Goal: Task Accomplishment & Management: Use online tool/utility

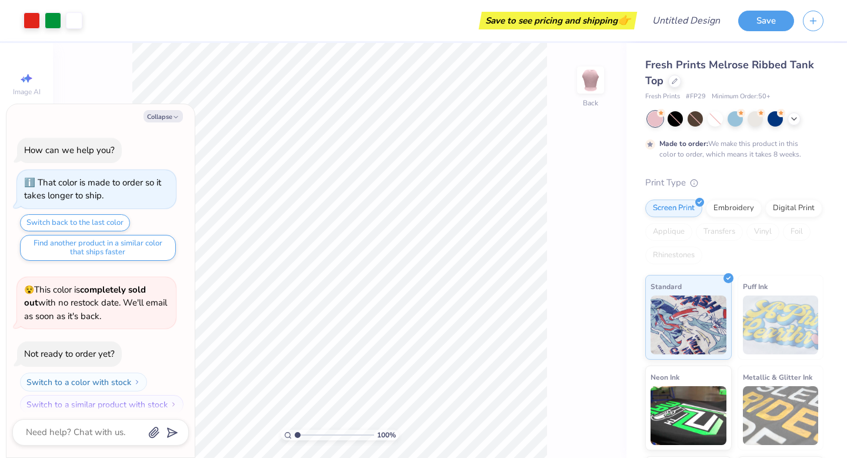
scroll to position [9, 0]
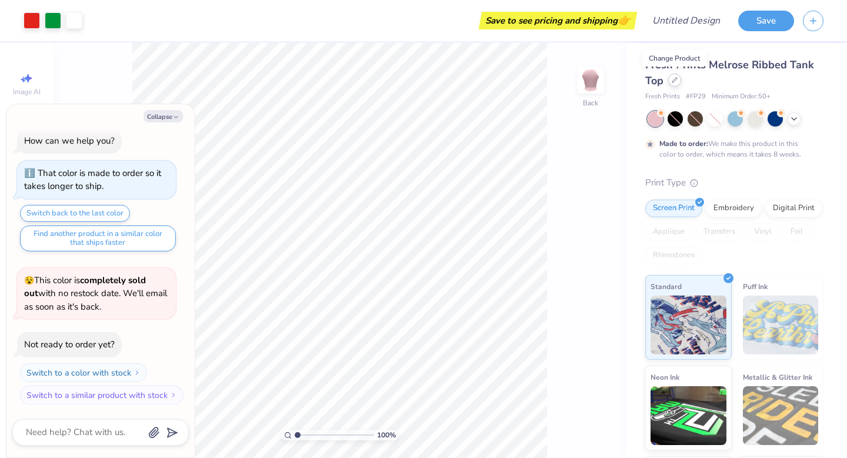
click at [679, 82] on div at bounding box center [674, 80] width 13 height 13
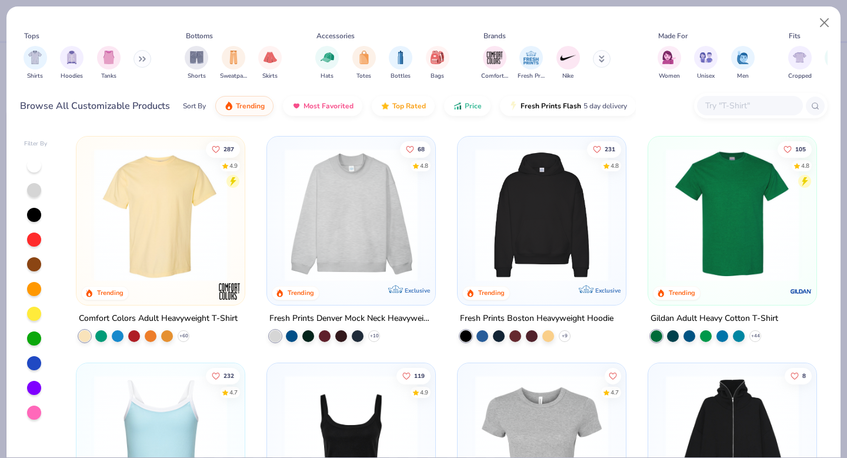
click at [366, 235] on img at bounding box center [351, 214] width 145 height 133
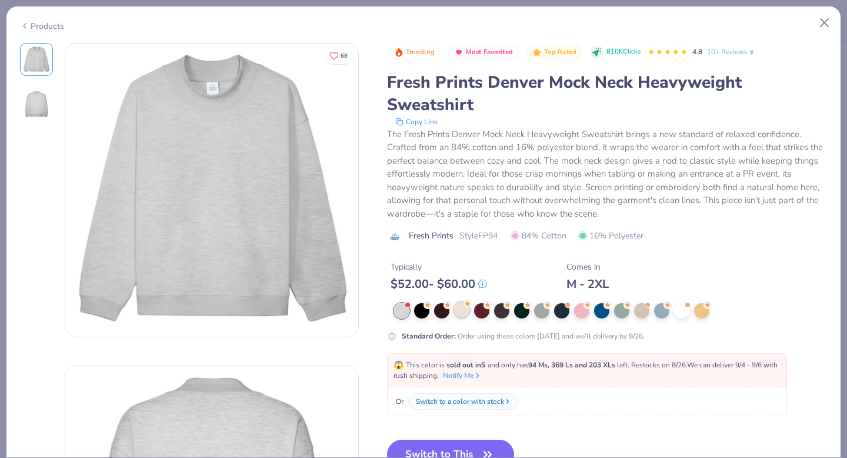
click at [458, 309] on div at bounding box center [461, 309] width 15 height 15
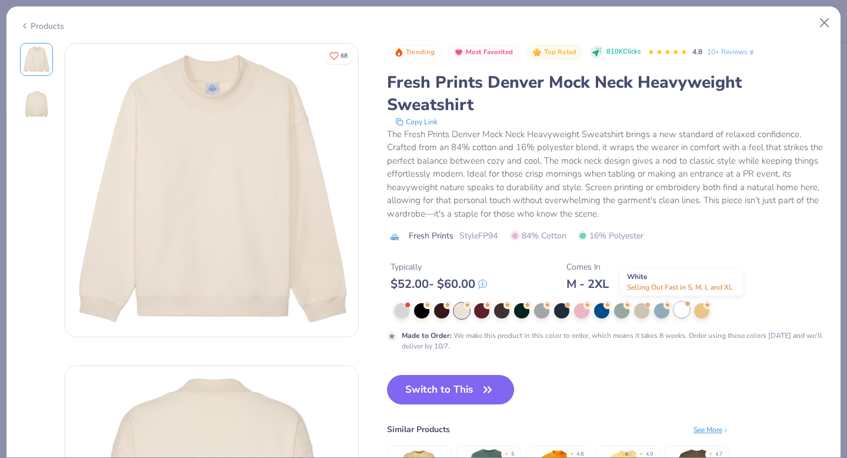
click at [682, 311] on div at bounding box center [681, 309] width 15 height 15
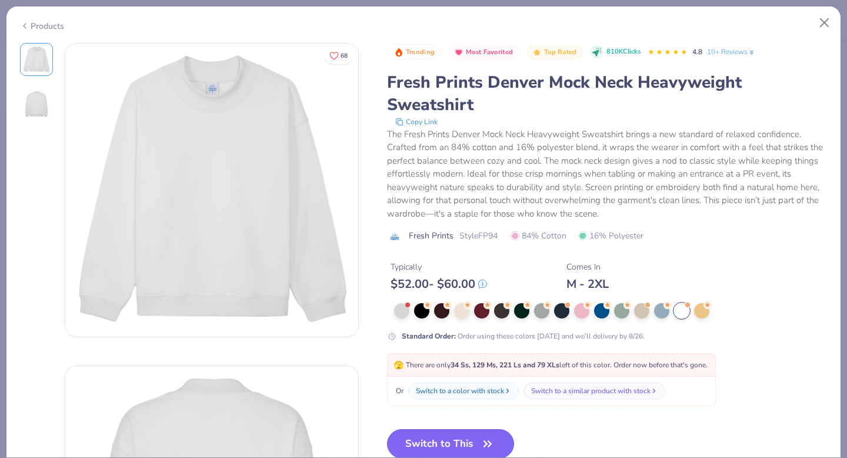
click at [444, 440] on button "Switch to This" at bounding box center [451, 443] width 128 height 29
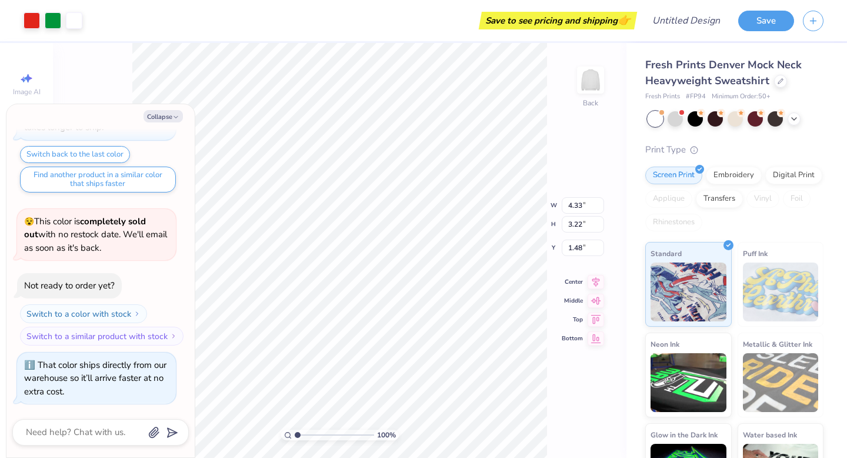
type textarea "x"
type input "10.28"
type input "7.64"
type textarea "x"
type input "2.36"
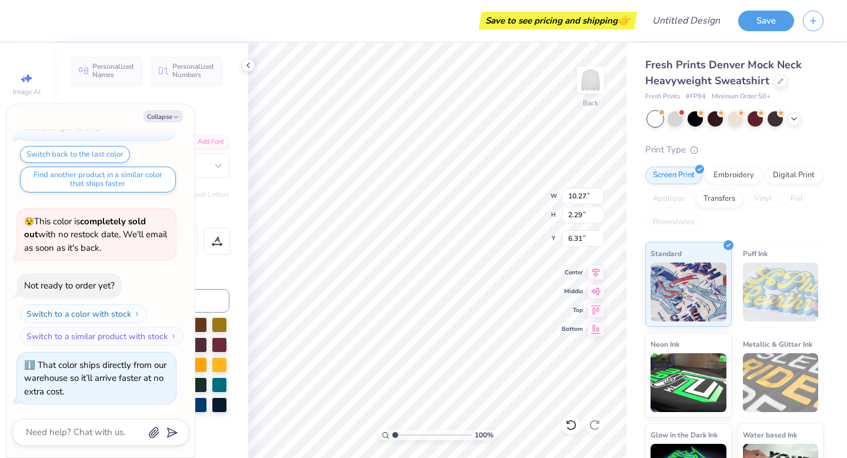
scroll to position [0, 2]
type textarea "x"
type textarea "k"
type textarea "x"
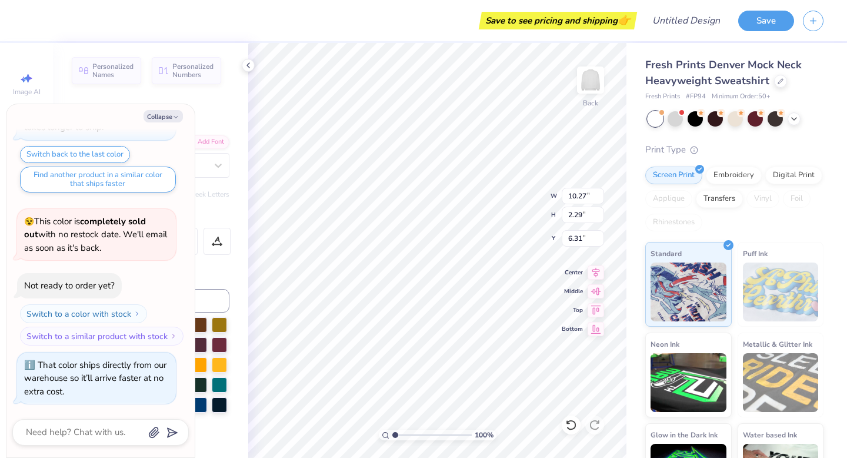
type textarea "C"
type textarea "x"
type textarea "Ca"
type textarea "x"
type textarea "Can"
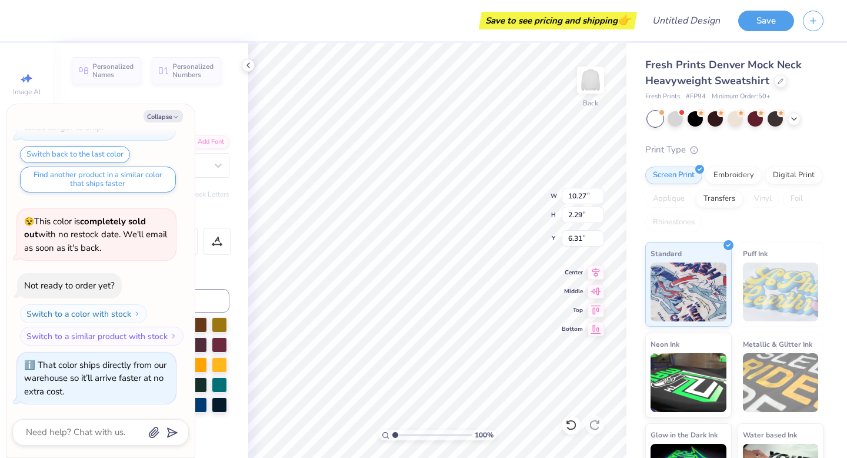
type textarea "x"
type textarea "Cana"
type textarea "x"
type textarea "Canad"
type textarea "x"
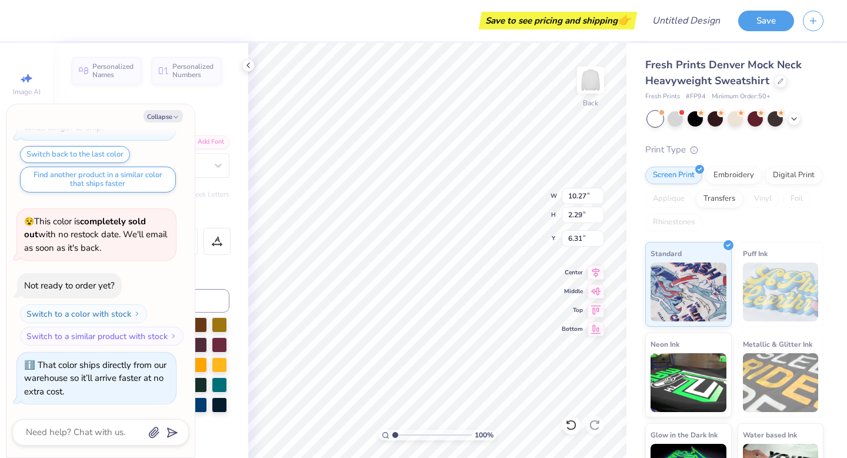
type textarea "Canadi"
type textarea "x"
type textarea "Canadia"
type textarea "x"
type textarea "Canadian"
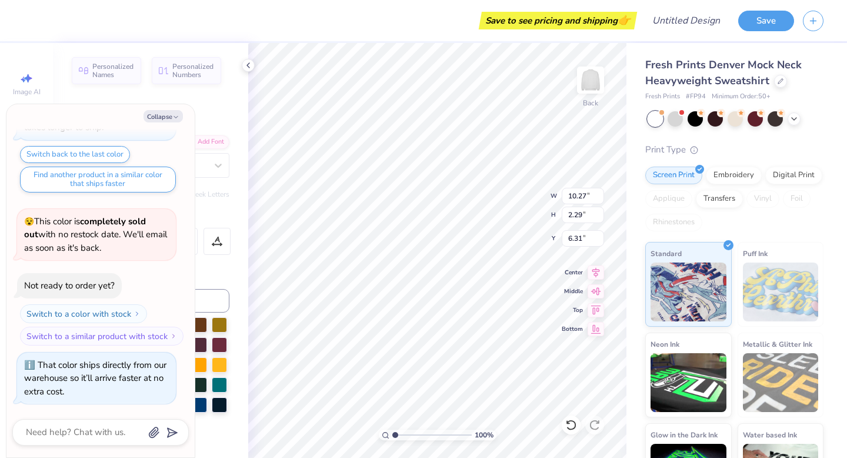
type textarea "x"
type textarea "Canadian"
type textarea "x"
type textarea "Canadian Co"
type textarea "x"
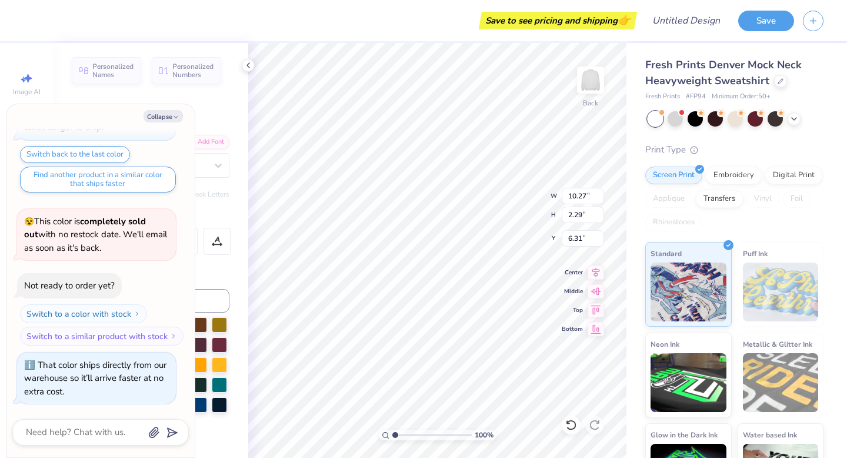
type textarea "Canadian Cor"
type textarea "x"
type textarea "Canadian Corn"
type textarea "x"
type textarea "Canadian Corni"
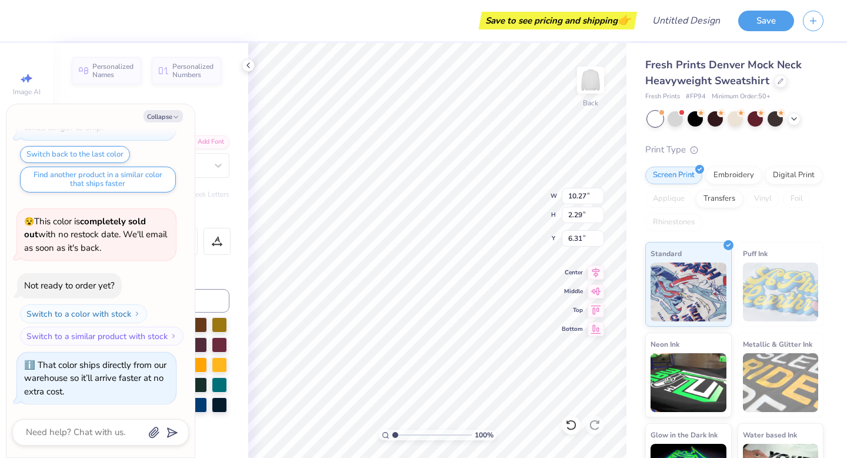
type textarea "x"
type textarea "Canadian Cornis"
type textarea "x"
type textarea "Canadian Cornish"
type textarea "x"
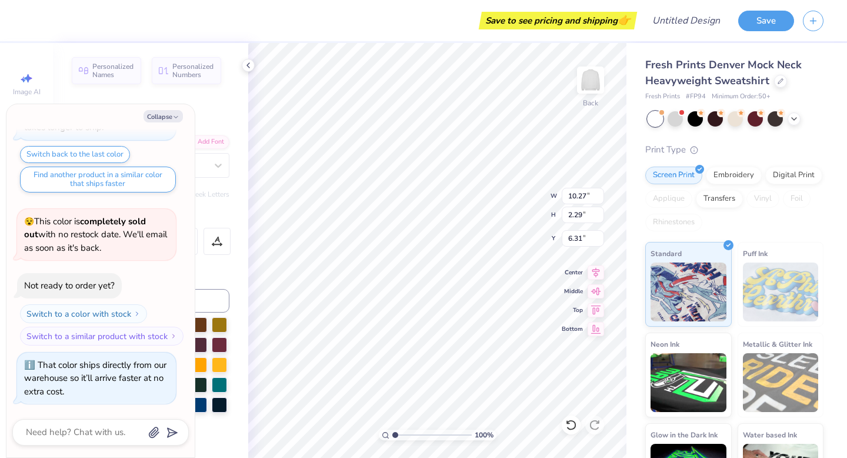
type textarea "Canadian Cornisham"
type textarea "x"
type textarea "Canadian Cornishams"
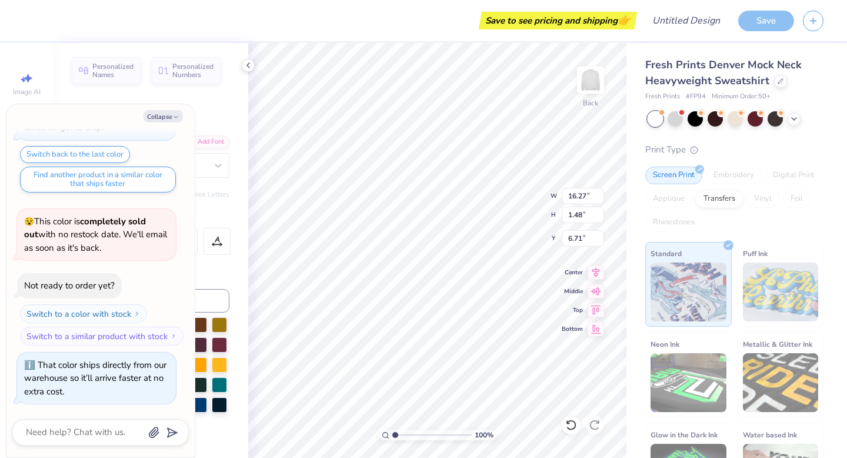
type textarea "x"
type input "14.21"
type input "1.30"
type input "6.90"
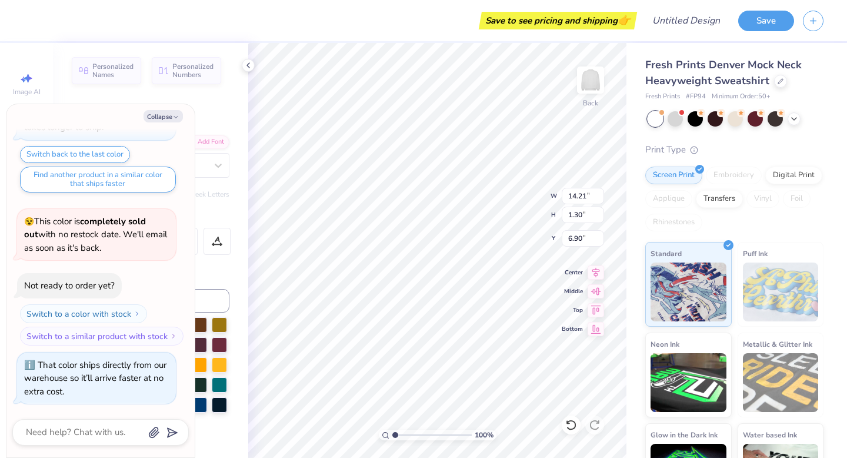
type textarea "x"
type input "6.86"
type textarea "x"
type textarea "b"
type textarea "x"
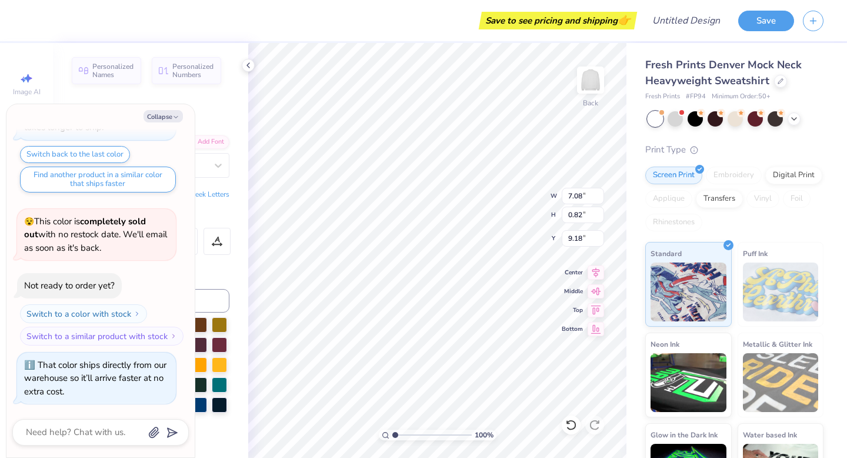
type textarea "n"
type textarea "x"
type textarea "b"
type textarea "x"
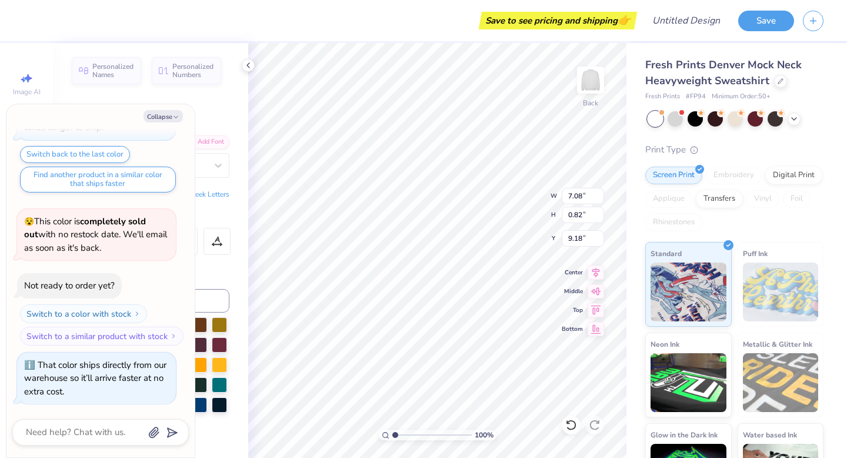
type textarea "bo"
type textarea "x"
type textarea "bot"
type textarea "x"
type textarea "bo"
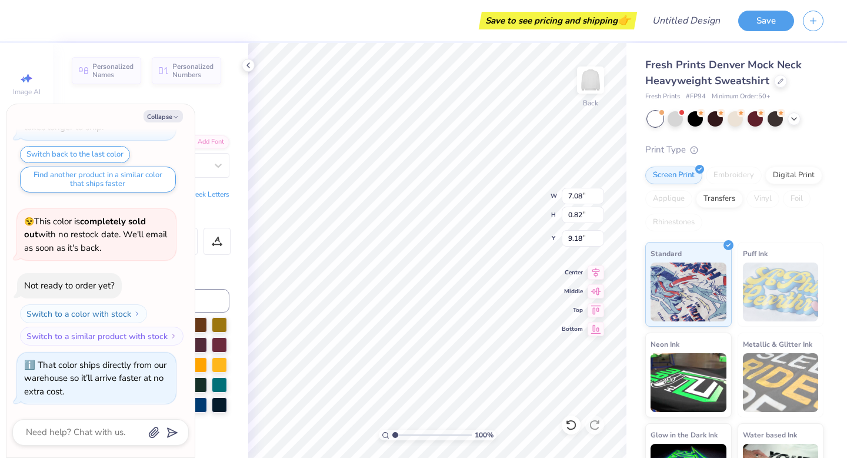
type textarea "x"
type textarea "born"
type textarea "x"
type textarea "born"
type textarea "x"
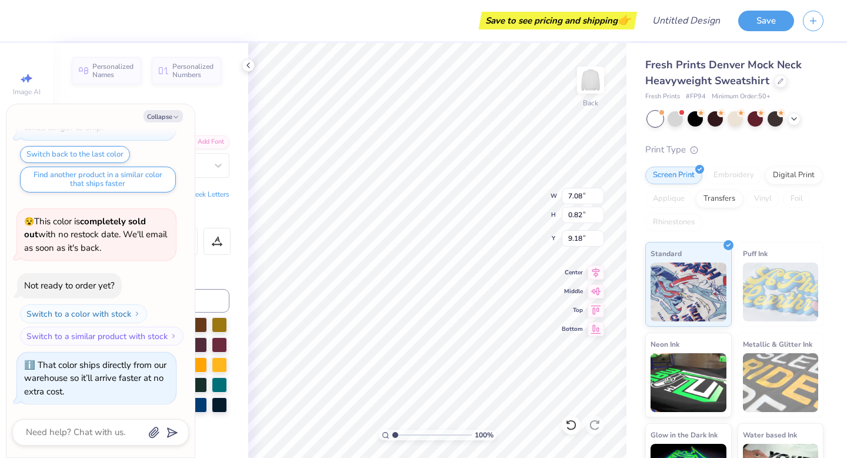
type textarea "born to"
type textarea "x"
type textarea "born to"
type textarea "x"
type textarea "born to b"
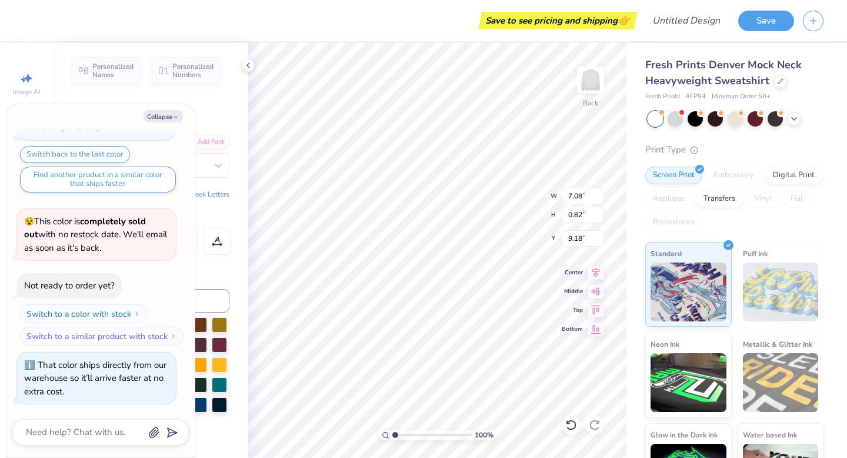
type textarea "x"
type textarea "born to be"
type textarea "x"
type textarea "born to be"
type textarea "x"
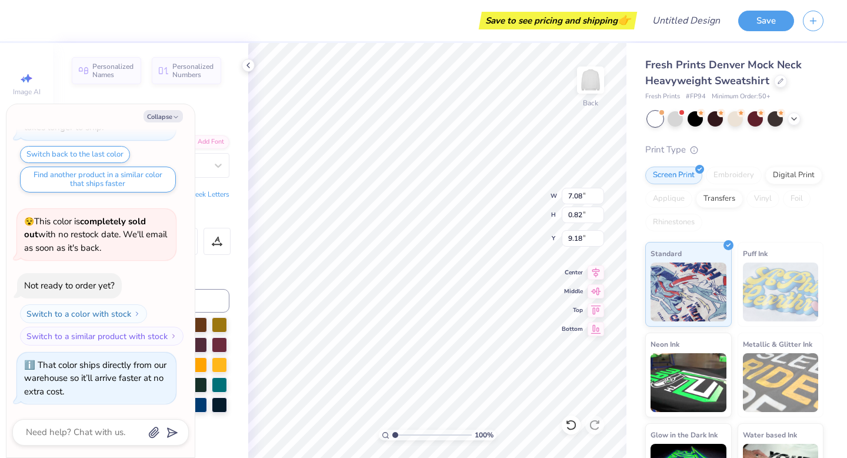
type textarea "born to be a"
type textarea "x"
type textarea "born to be a h"
type textarea "x"
type textarea "born to be a ho"
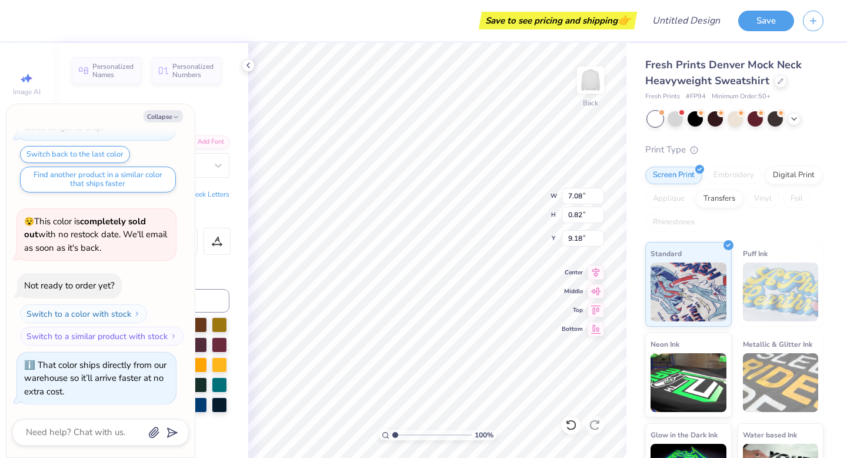
type textarea "x"
type textarea "born to be a h"
type textarea "x"
type textarea "born to be a ham"
type textarea "x"
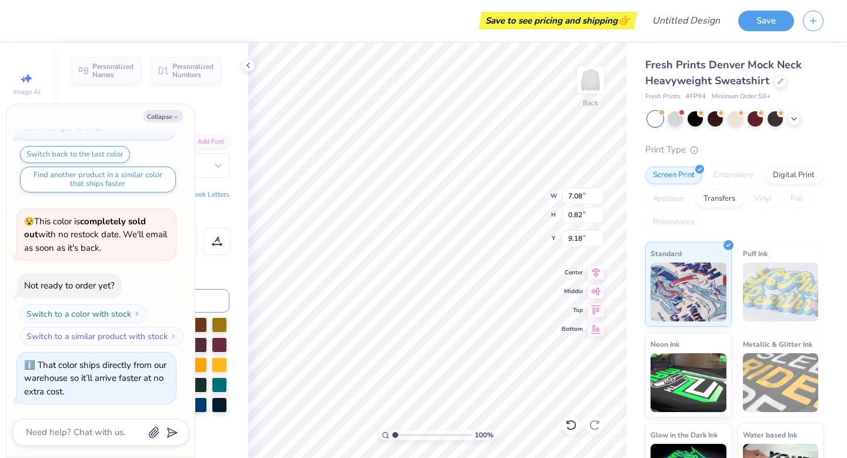
type textarea "born to be a hamm"
type textarea "x"
type textarea "born to be a hamme"
type textarea "x"
type textarea "born to be a hammer"
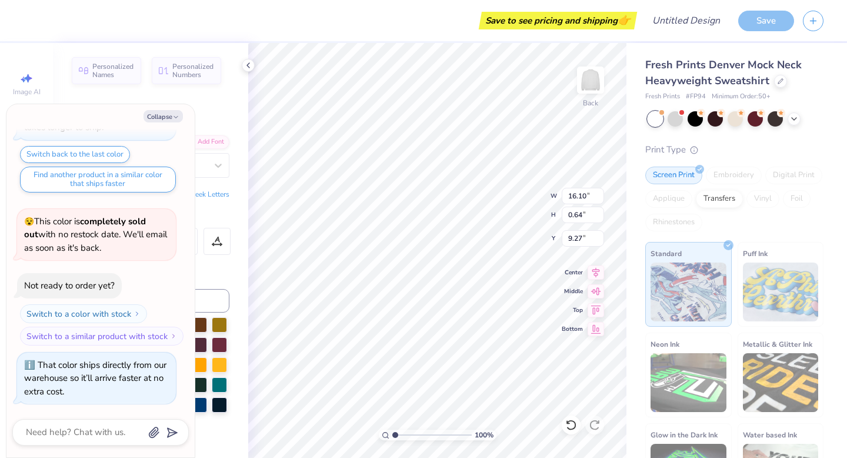
scroll to position [0, 3]
type textarea "x"
type textarea "born to be a hammer"
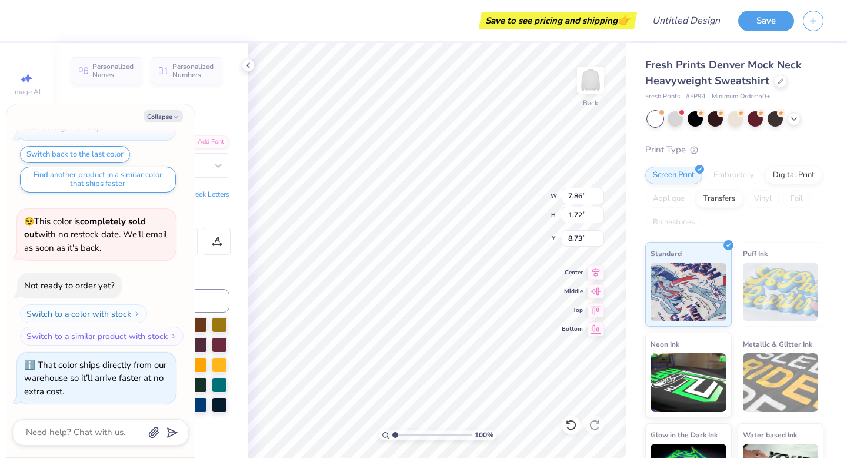
scroll to position [1, 2]
type textarea "x"
type textarea "h"
type textarea "x"
type textarea "ha"
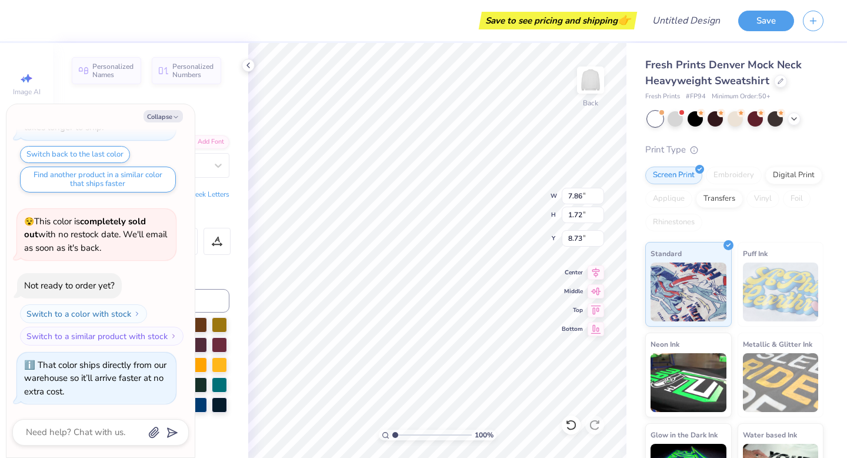
type textarea "x"
type textarea "ham"
type textarea "x"
type textarea "hamm"
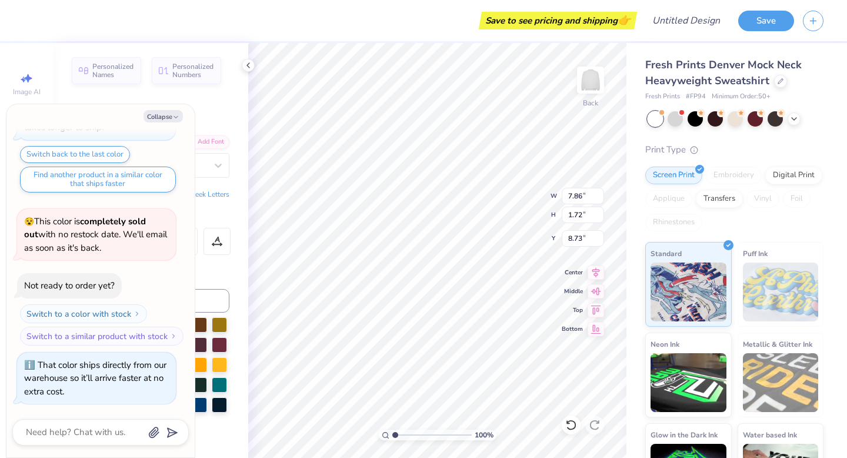
type textarea "x"
type textarea "hamme"
type textarea "x"
type textarea "hammer"
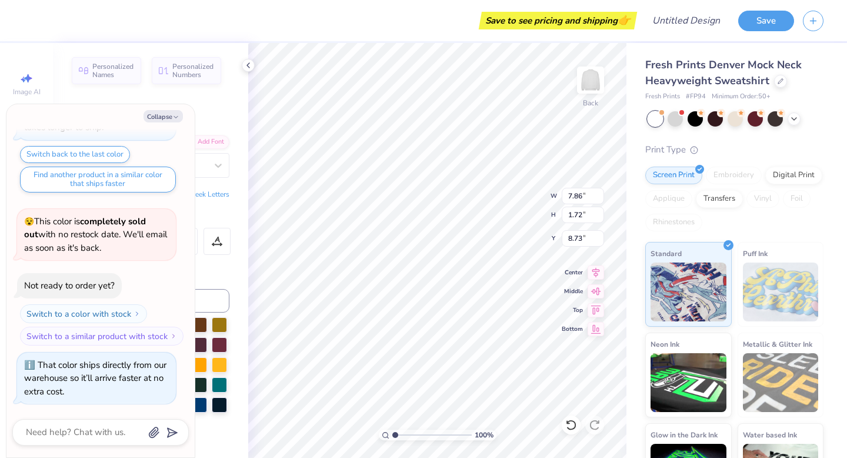
type textarea "x"
type textarea "hammert"
type textarea "x"
type textarea "hammerti"
type textarea "x"
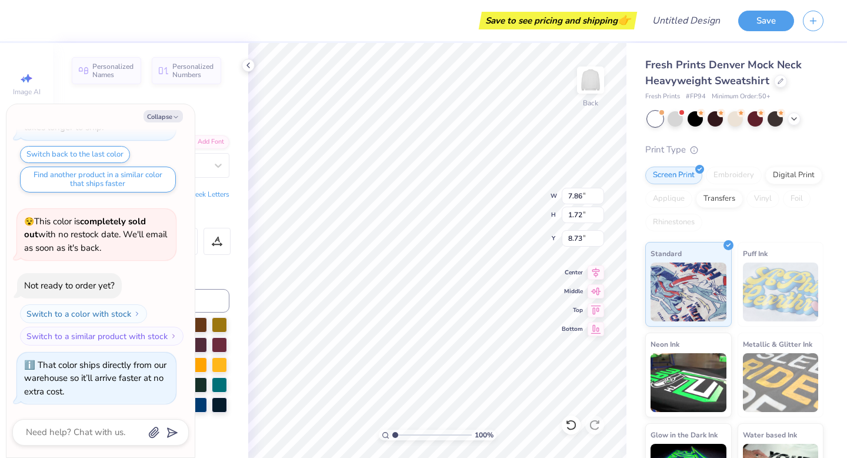
type textarea "hammertim"
type textarea "x"
type textarea "hammertime"
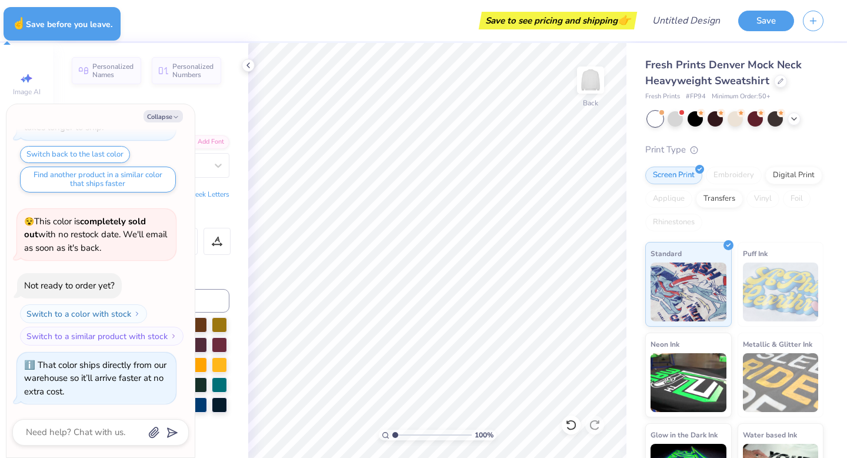
type textarea "x"
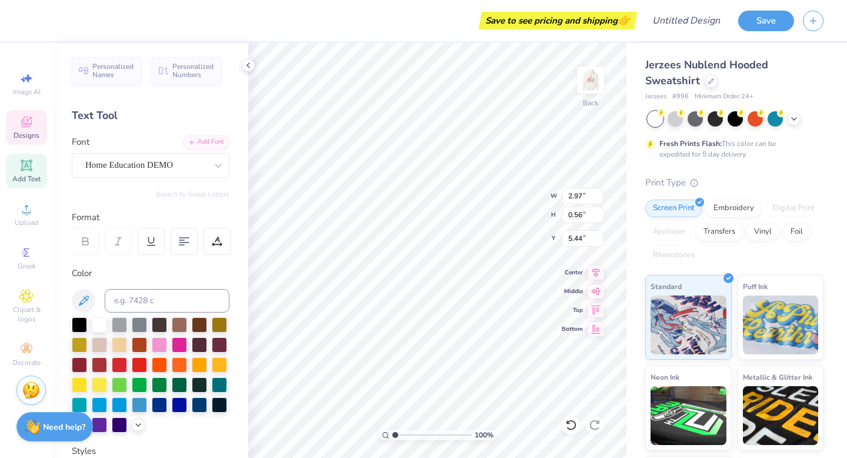
type textarea "DELTA"
type textarea "[DEMOGRAPHIC_DATA] Cornishams"
type input "5.58"
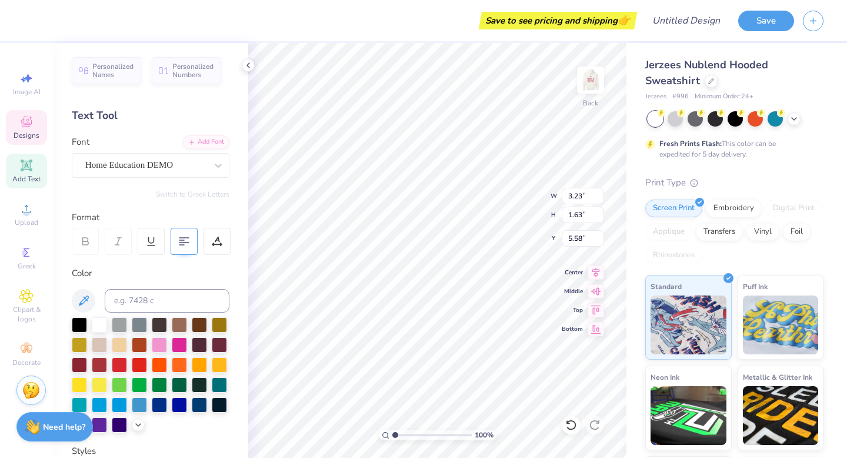
click at [179, 243] on icon at bounding box center [184, 241] width 11 height 11
type textarea "Canadian"
type input "5.29"
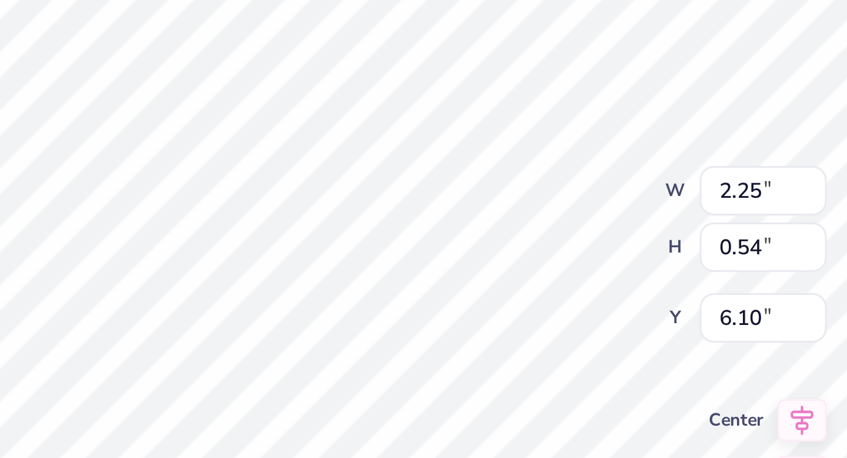
type input "5.82"
type textarea "cornishams"
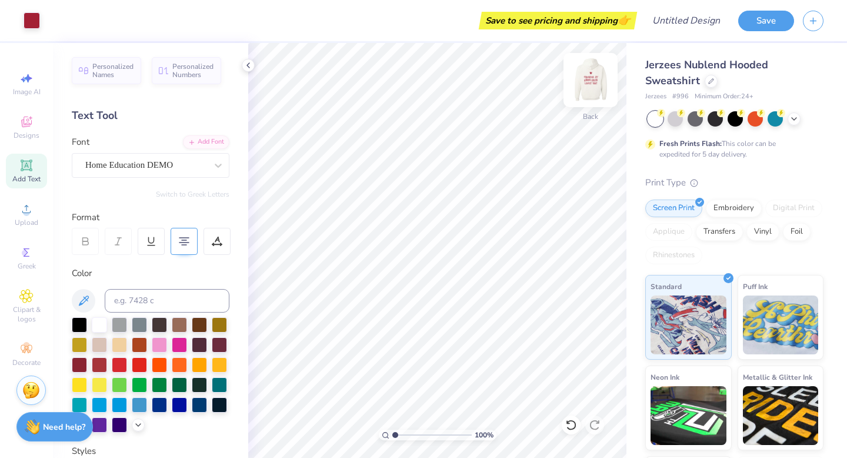
click at [594, 81] on img at bounding box center [590, 79] width 47 height 47
type textarea "SOMEONE in"
type input "10.60"
type input "2.15"
type input "11.60"
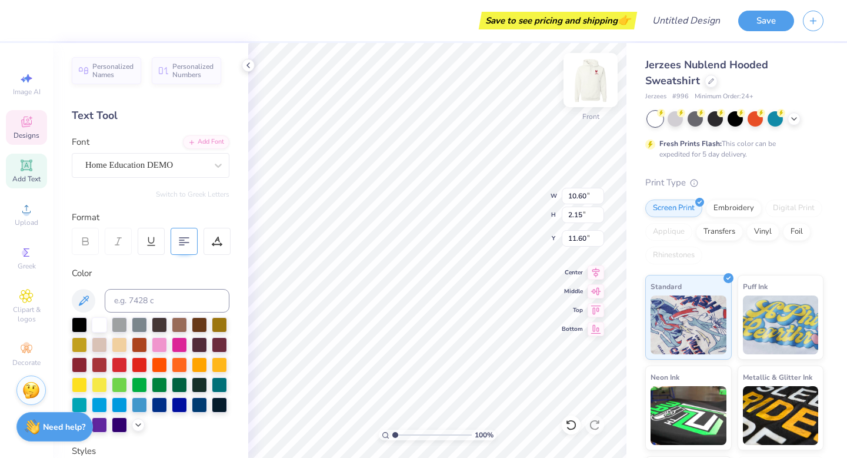
scroll to position [0, 0]
type textarea "K"
type textarea "cchams"
type input "11.61"
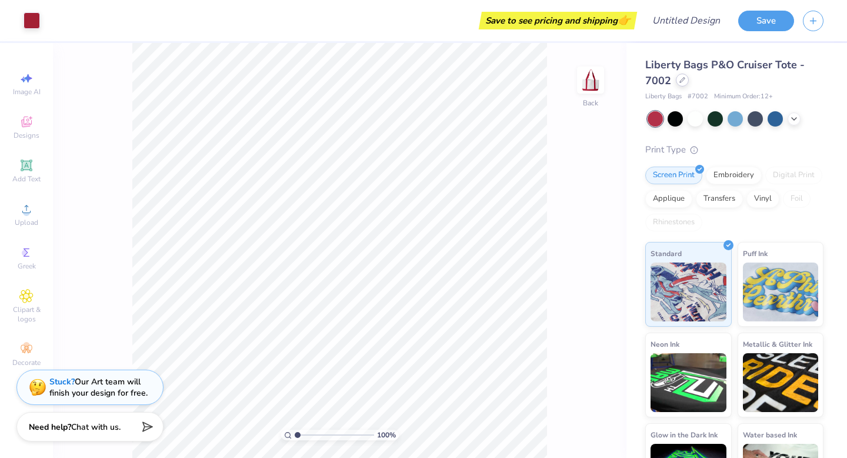
click at [685, 78] on div at bounding box center [682, 80] width 13 height 13
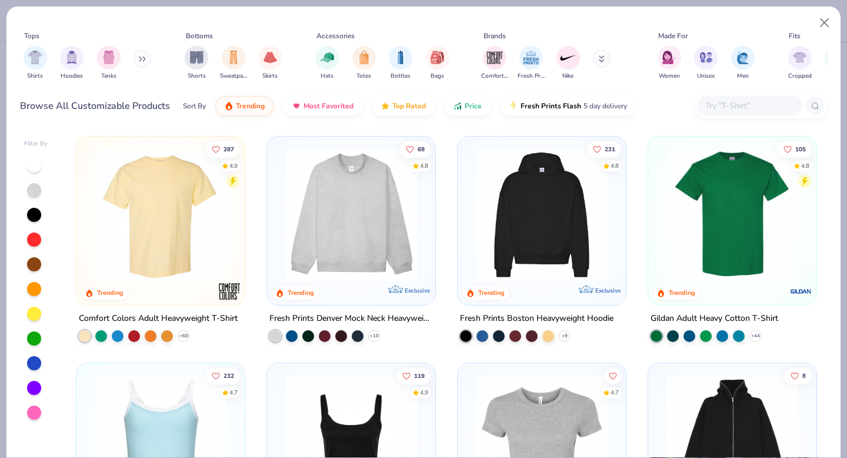
click at [181, 257] on img at bounding box center [160, 214] width 145 height 133
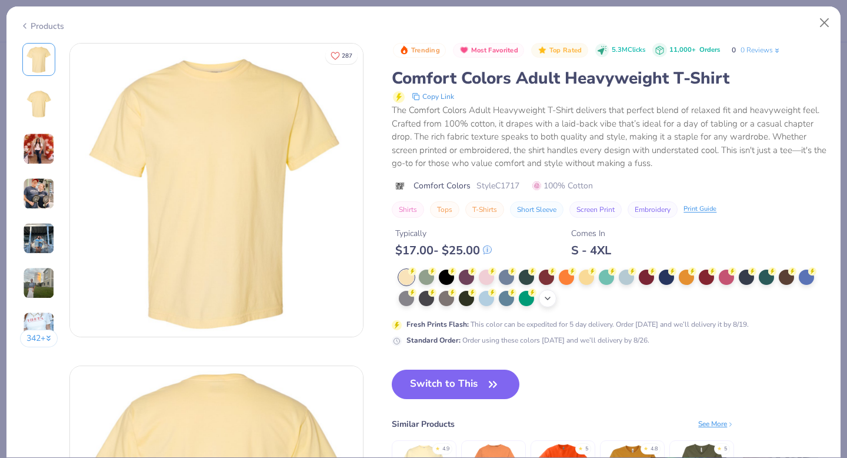
click at [551, 297] on icon at bounding box center [547, 298] width 9 height 9
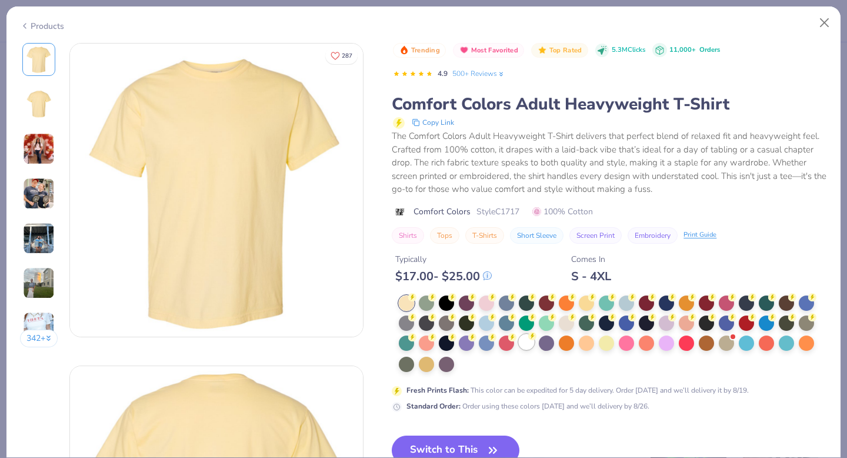
click at [525, 339] on div at bounding box center [526, 341] width 15 height 15
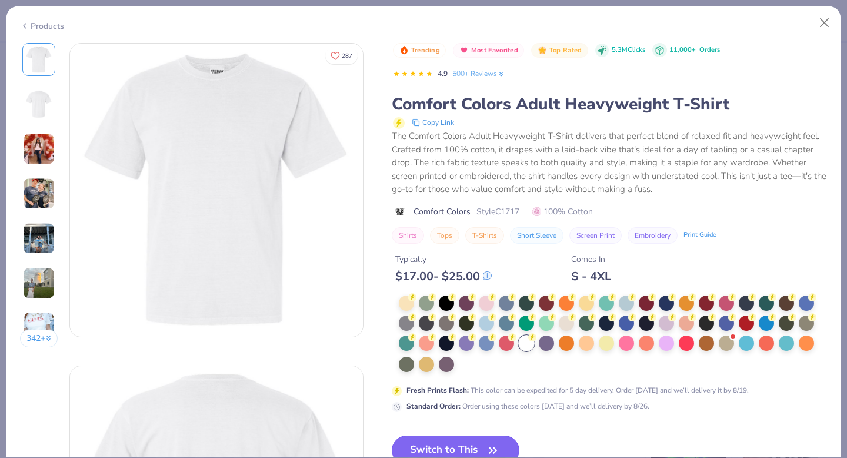
click at [442, 454] on button "Switch to This" at bounding box center [456, 449] width 128 height 29
click at [437, 443] on button "Switch to This" at bounding box center [456, 449] width 128 height 29
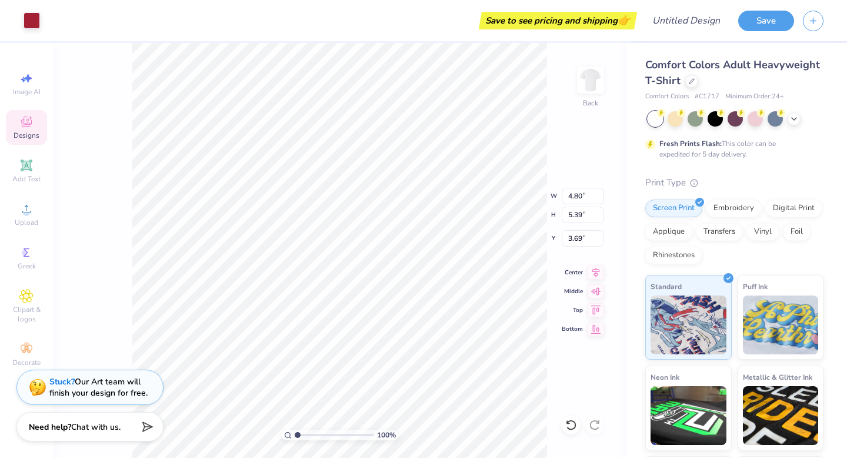
type input "3.69"
type input "10.14"
type input "11.39"
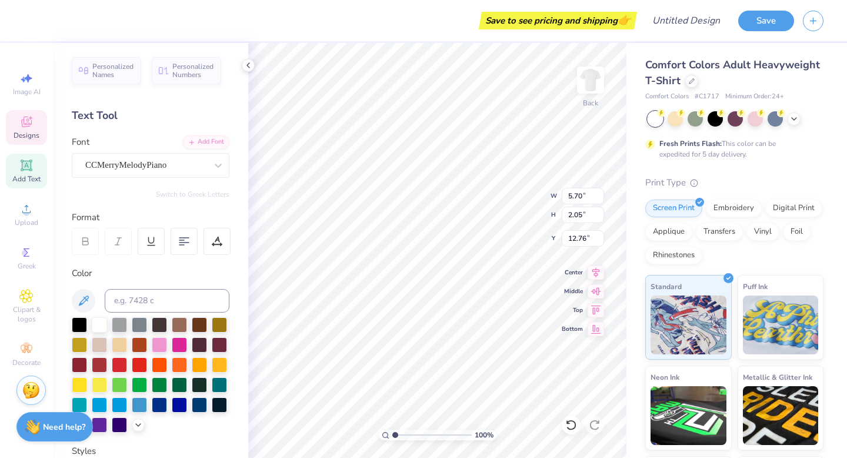
type textarea "C"
type textarea "c"
type textarea "Canadian Cornishams"
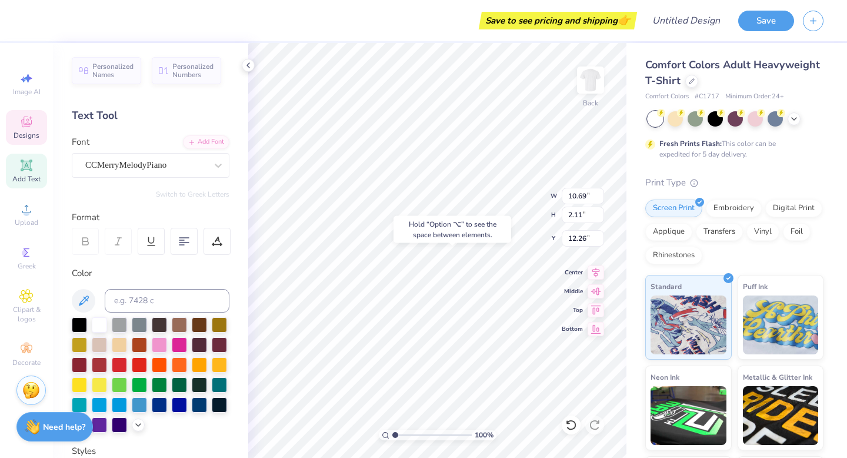
type input "12.26"
type input "15.37"
type input "10.69"
type input "2.11"
type input "12.50"
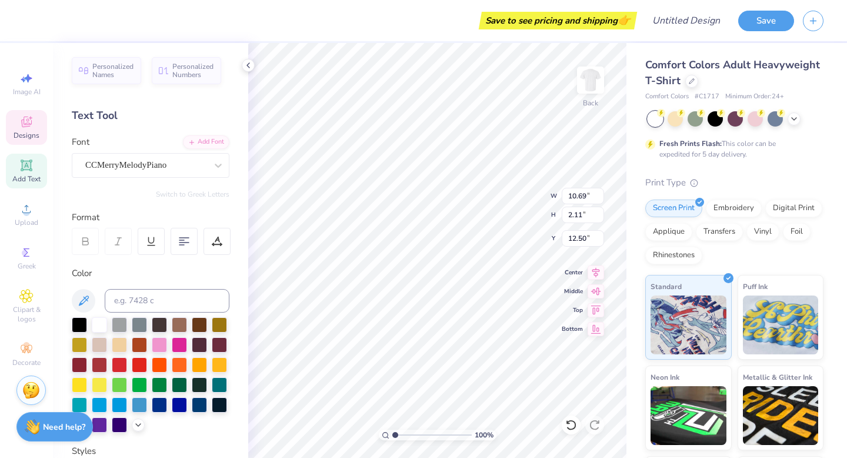
type input "12.75"
type textarea "EST. 1974"
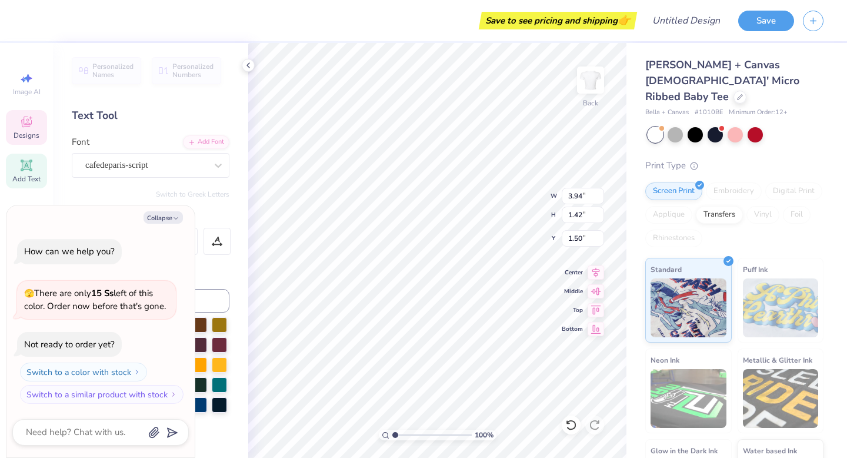
type textarea "x"
type textarea "lucky me im"
type textarea "x"
type textarea "lucky me im i"
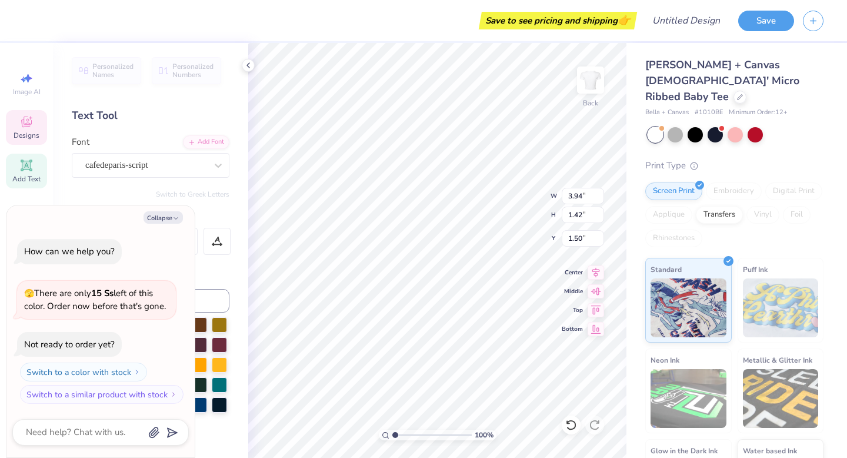
type textarea "x"
type textarea "lucky me im in"
type textarea "x"
type input "0.40"
type input "0.38"
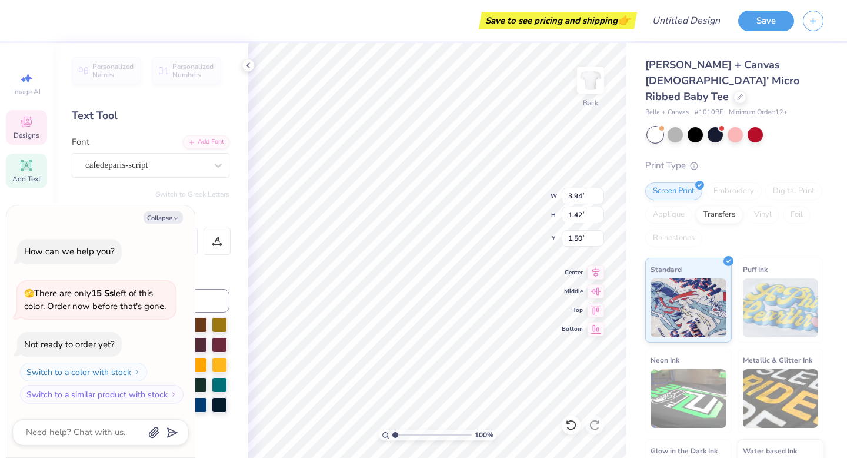
type input "3.98"
type textarea "x"
type textarea "C"
type textarea "x"
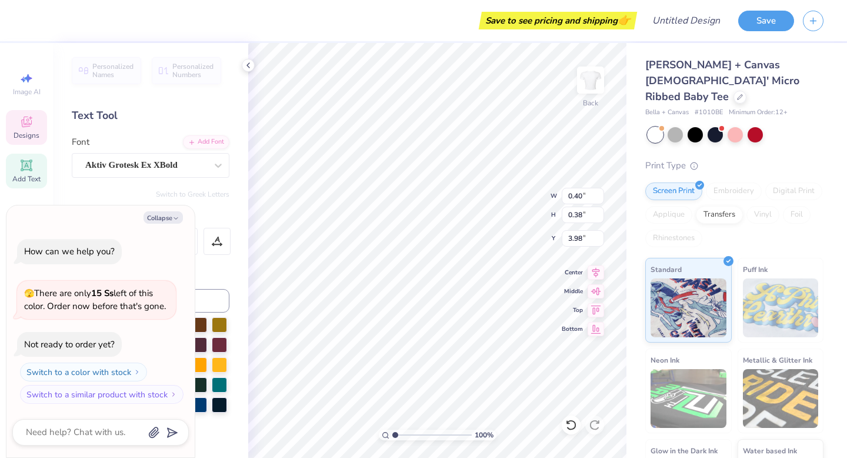
type input "3.72"
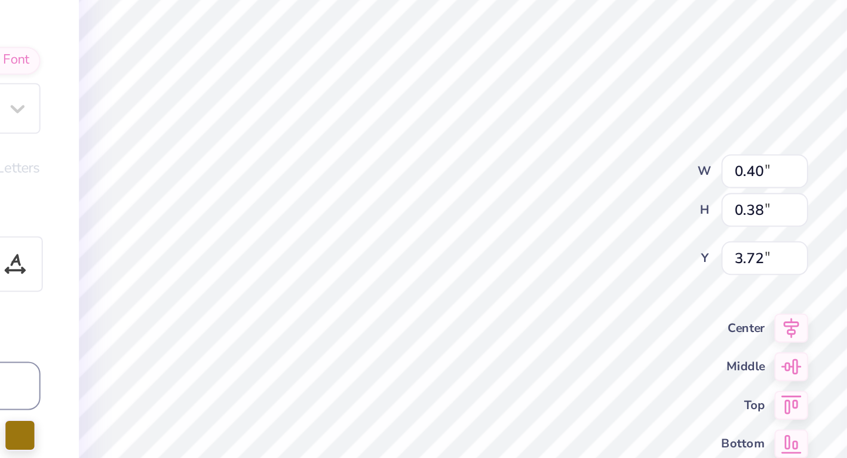
type textarea "x"
type textarea "C"
type textarea "x"
type input "0.34"
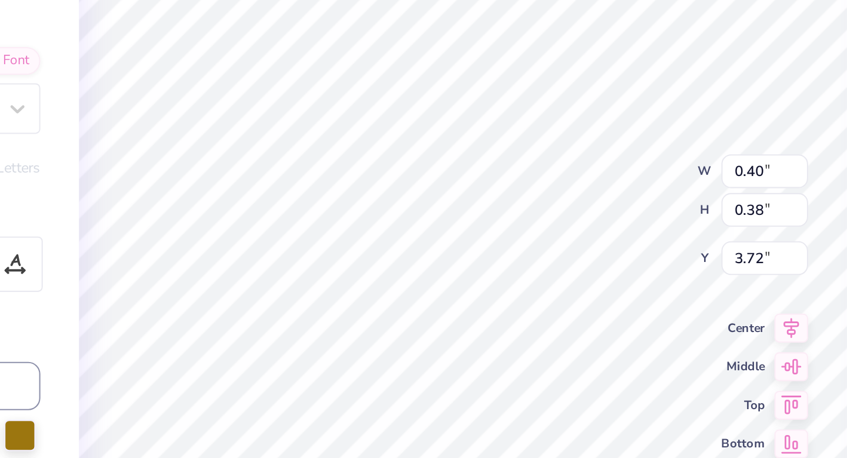
type input "4.00"
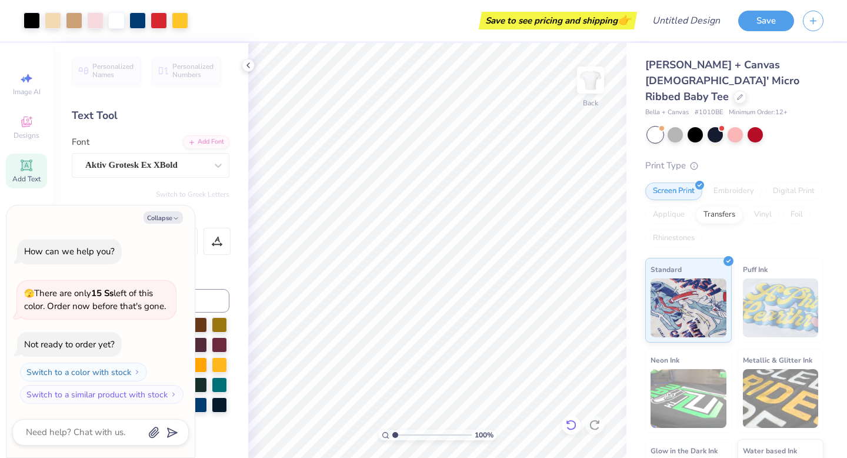
click at [568, 425] on icon at bounding box center [571, 425] width 12 height 12
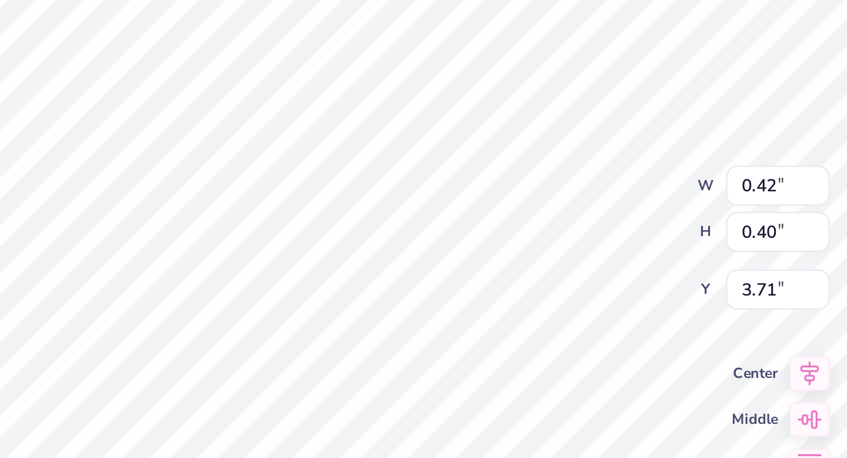
type textarea "x"
type input "3.87"
type textarea "x"
type input "4.06"
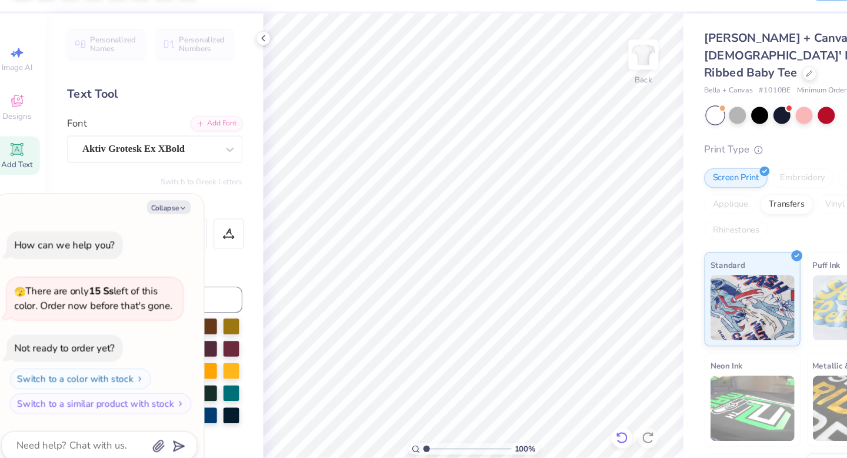
click at [574, 419] on icon at bounding box center [571, 425] width 12 height 12
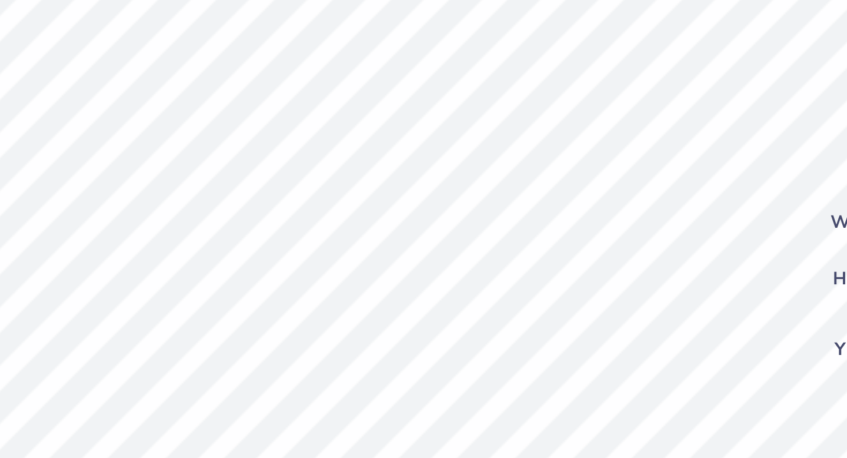
type textarea "x"
type textarea "H"
type textarea "x"
type input "0.40"
type input "3.66"
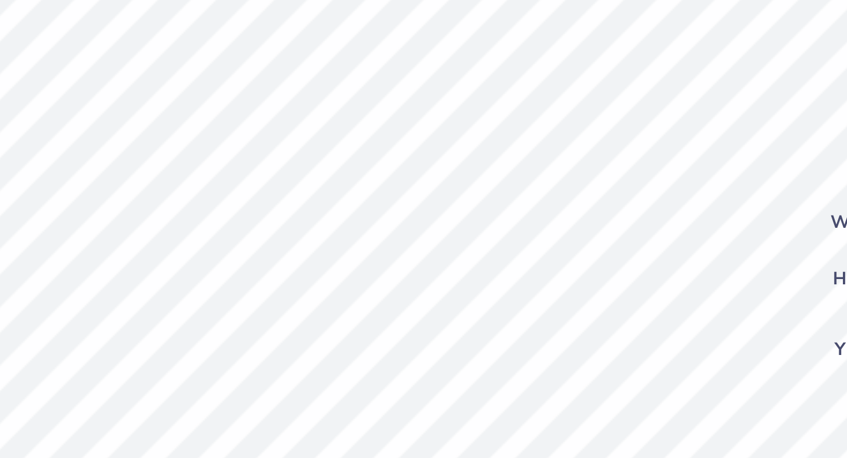
type textarea "x"
type textarea "A"
type textarea "x"
type input "0.46"
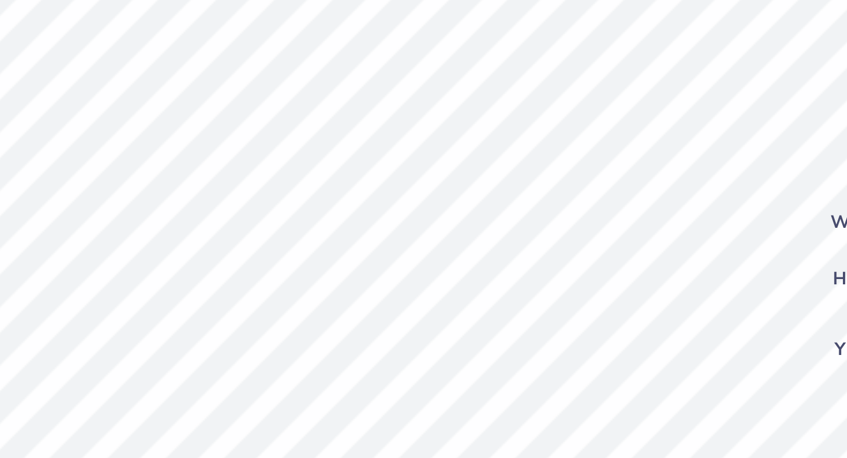
type input "3.87"
type textarea "x"
type textarea "M"
type textarea "x"
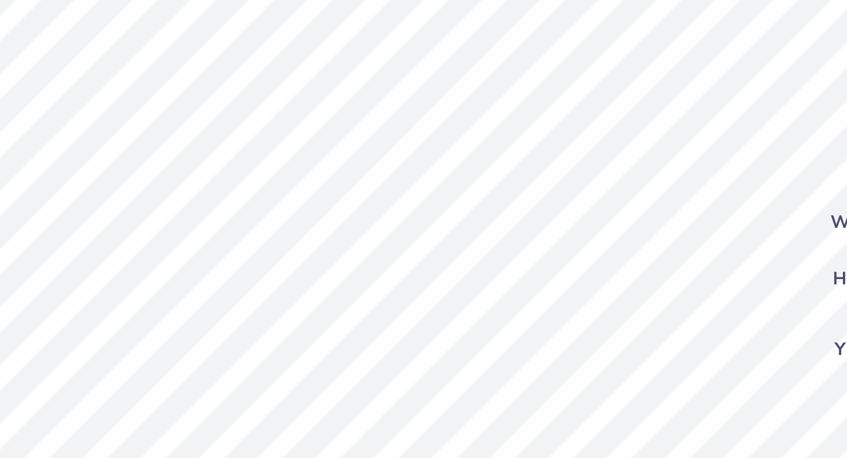
type input "3.33"
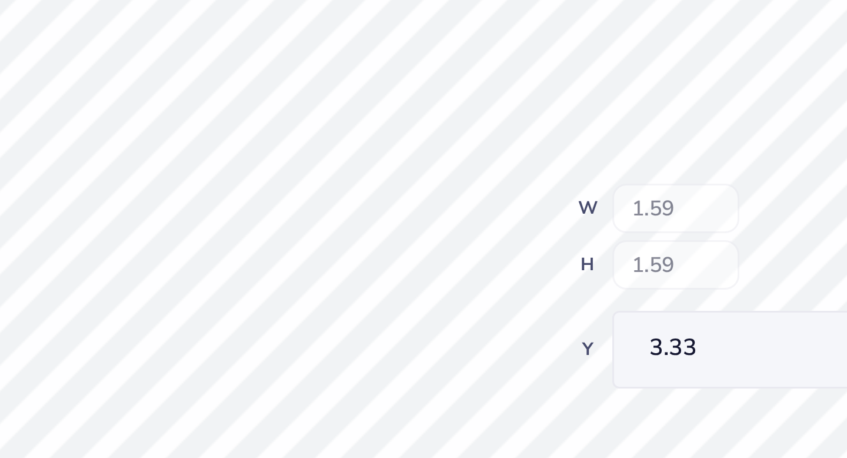
click at [505, 214] on div "100 % Back W 1.59 H 1.59 Y 3.33 Center Middle Top Bottom" at bounding box center [437, 250] width 378 height 415
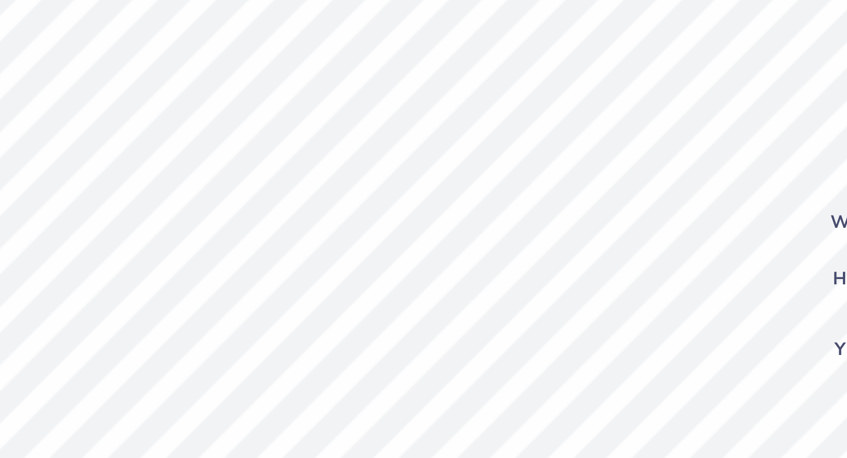
type textarea "x"
type input "4.16"
type input "1.42"
type input "1.50"
click at [508, 215] on div "100 % Back W 1.59 1.59 " H 1.59 1.59 " Y 3.33 3.33 " Center Middle Top Bottom" at bounding box center [437, 250] width 378 height 415
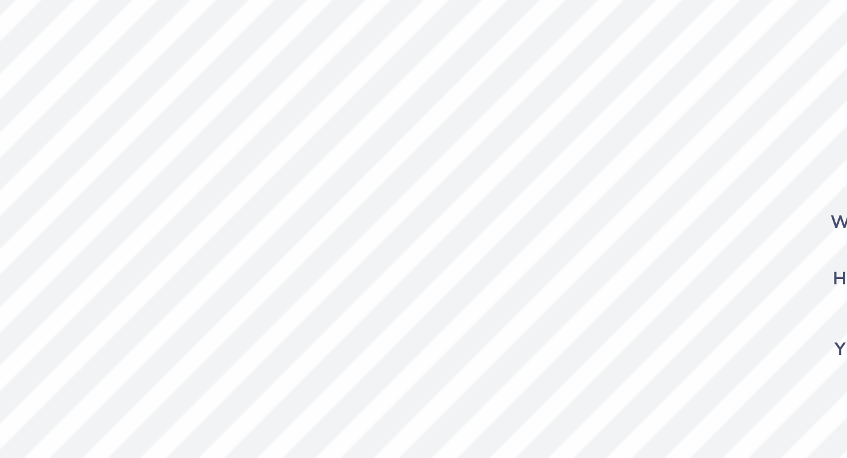
type textarea "x"
type input "3.66"
type textarea "x"
type input "0.99"
type input "3.63"
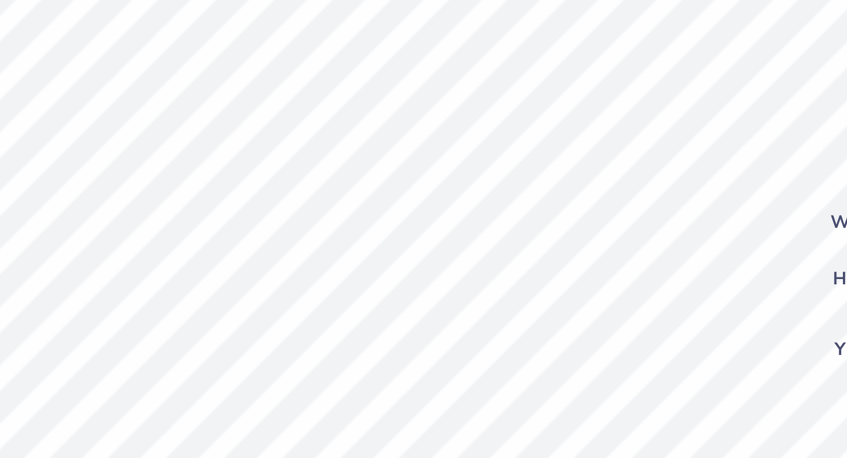
type textarea "x"
type input "1.59"
type input "3.66"
type textarea "x"
type input "0.99"
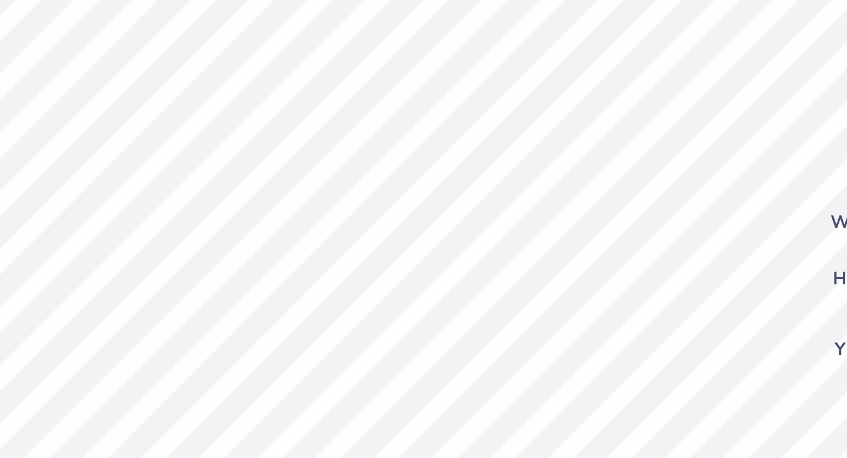
type input "3.63"
type textarea "x"
type input "3.96"
click at [527, 196] on div "100 % Back W 1.59 1.59 " H 0.99 0.99 " Y 3.96 3.96 " Center Middle Top Bottom" at bounding box center [437, 250] width 378 height 415
type textarea "x"
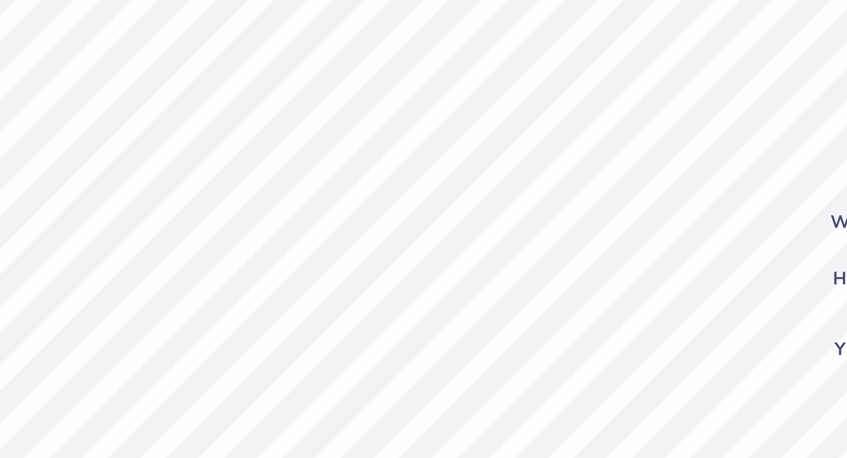
type input "1.59"
type input "0.99"
type input "3.96"
type textarea "x"
type input "0.48"
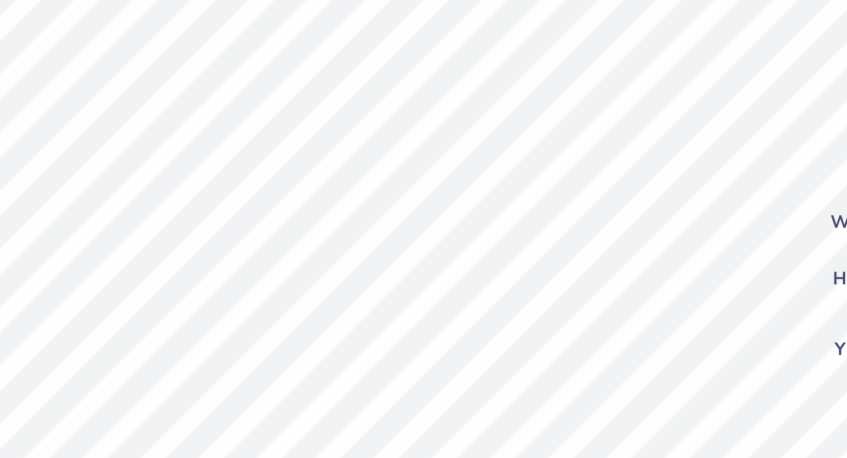
type input "0.38"
type input "4.07"
type textarea "x"
type input "0.46"
type input "0.36"
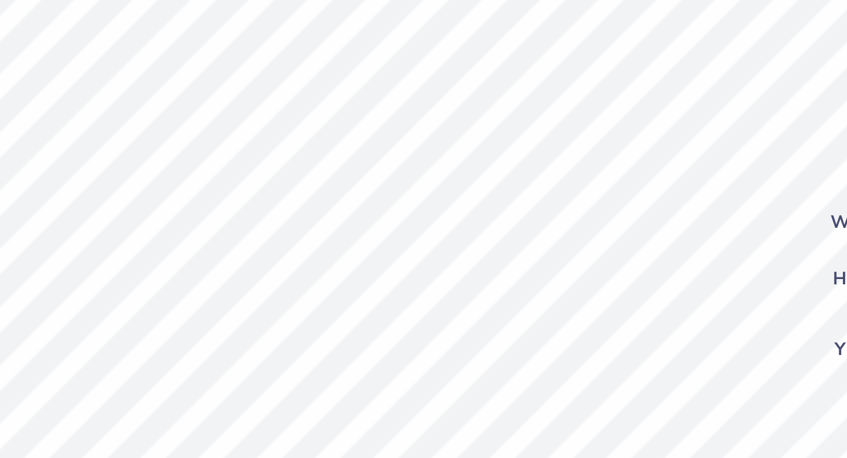
type input "4.09"
type textarea "x"
type input "4.26"
type textarea "x"
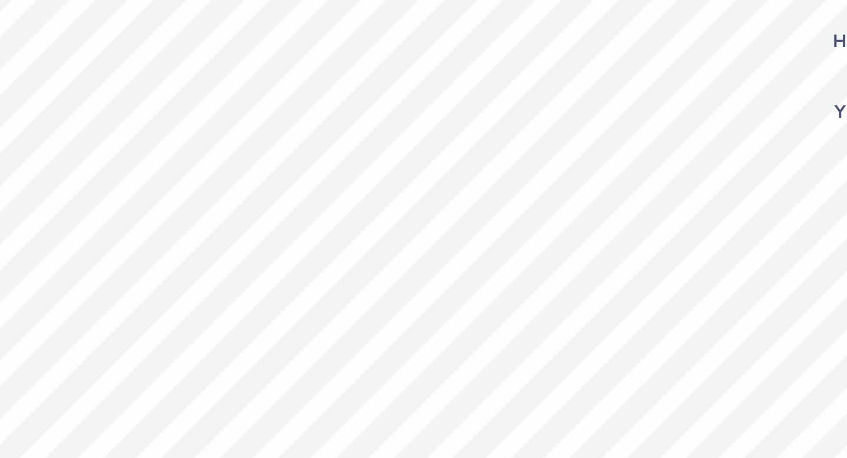
type textarea "S"
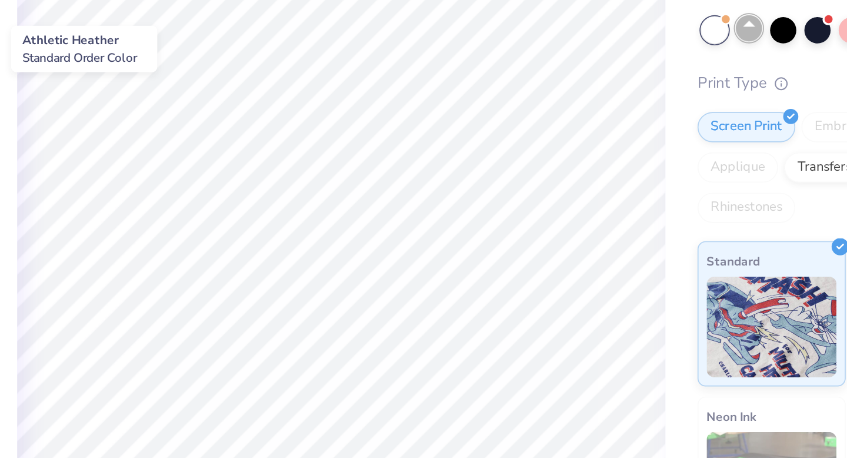
click at [675, 126] on div at bounding box center [675, 133] width 15 height 15
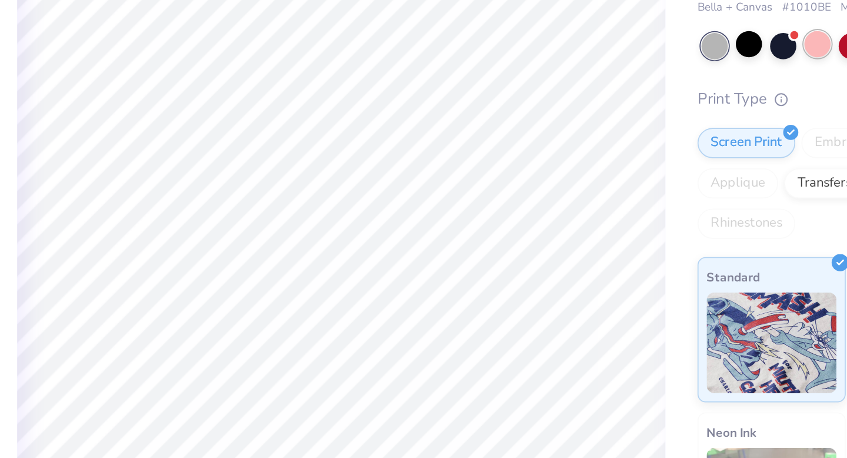
click at [718, 126] on div at bounding box center [715, 133] width 15 height 15
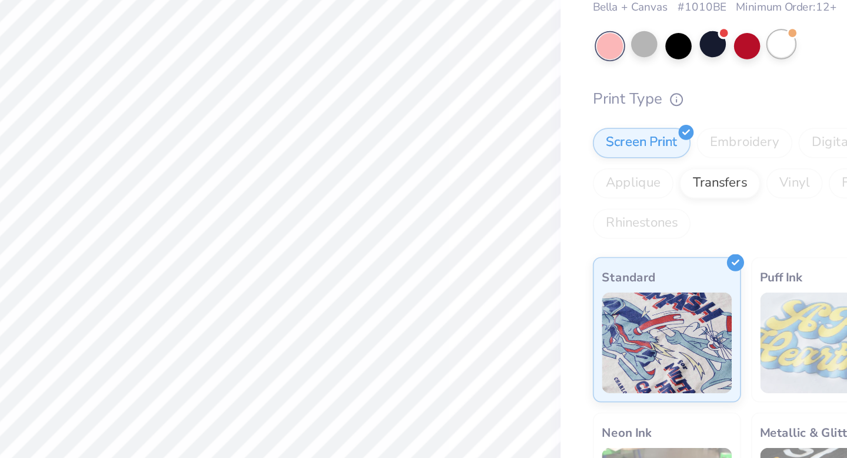
click at [762, 126] on div at bounding box center [755, 133] width 15 height 15
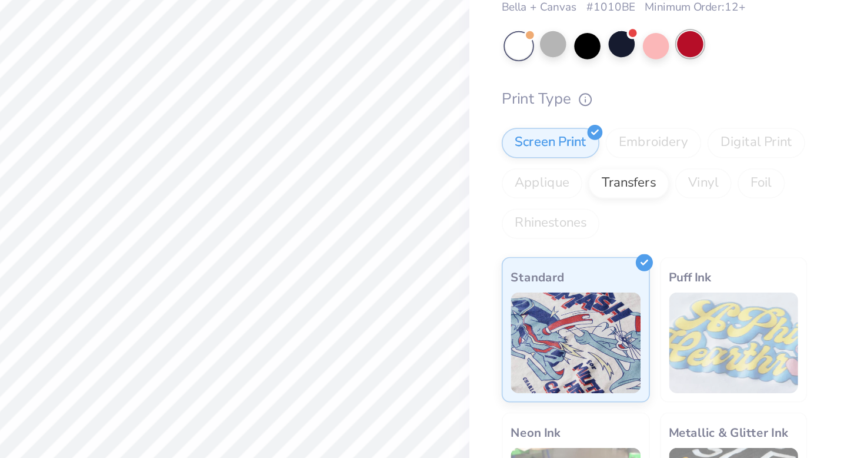
click at [757, 126] on div at bounding box center [755, 133] width 15 height 15
click at [676, 126] on div at bounding box center [675, 133] width 15 height 15
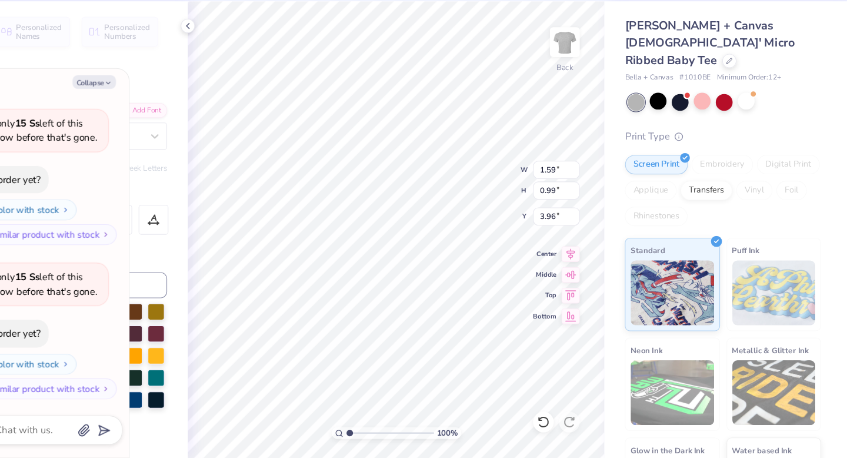
scroll to position [0, 0]
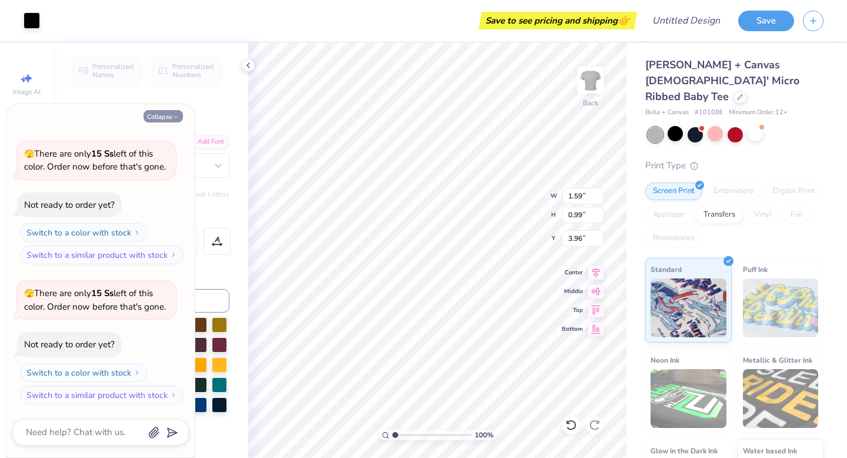
click at [169, 114] on button "Collapse" at bounding box center [163, 116] width 39 height 12
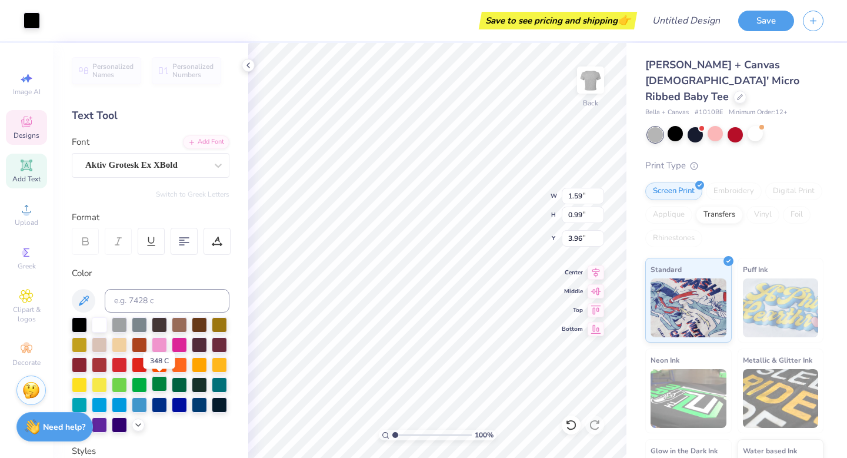
click at [160, 388] on div at bounding box center [159, 383] width 15 height 15
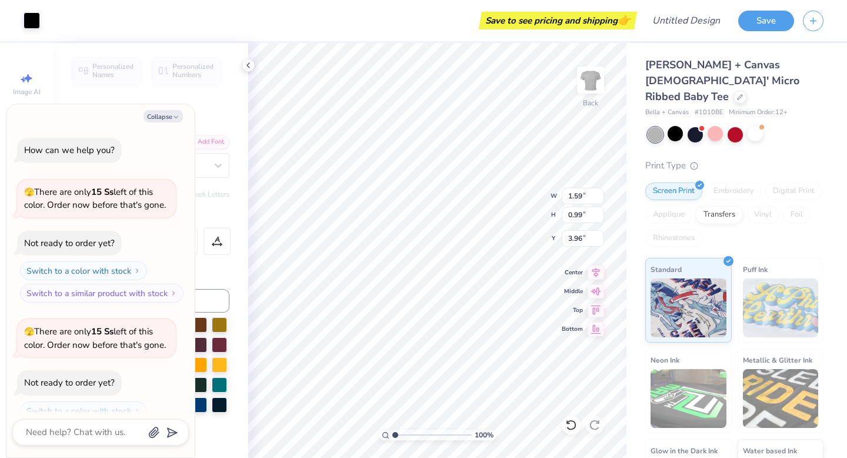
scroll to position [155, 0]
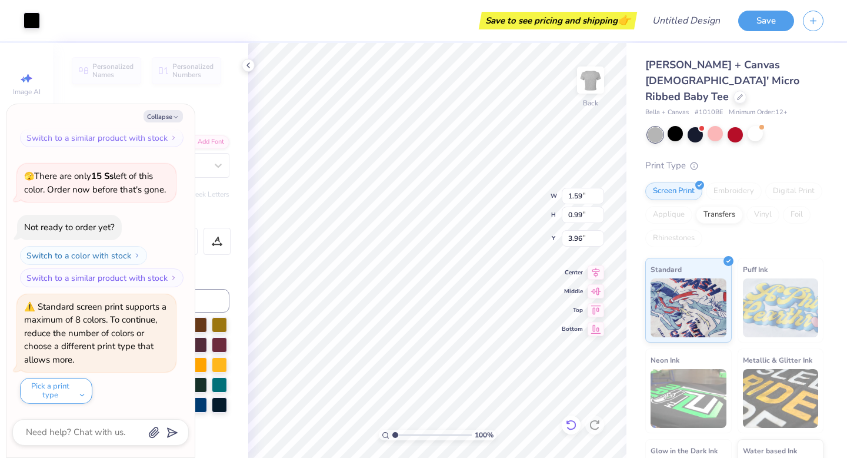
click at [570, 426] on icon at bounding box center [571, 425] width 12 height 12
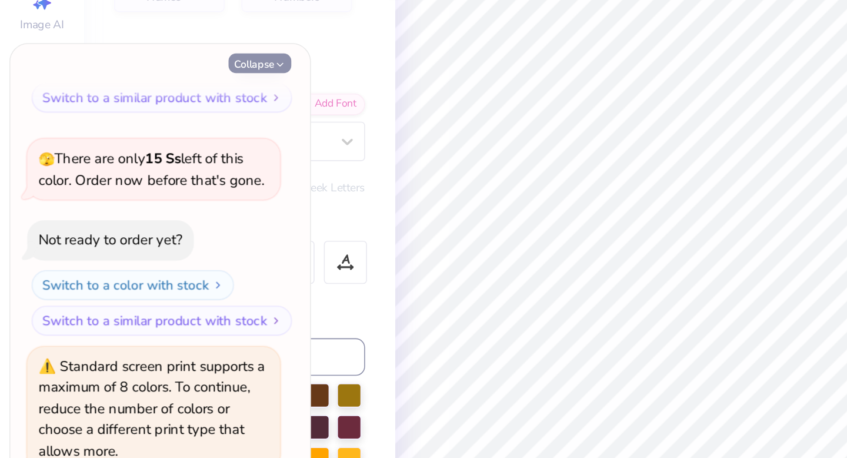
click at [175, 117] on icon "button" at bounding box center [175, 117] width 7 height 7
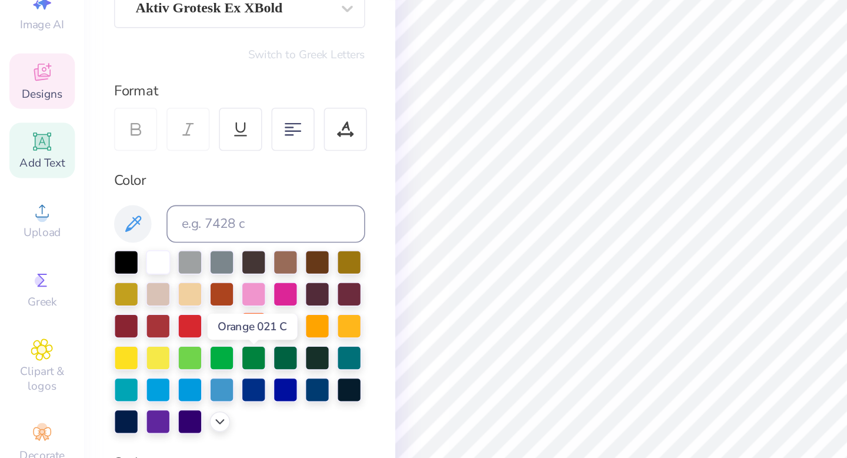
scroll to position [84, 0]
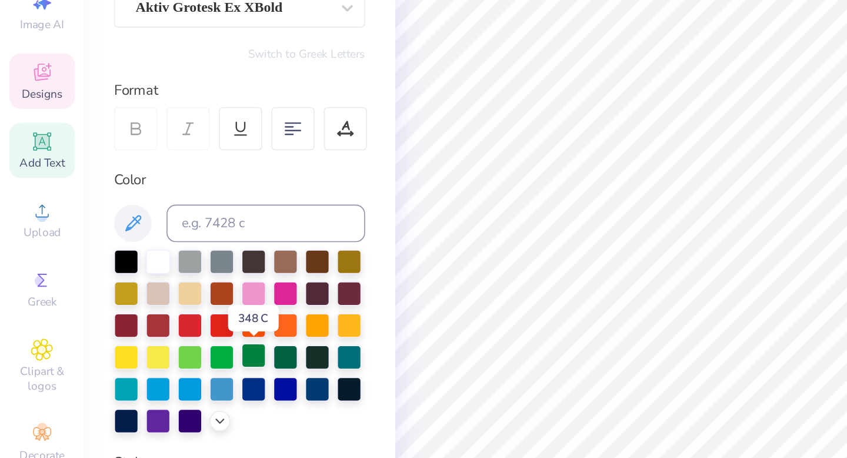
click at [156, 299] on div at bounding box center [159, 299] width 15 height 15
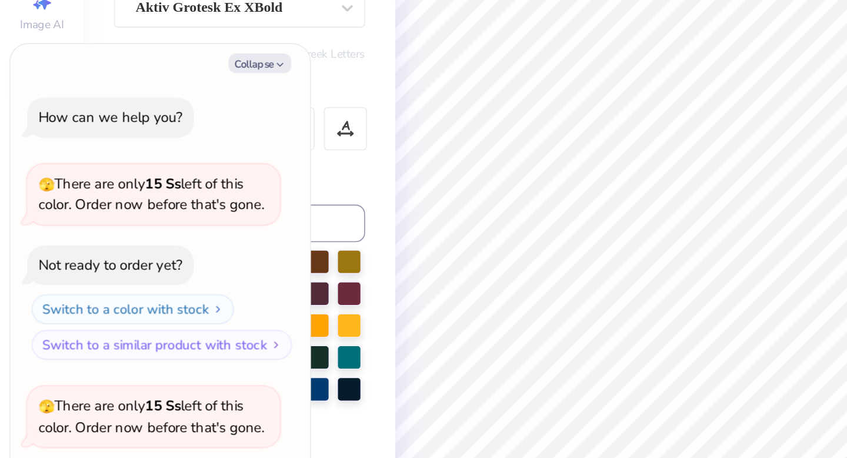
scroll to position [272, 0]
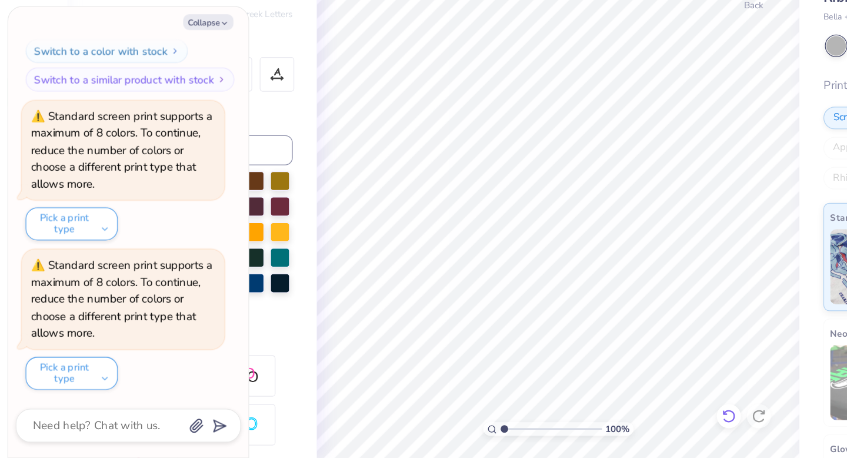
click at [572, 419] on icon at bounding box center [571, 425] width 12 height 12
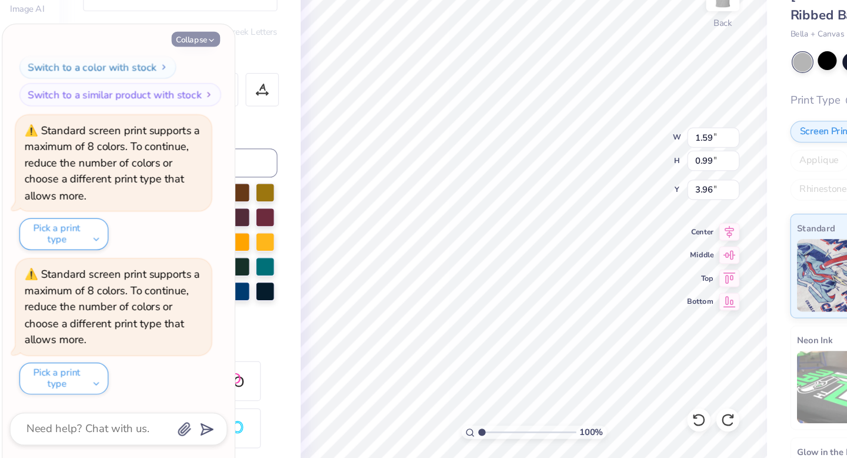
click at [165, 114] on button "Collapse" at bounding box center [163, 116] width 39 height 12
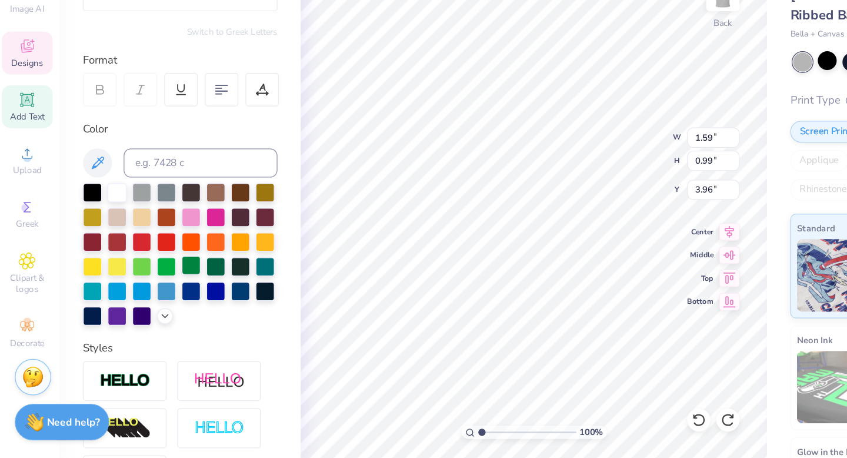
click at [161, 296] on div at bounding box center [159, 299] width 15 height 15
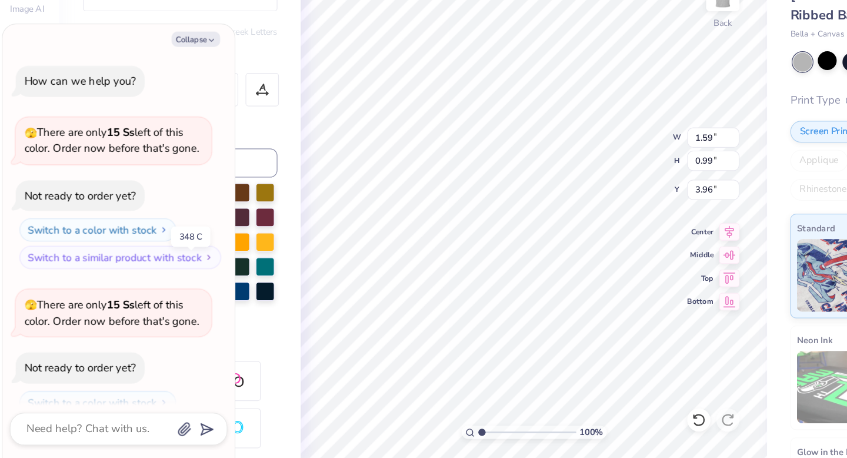
scroll to position [389, 0]
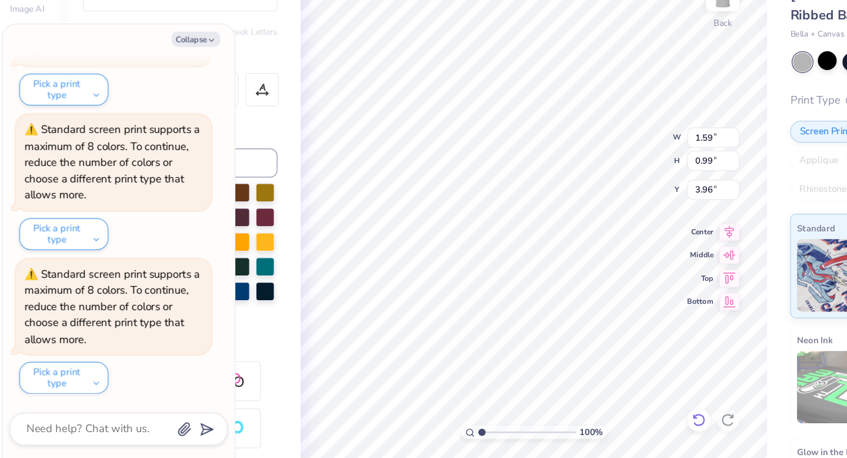
click at [573, 419] on icon at bounding box center [571, 425] width 12 height 12
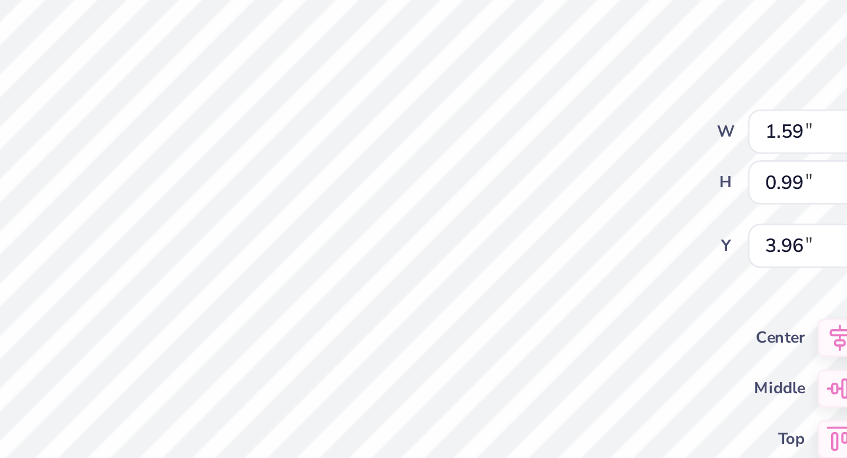
type textarea "x"
type input "8.00"
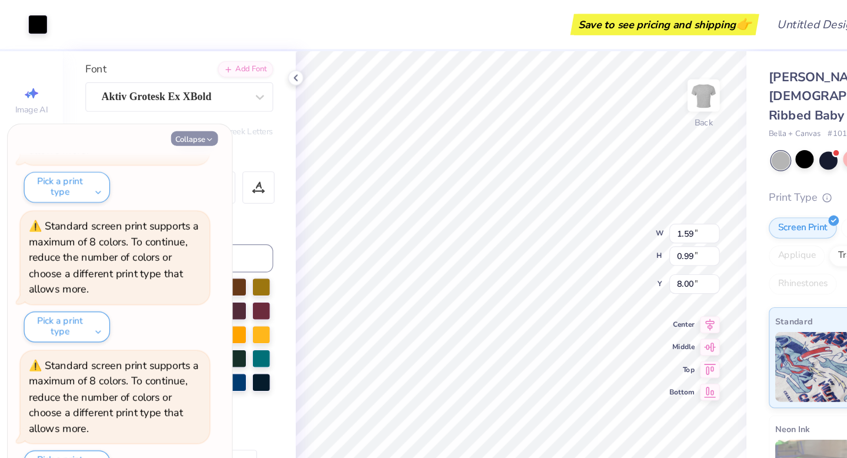
click at [170, 114] on button "Collapse" at bounding box center [163, 116] width 39 height 12
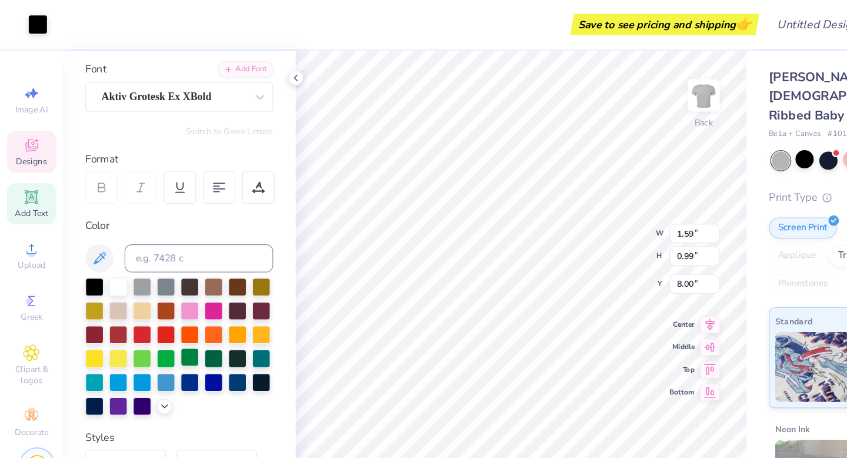
click at [158, 299] on div at bounding box center [159, 299] width 15 height 15
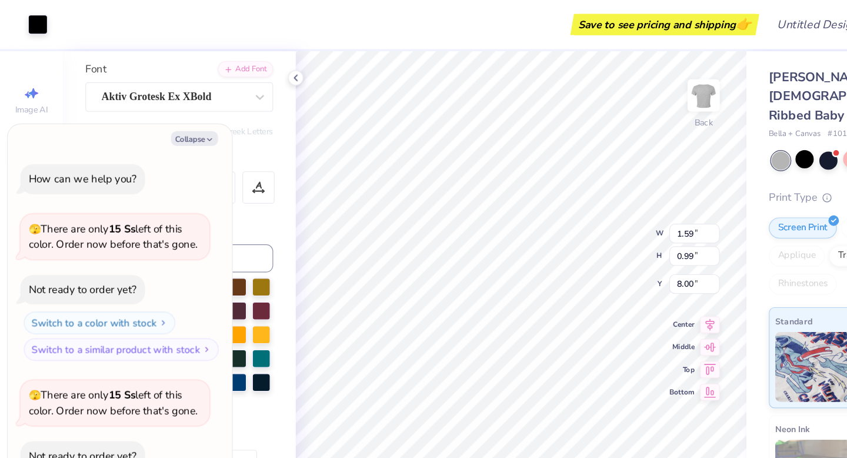
scroll to position [505, 0]
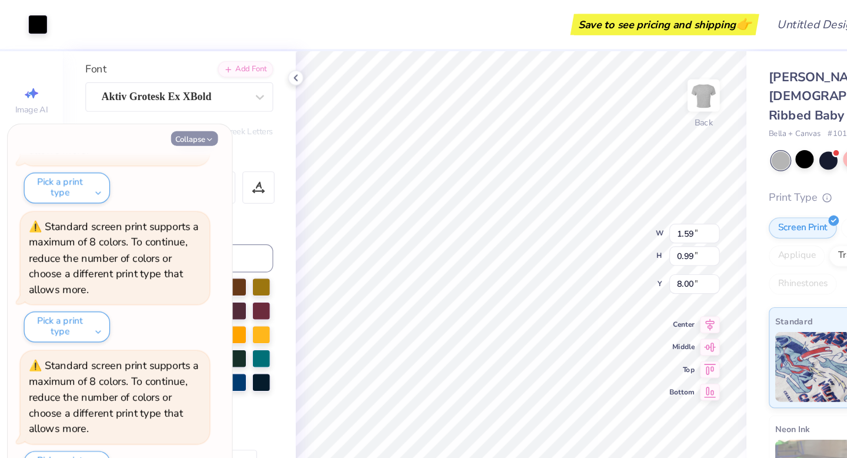
click at [162, 118] on button "Collapse" at bounding box center [163, 116] width 39 height 12
type textarea "x"
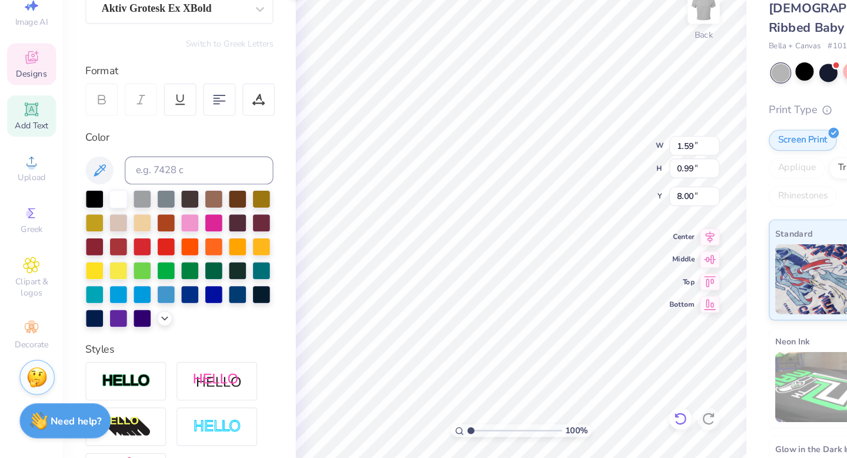
click at [567, 427] on icon at bounding box center [571, 425] width 12 height 12
type input "6.87"
click at [161, 295] on div at bounding box center [159, 299] width 15 height 15
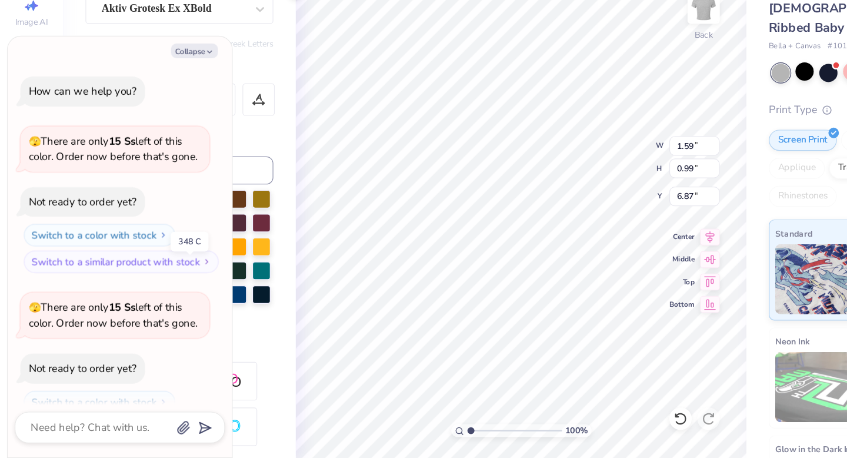
scroll to position [622, 0]
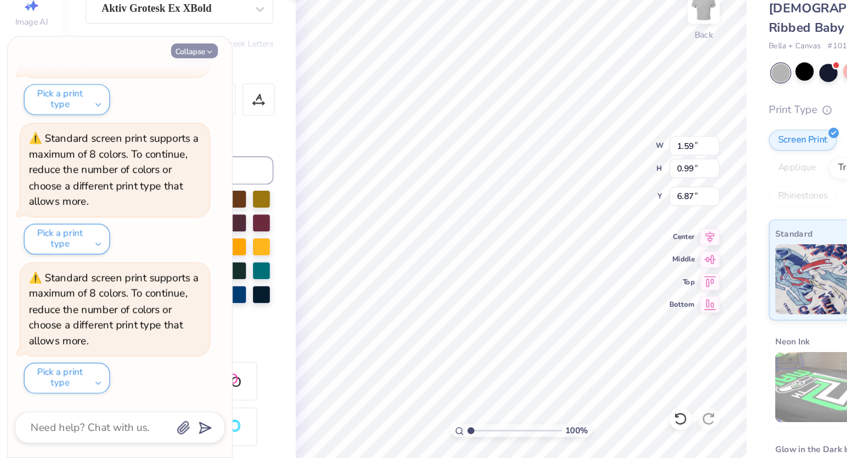
click at [176, 118] on icon "button" at bounding box center [175, 117] width 7 height 7
type textarea "x"
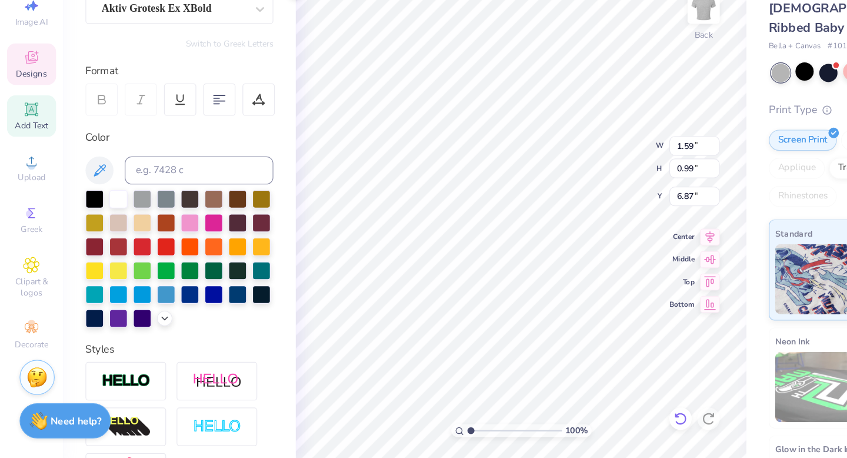
click at [569, 421] on icon at bounding box center [571, 425] width 12 height 12
type input "0.39"
type input "0.40"
type input "4.25"
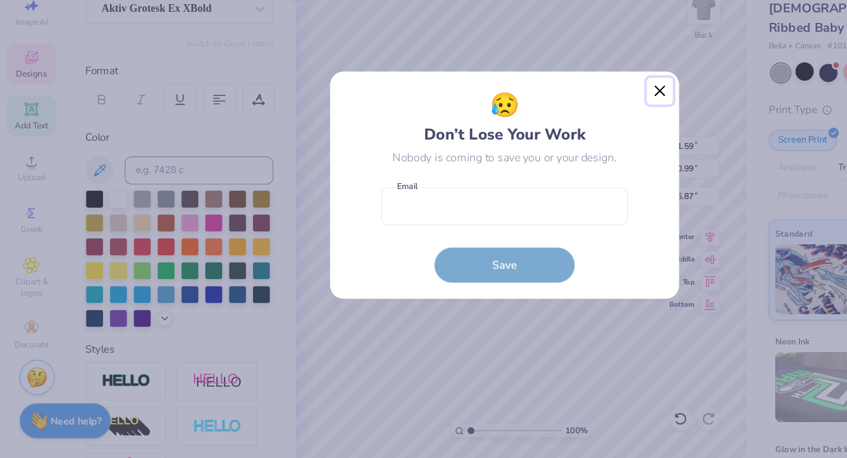
click at [554, 151] on button "Close" at bounding box center [554, 150] width 22 height 22
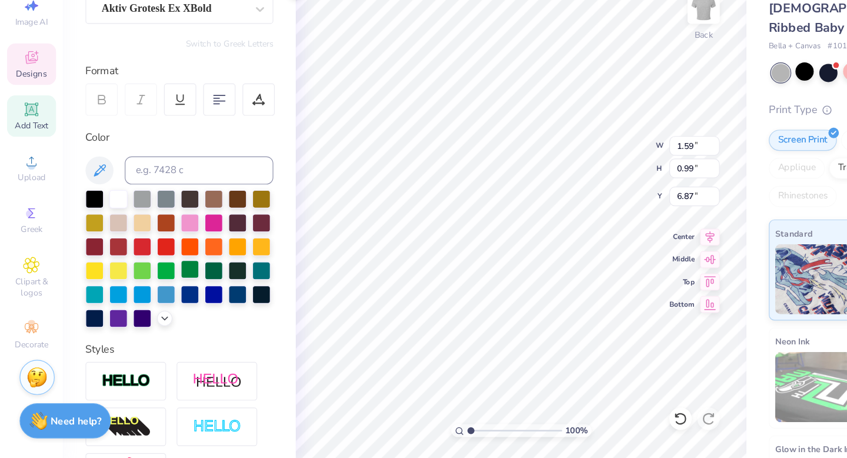
click at [158, 298] on div at bounding box center [159, 299] width 15 height 15
click at [162, 299] on div at bounding box center [159, 299] width 15 height 15
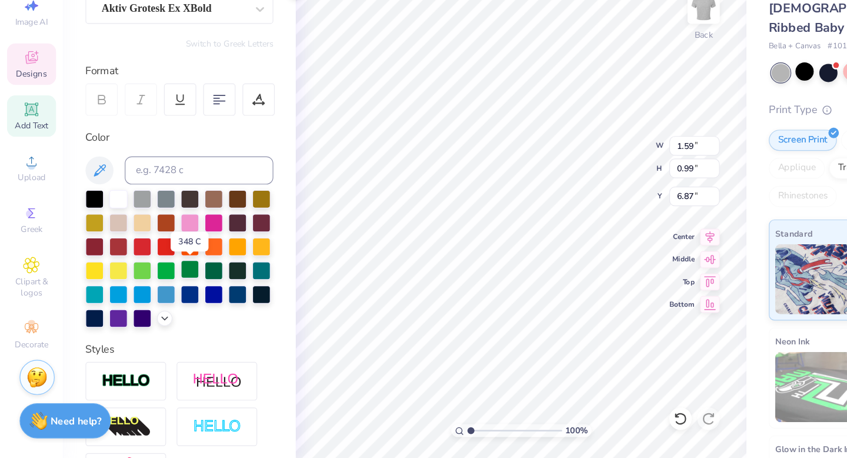
click at [162, 299] on div at bounding box center [159, 299] width 15 height 15
type input "3.66"
click at [157, 296] on div at bounding box center [159, 299] width 15 height 15
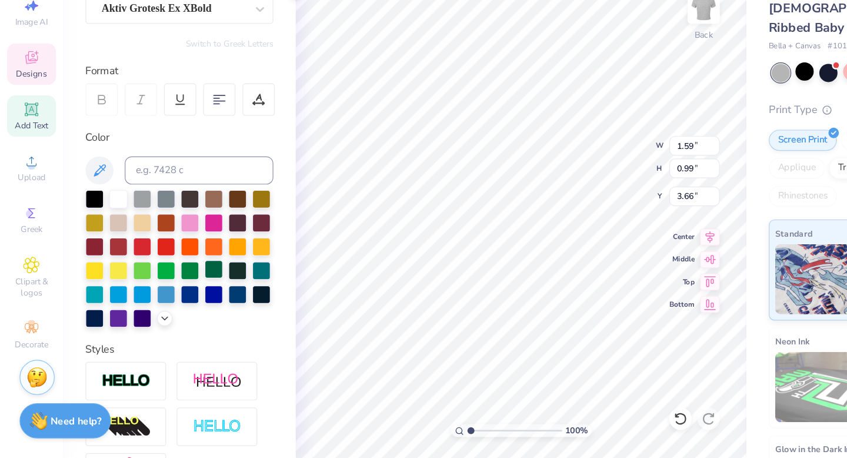
click at [179, 299] on div at bounding box center [179, 299] width 15 height 15
click at [157, 299] on div at bounding box center [159, 299] width 15 height 15
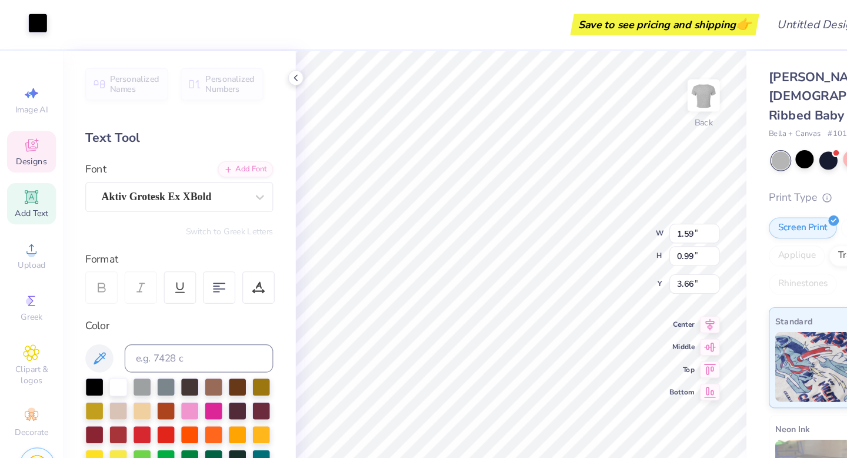
click at [29, 21] on div at bounding box center [32, 19] width 16 height 16
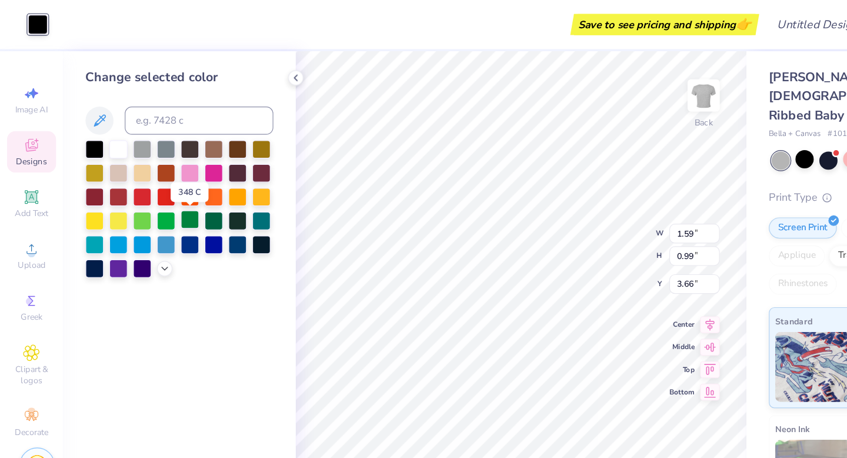
click at [159, 186] on div at bounding box center [159, 183] width 15 height 15
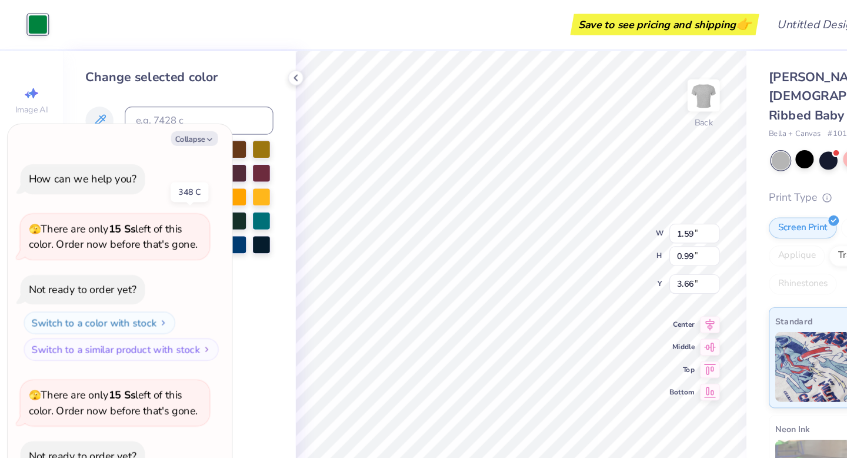
scroll to position [739, 0]
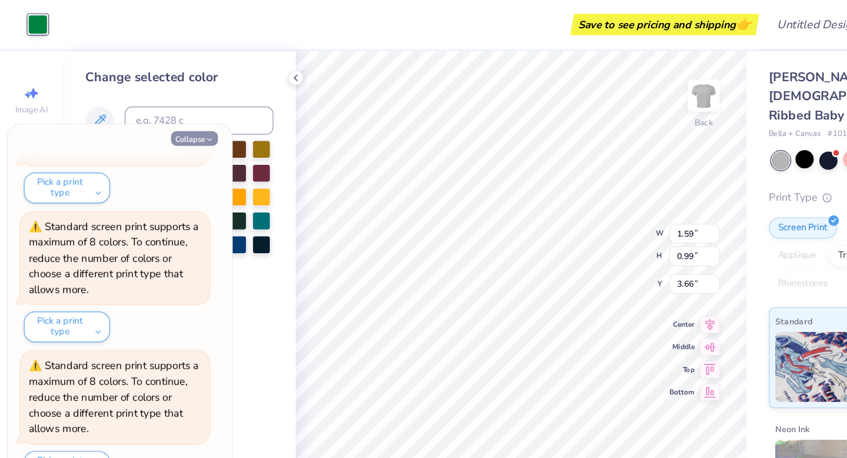
click at [171, 118] on button "Collapse" at bounding box center [163, 116] width 39 height 12
type textarea "x"
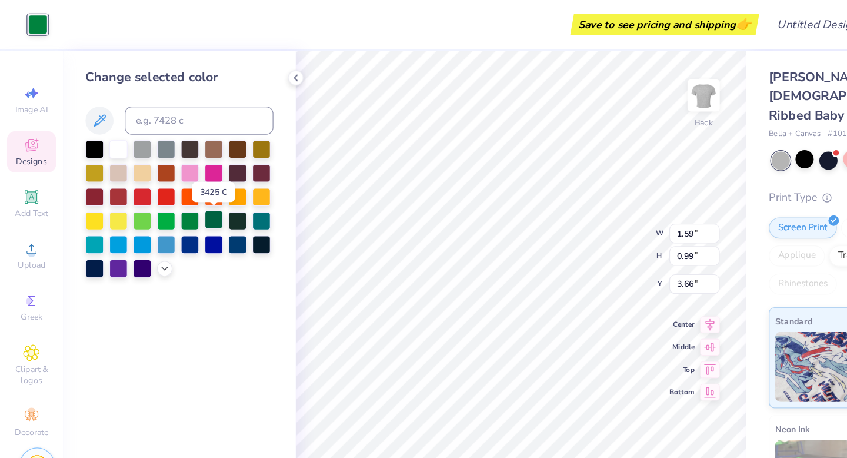
click at [178, 185] on div at bounding box center [179, 183] width 15 height 15
click at [162, 179] on div at bounding box center [159, 183] width 15 height 15
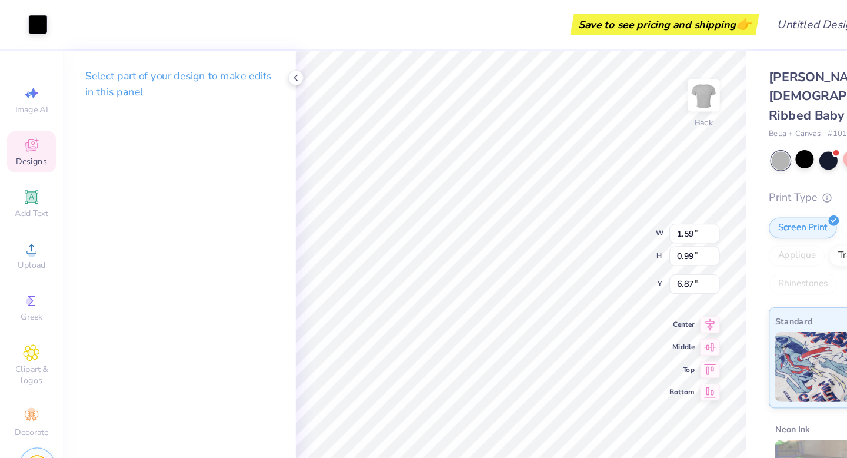
type input "3.96"
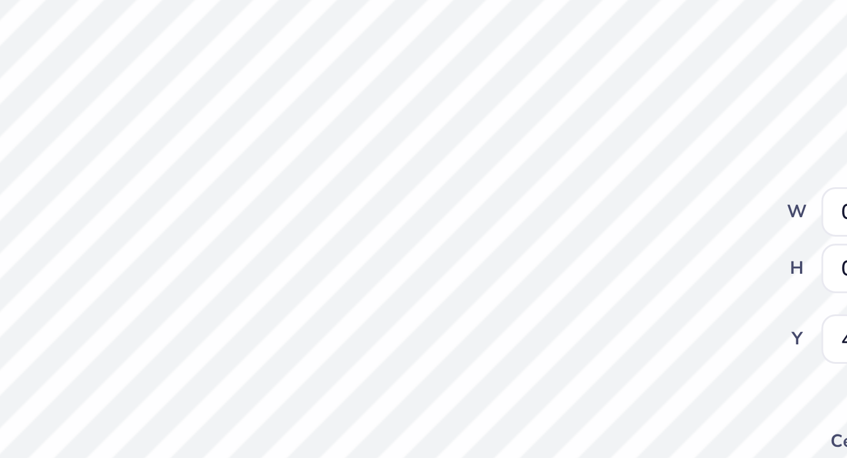
type input "4.26"
type textarea "S"
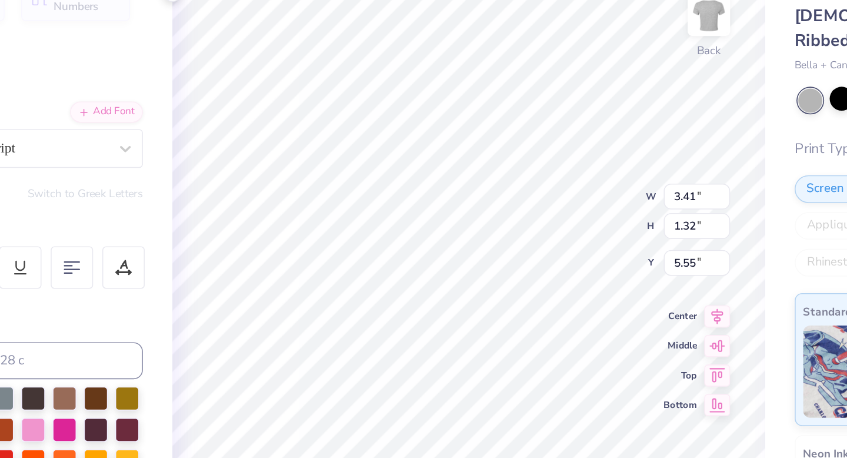
scroll to position [0, 0]
type textarea "fall 2025"
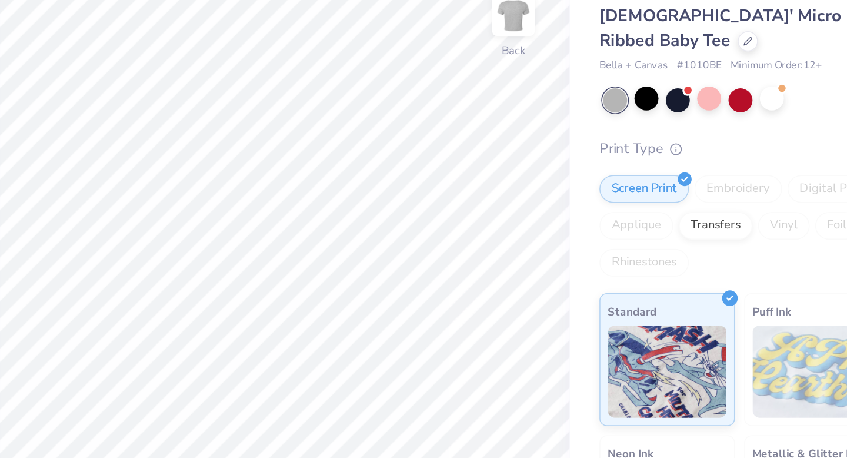
click at [764, 127] on div at bounding box center [736, 134] width 176 height 15
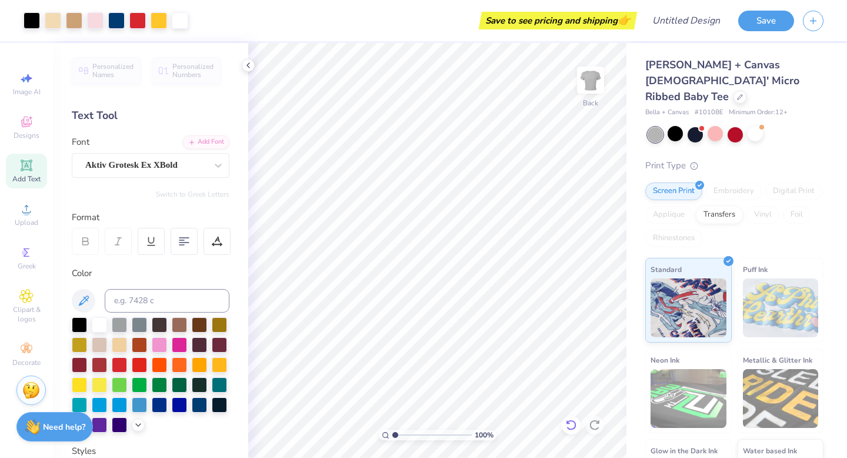
click at [569, 427] on icon at bounding box center [571, 425] width 12 height 12
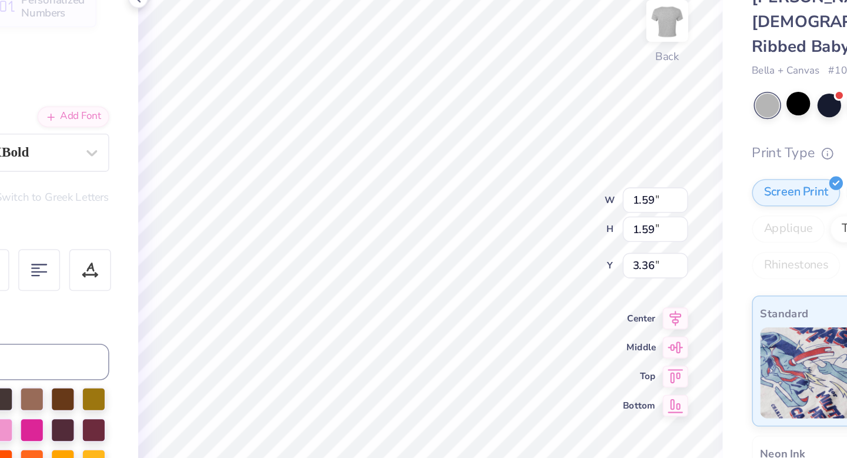
type input "3.46"
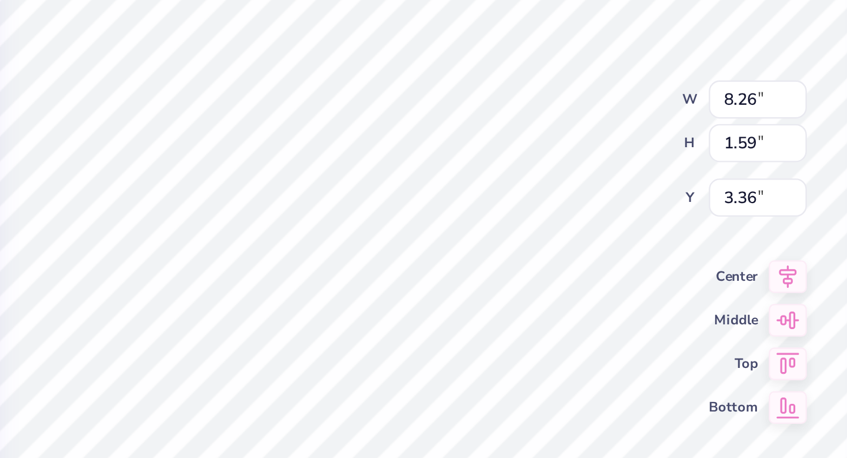
type input "9.96"
type input "9.38"
type input "8.26"
type input "1.21"
type input "3.60"
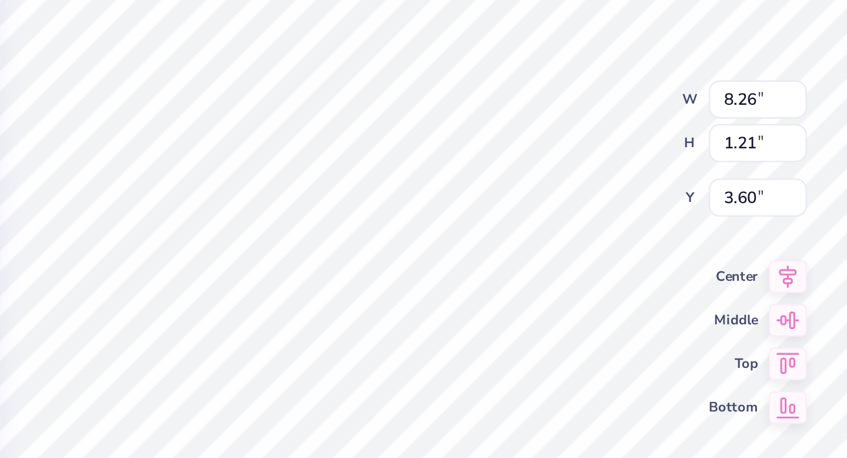
type input "10.15"
type input "1.59"
type input "1.55"
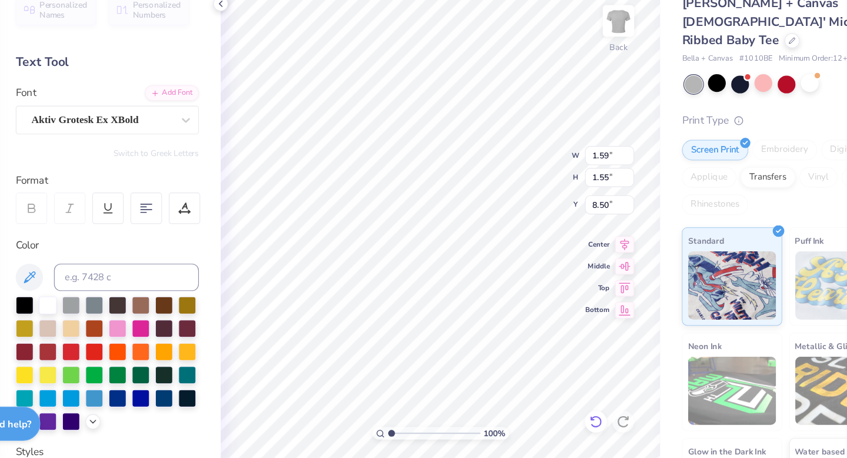
click at [574, 423] on icon at bounding box center [571, 425] width 12 height 12
type input "9.38"
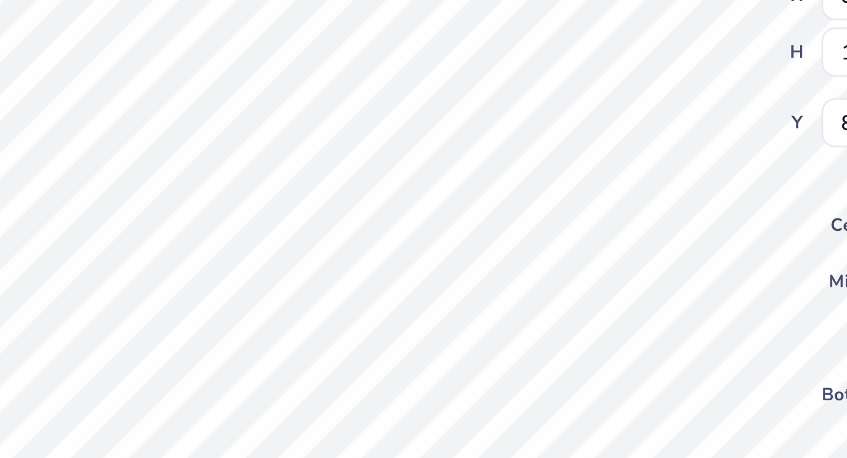
type input "8.96"
type input "11.22"
type input "3.66"
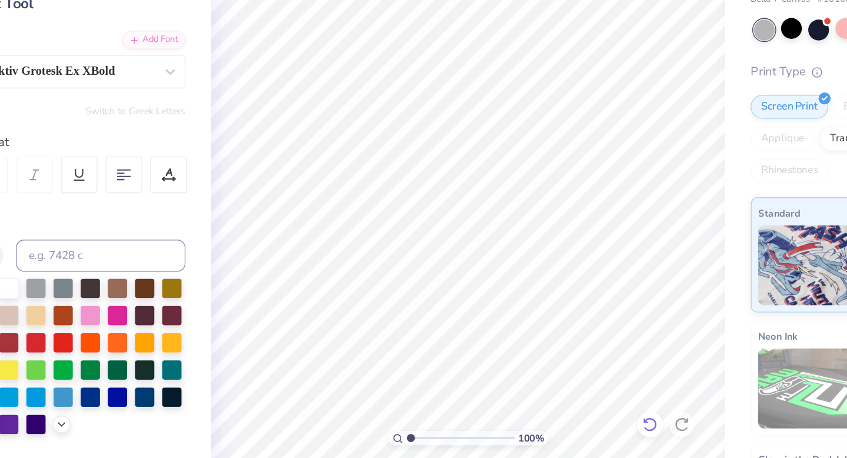
click at [574, 422] on icon at bounding box center [571, 424] width 10 height 11
type input "3.66"
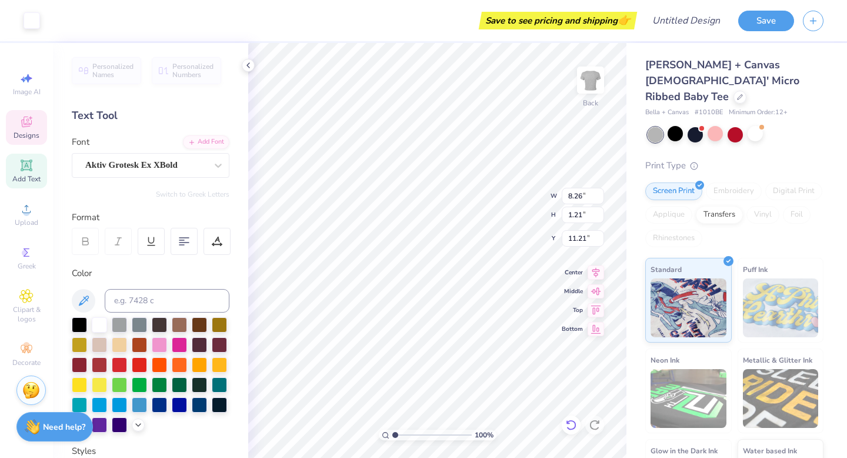
type input "1.59"
type input "1.55"
type input "3.66"
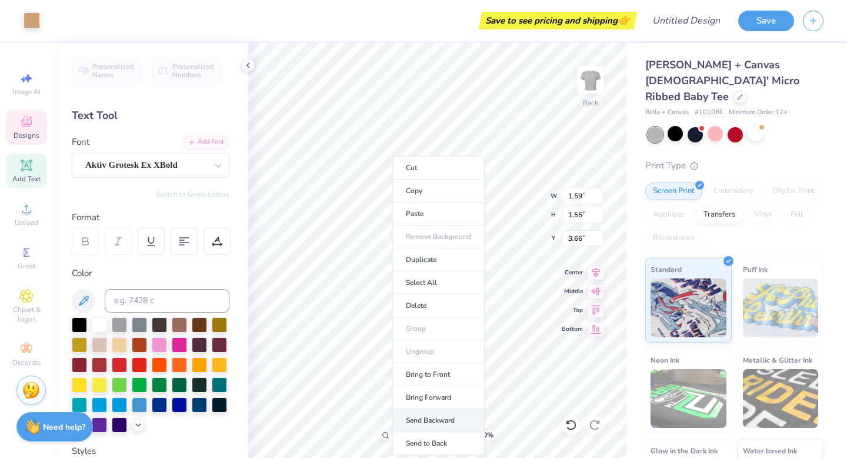
click at [446, 423] on li "Send Backward" at bounding box center [438, 420] width 92 height 23
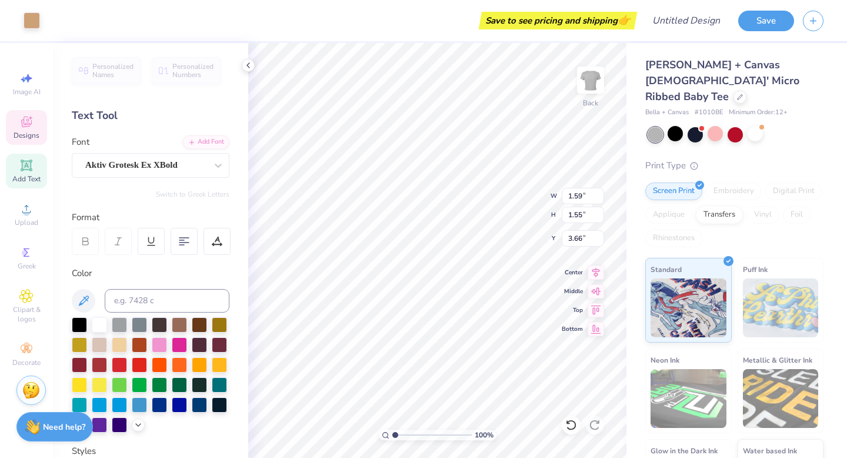
type input "1.59"
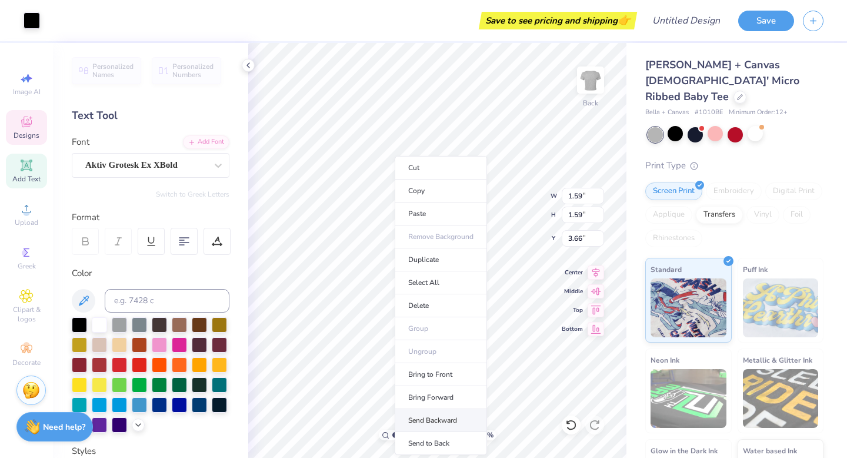
click at [448, 413] on li "Send Backward" at bounding box center [441, 420] width 92 height 23
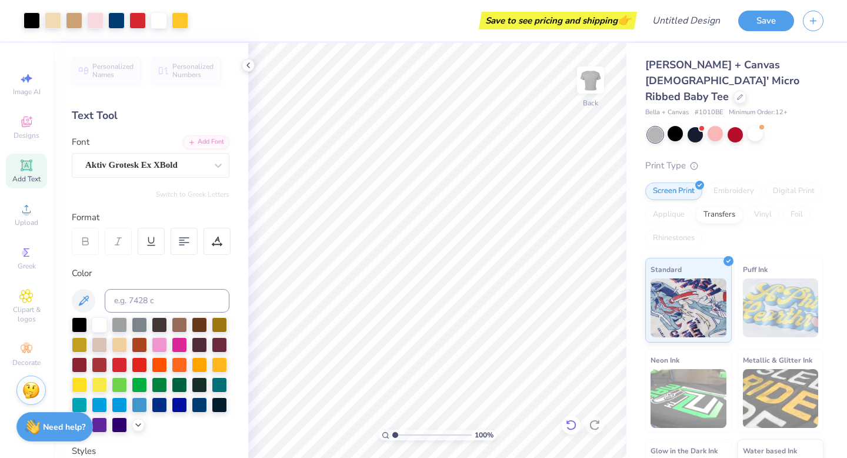
click at [571, 424] on icon at bounding box center [571, 425] width 12 height 12
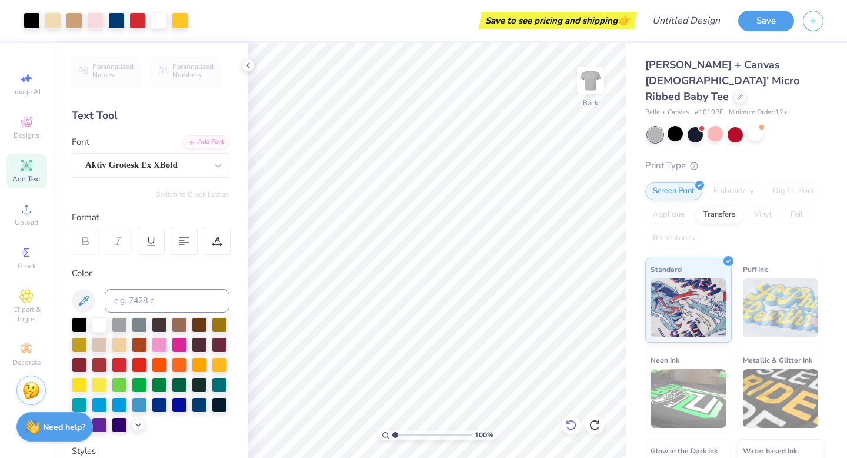
click at [573, 424] on icon at bounding box center [571, 425] width 12 height 12
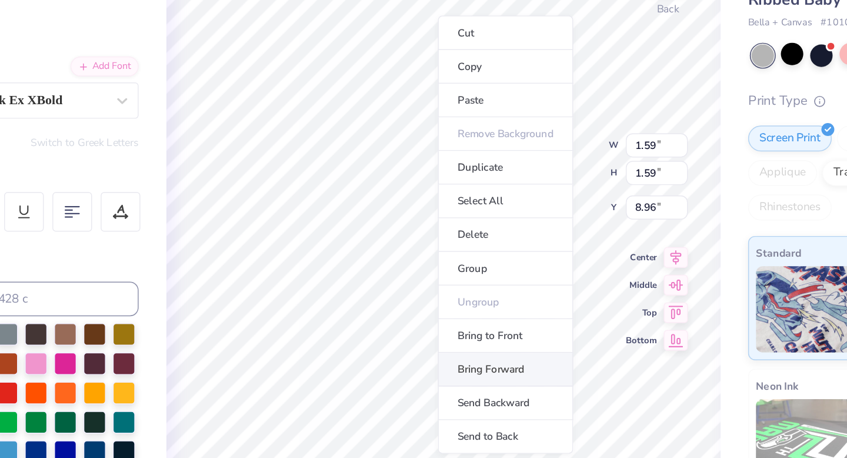
click at [475, 352] on li "Bring Forward" at bounding box center [480, 349] width 92 height 23
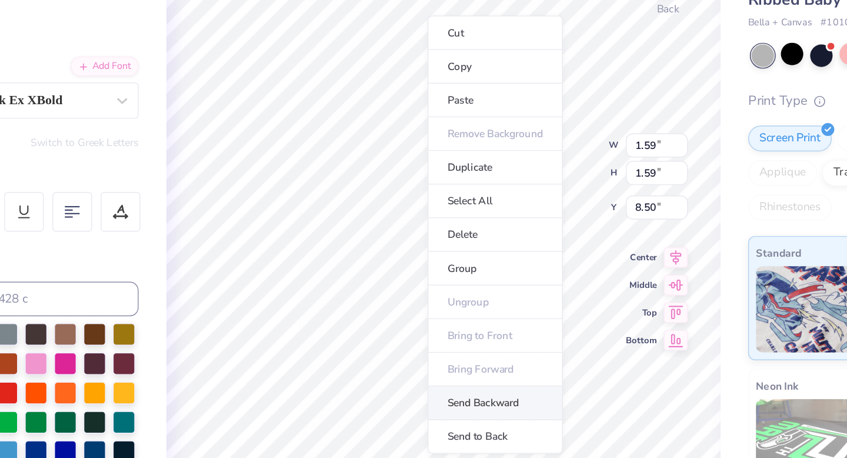
click at [469, 368] on li "Send Backward" at bounding box center [473, 372] width 92 height 23
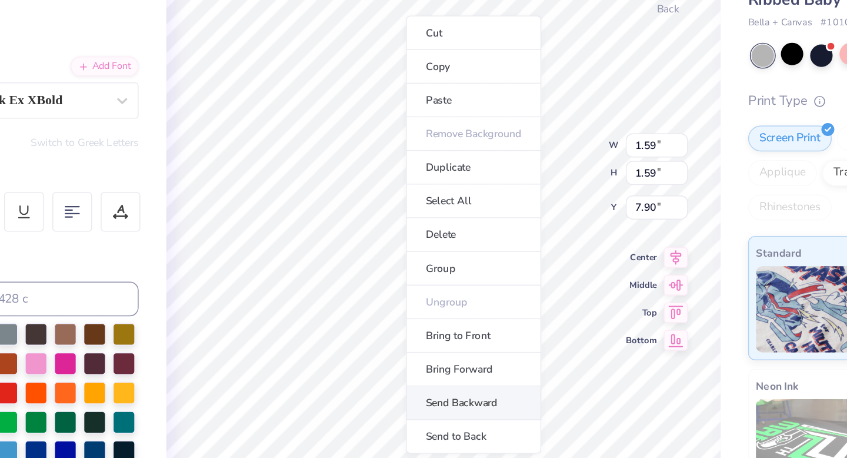
click at [442, 372] on li "Send Backward" at bounding box center [458, 372] width 92 height 23
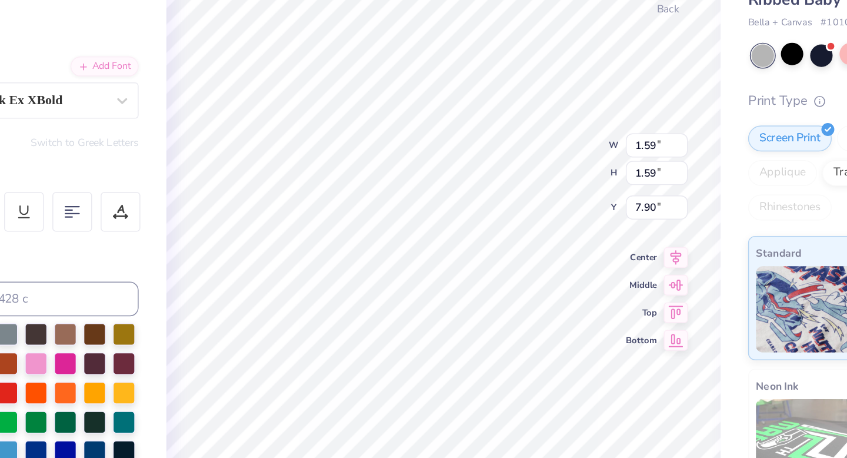
type input "3.46"
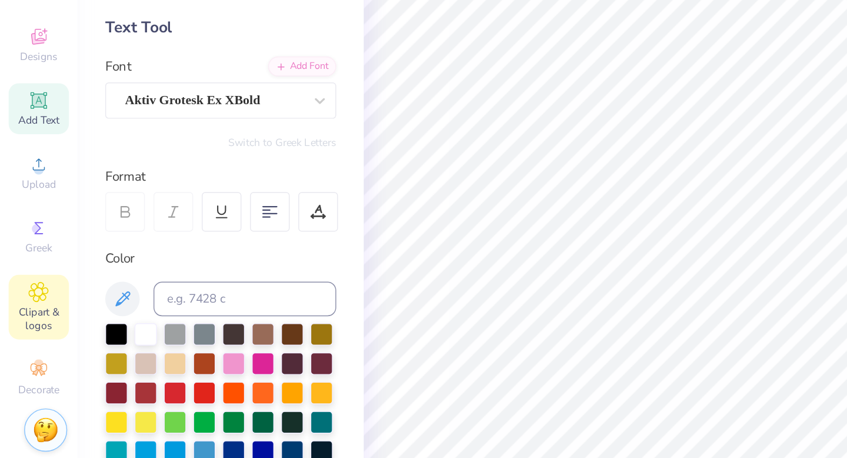
click at [25, 298] on icon at bounding box center [27, 296] width 6 height 6
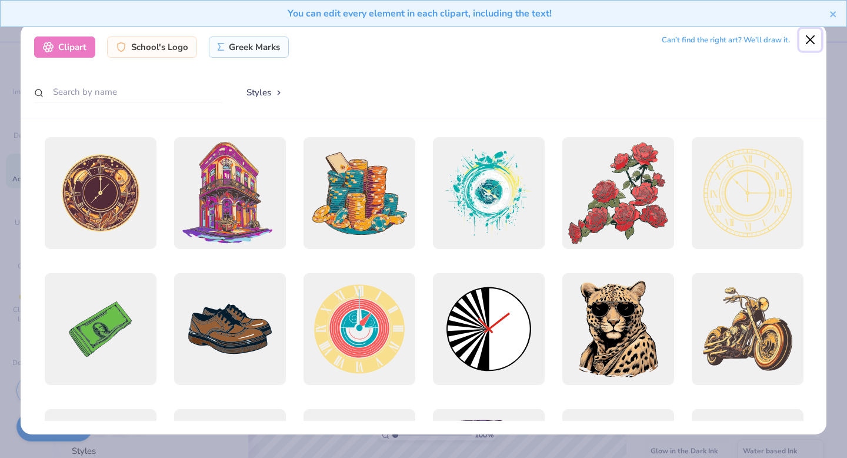
click at [807, 39] on button "Close" at bounding box center [810, 40] width 22 height 22
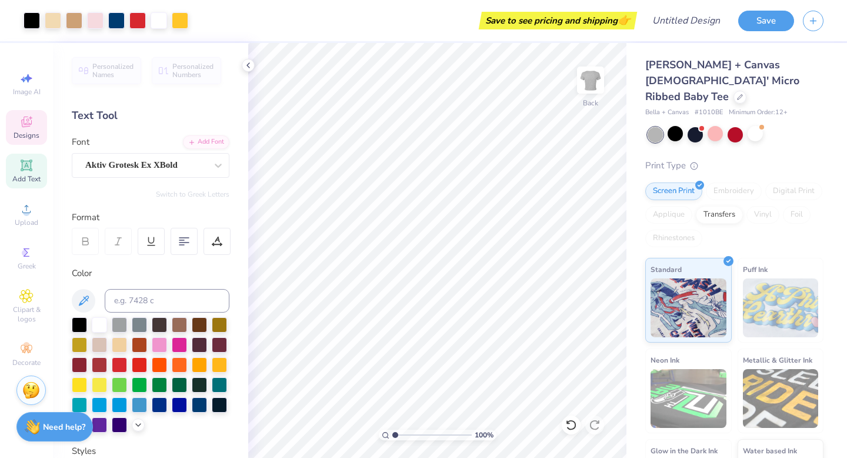
click at [38, 135] on span "Designs" at bounding box center [27, 135] width 26 height 9
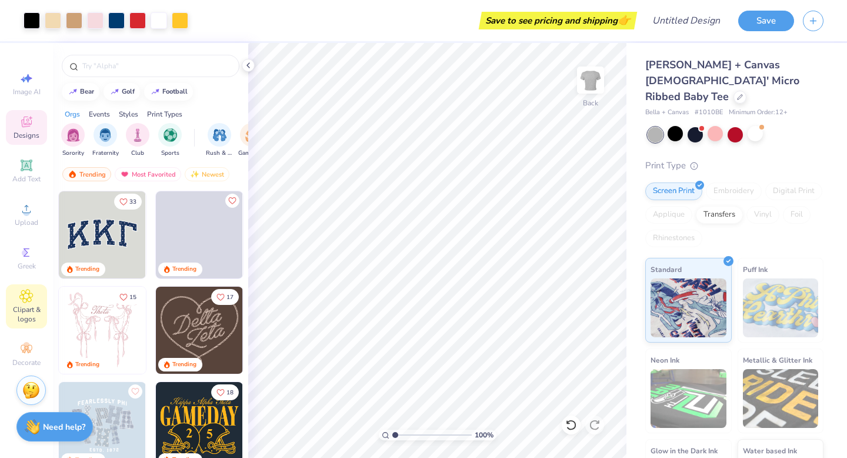
click at [24, 316] on span "Clipart & logos" at bounding box center [26, 314] width 41 height 19
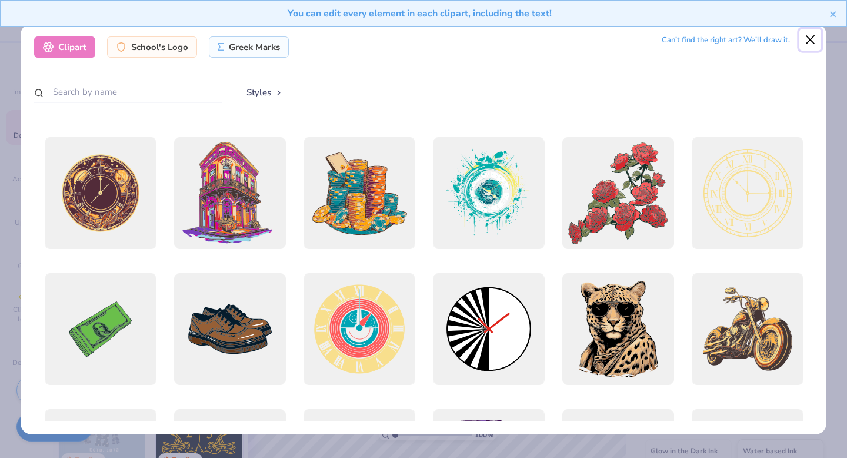
click at [809, 36] on button "Close" at bounding box center [810, 40] width 22 height 22
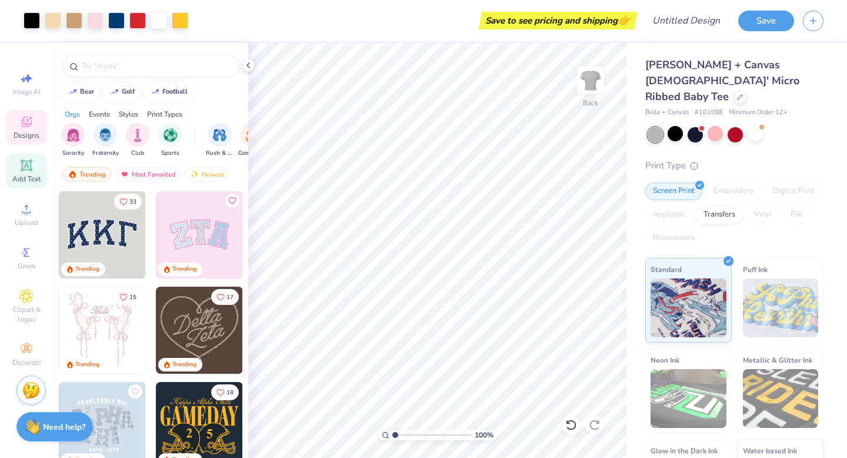
click at [24, 172] on icon at bounding box center [26, 165] width 14 height 14
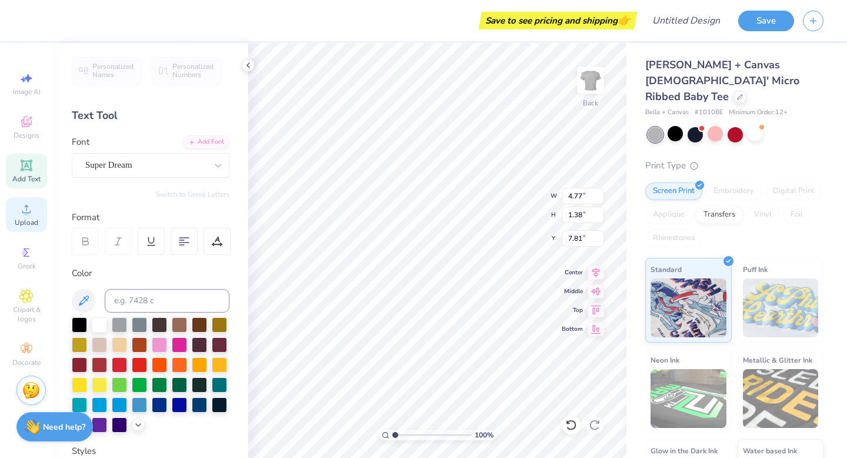
click at [30, 208] on icon at bounding box center [26, 209] width 14 height 14
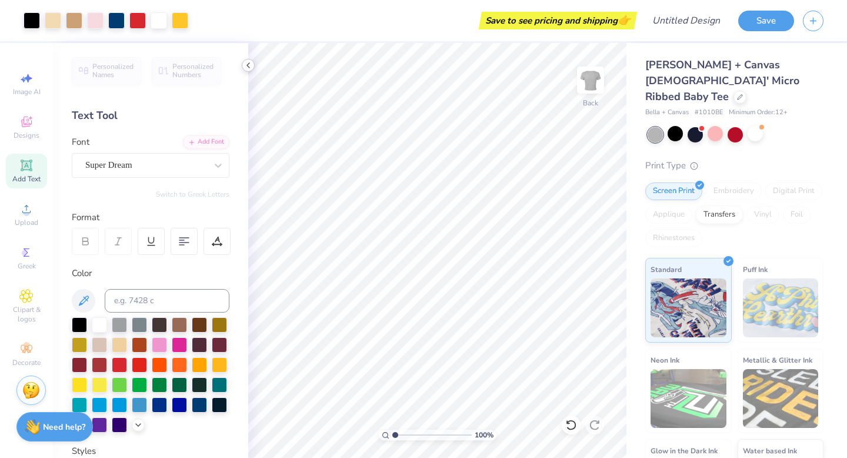
click at [248, 69] on icon at bounding box center [248, 65] width 9 height 9
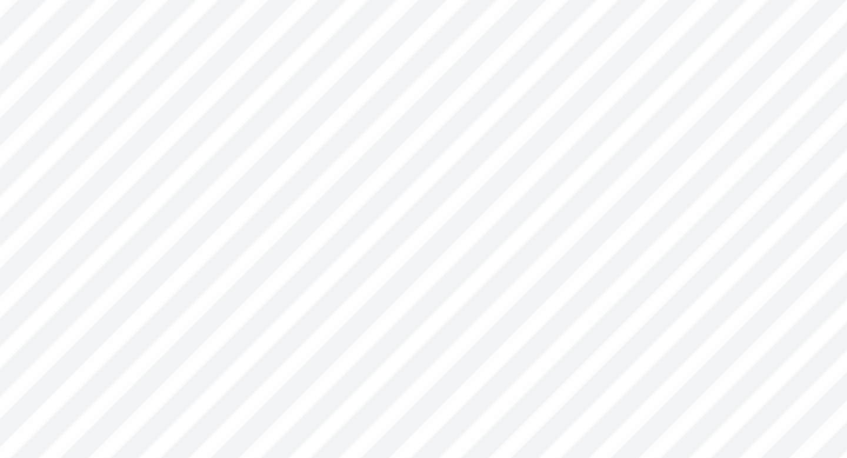
type input "0.42"
type input "0.40"
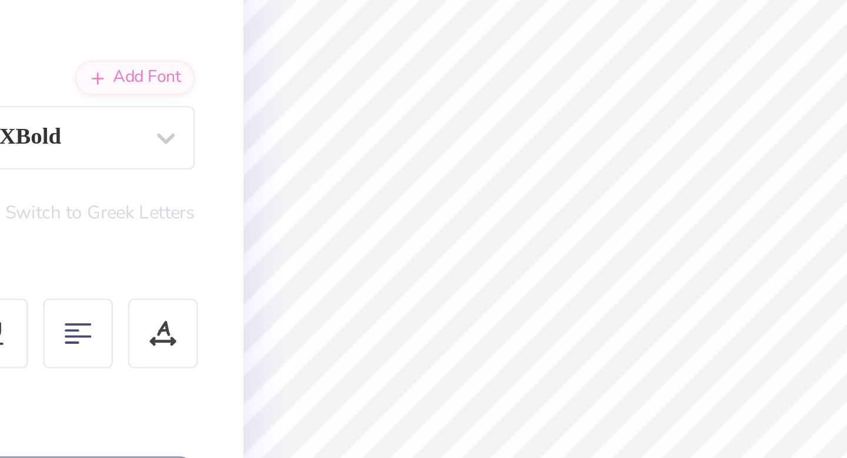
type input "4.25"
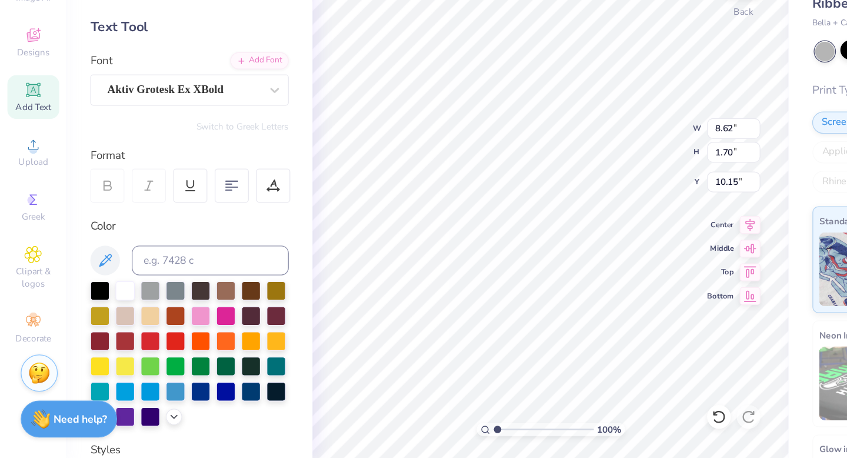
type input "10.15"
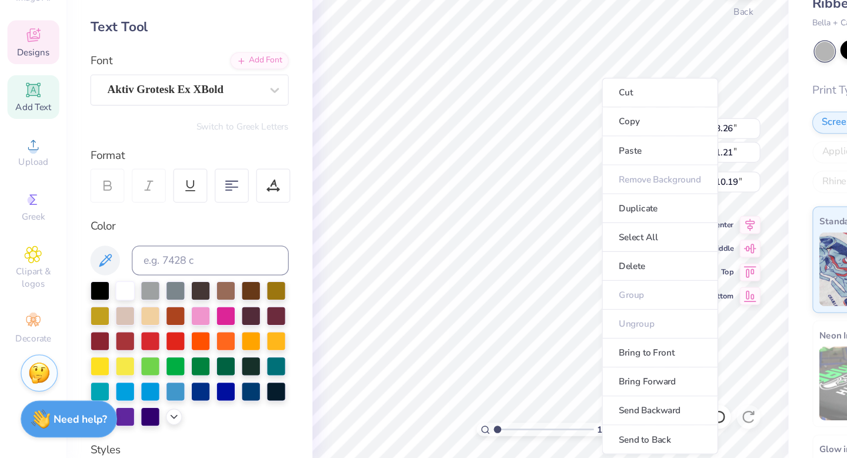
click at [510, 350] on ul "Cut Copy Paste Remove Background Duplicate Select All Delete Group Ungroup Brin…" at bounding box center [524, 305] width 92 height 299
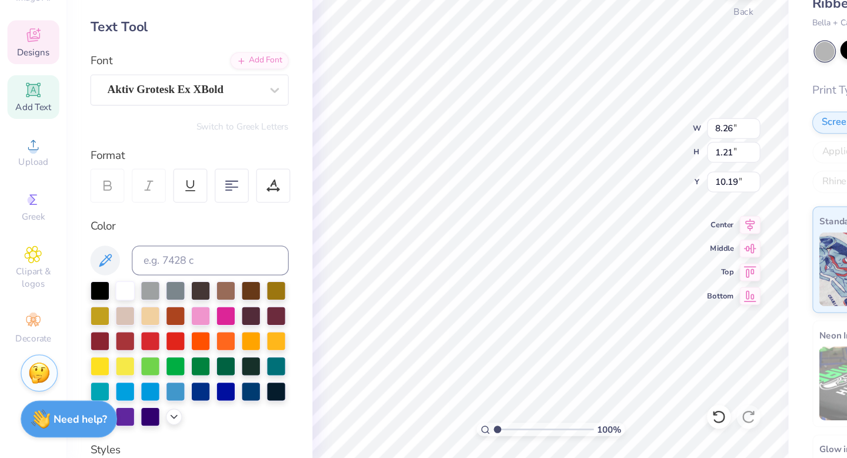
type input "12.06"
type input "9.61"
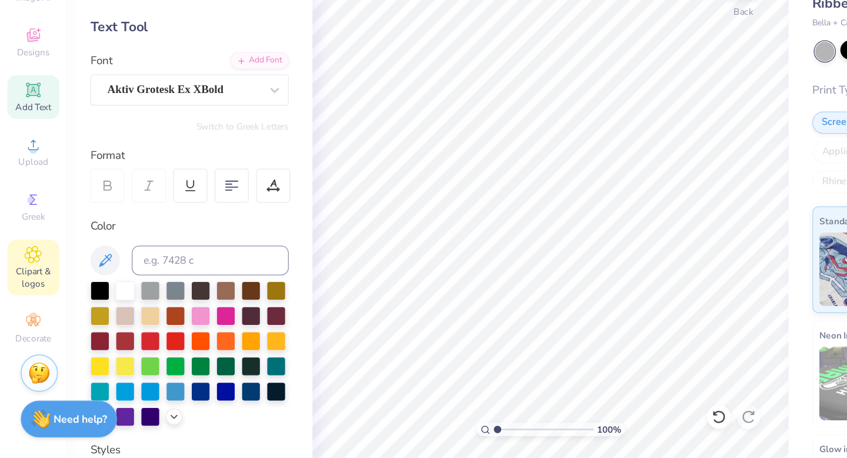
click at [24, 298] on icon at bounding box center [27, 296] width 6 height 6
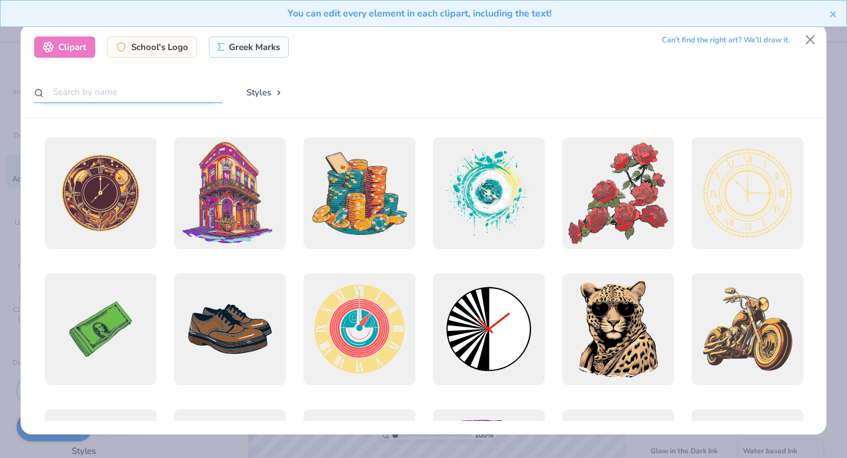
click at [98, 93] on input "text" at bounding box center [128, 92] width 188 height 22
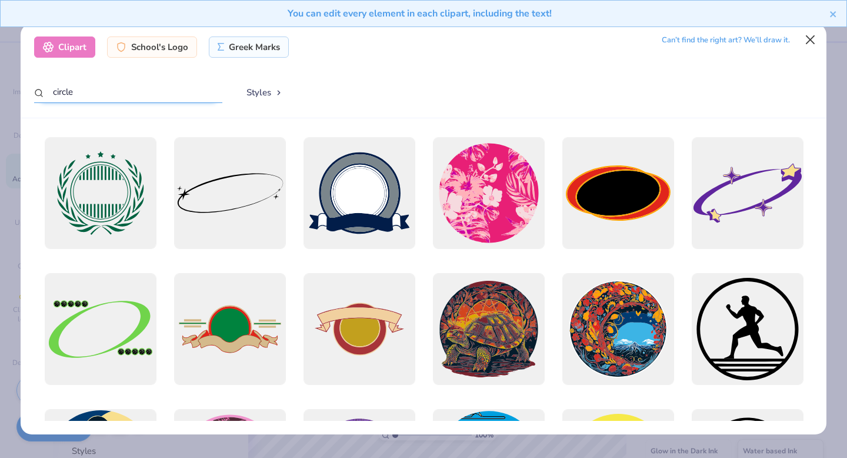
type input "circle"
click at [817, 41] on button "Close" at bounding box center [810, 40] width 22 height 22
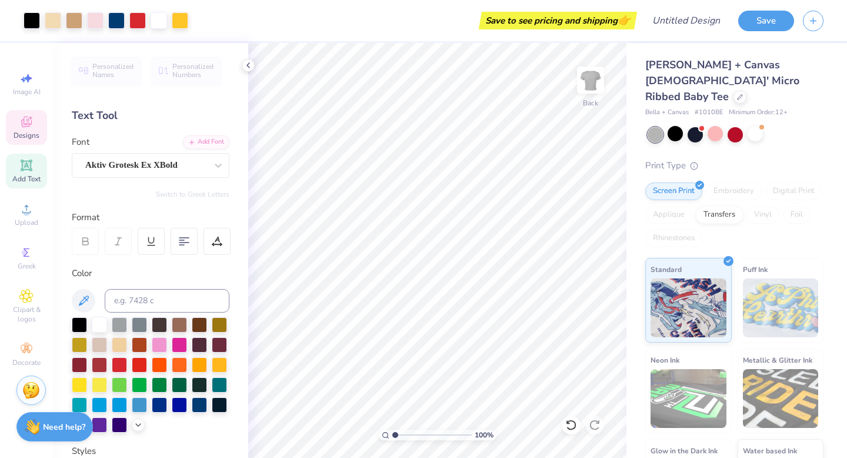
click at [28, 134] on span "Designs" at bounding box center [27, 135] width 26 height 9
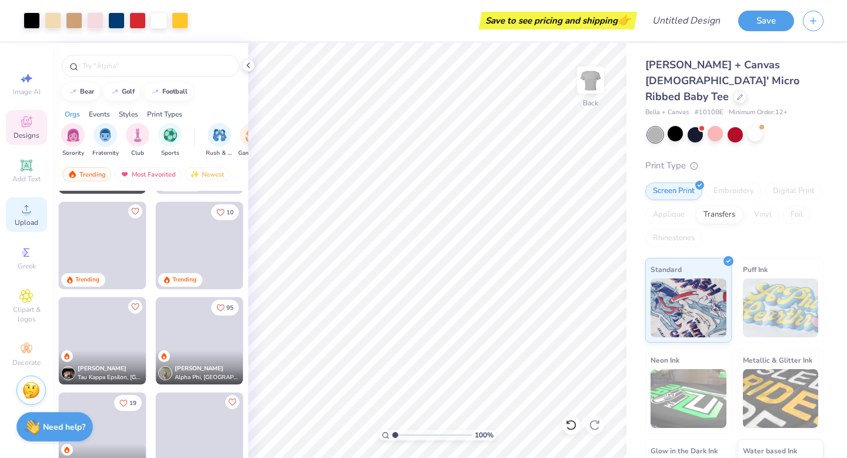
scroll to position [1141, 0]
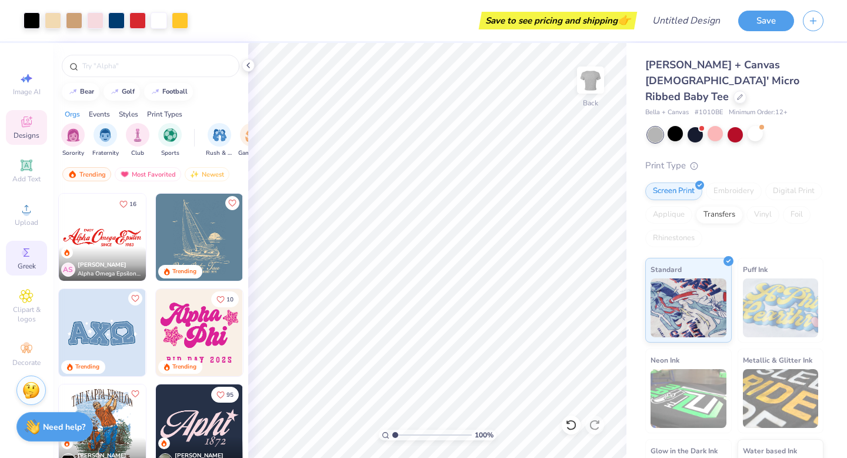
click at [27, 262] on span "Greek" at bounding box center [27, 265] width 18 height 9
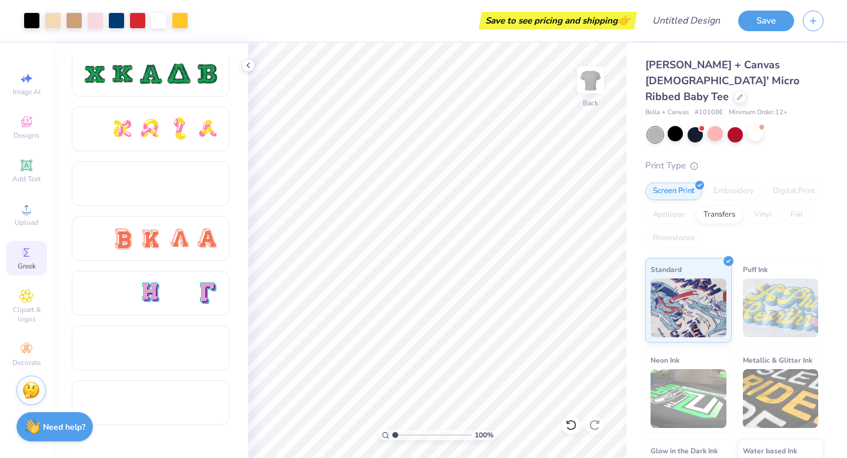
scroll to position [624, 0]
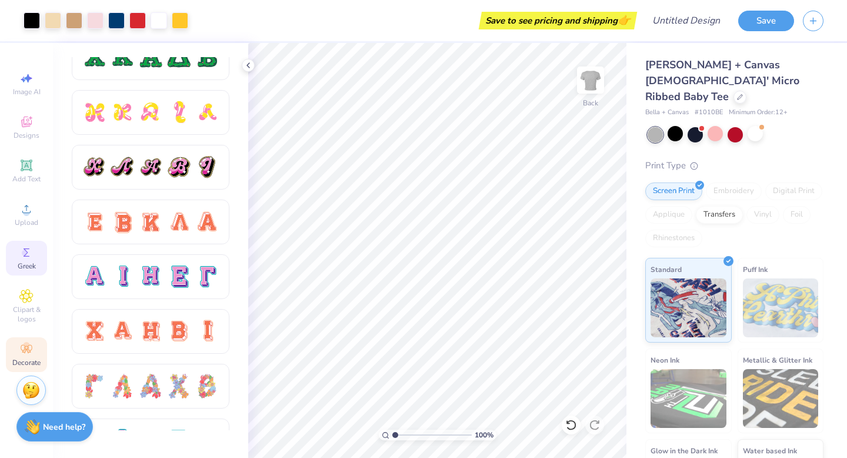
click at [27, 362] on span "Decorate" at bounding box center [26, 362] width 28 height 9
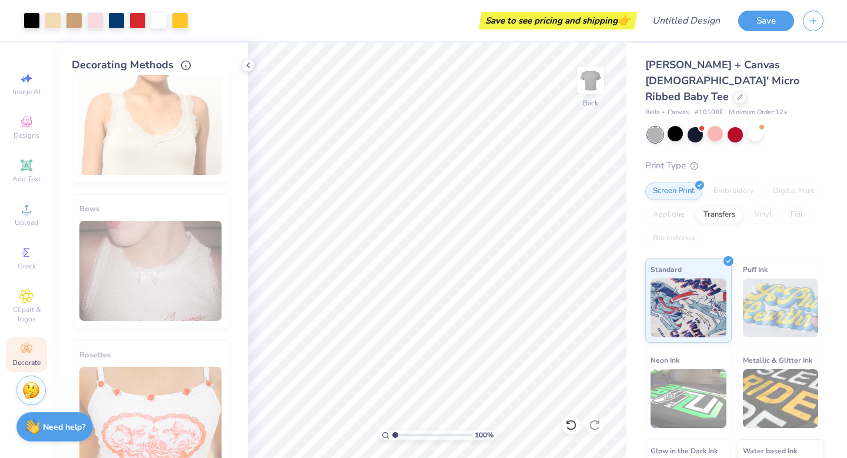
scroll to position [646, 0]
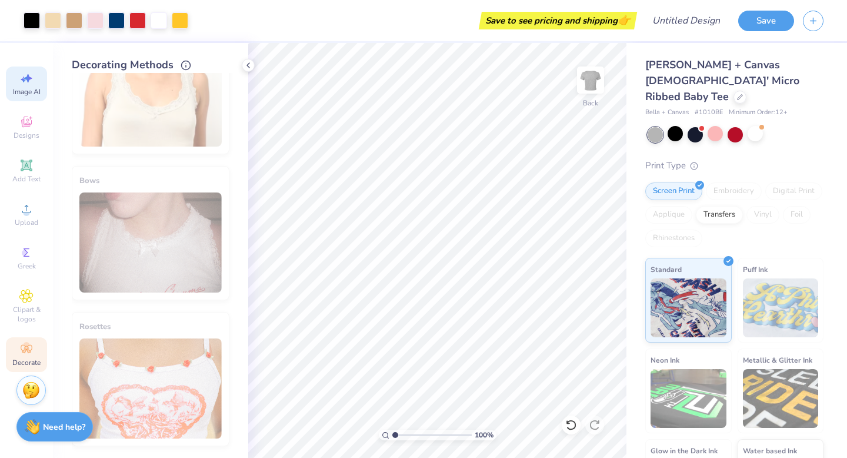
click at [32, 91] on span "Image AI" at bounding box center [27, 91] width 28 height 9
select select "4"
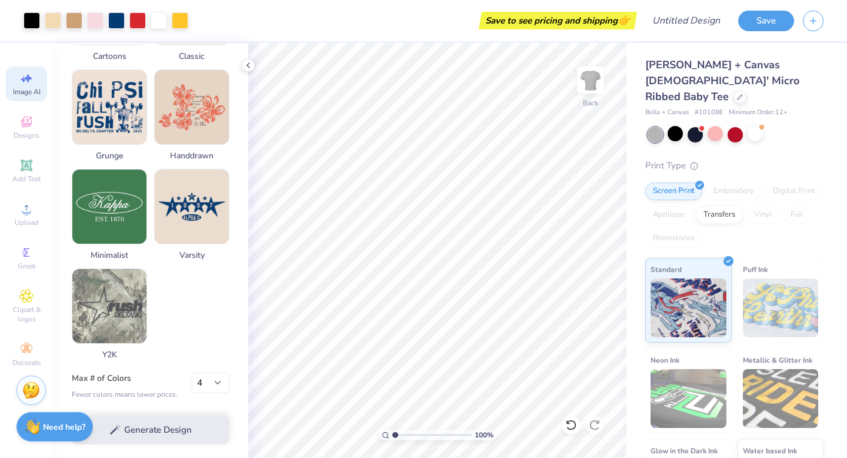
scroll to position [0, 0]
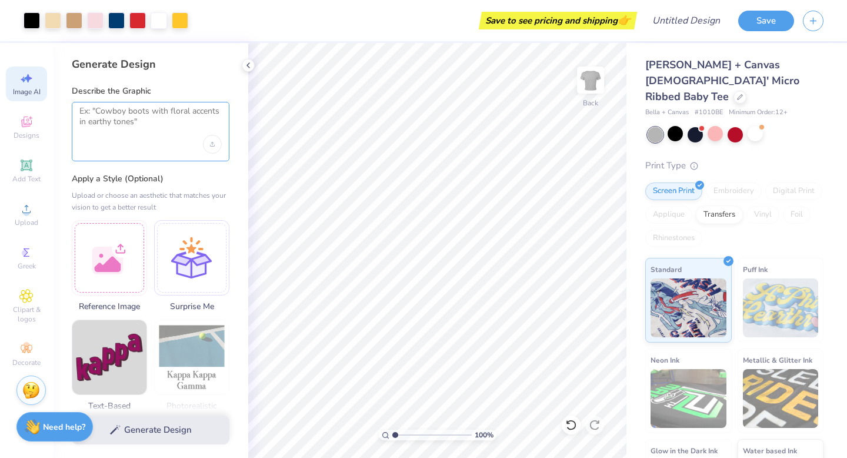
click at [92, 115] on textarea at bounding box center [150, 120] width 142 height 29
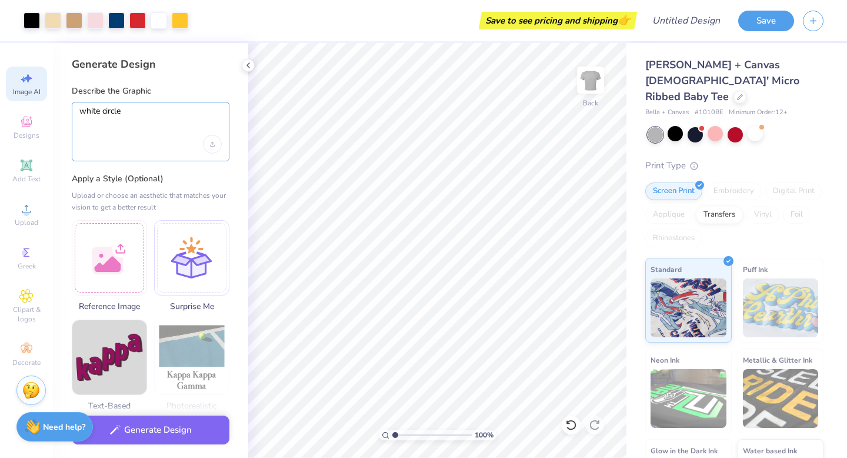
type textarea "white circle"
click at [158, 153] on div "white circle" at bounding box center [151, 131] width 158 height 59
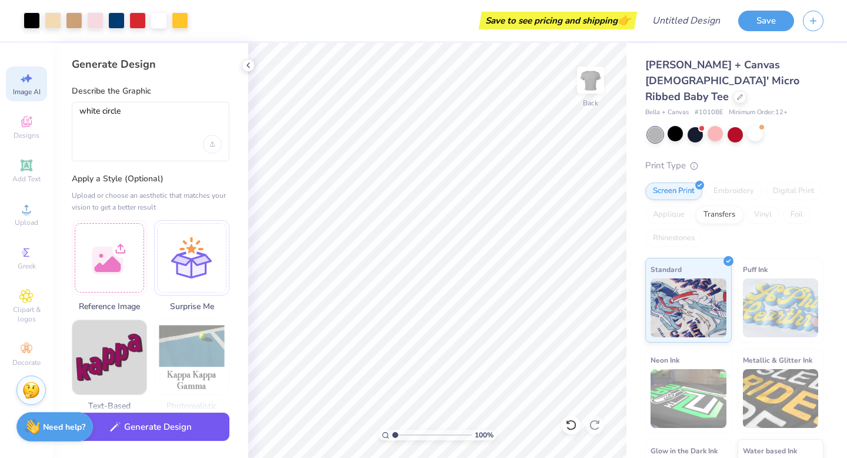
click at [180, 438] on button "Generate Design" at bounding box center [151, 426] width 158 height 29
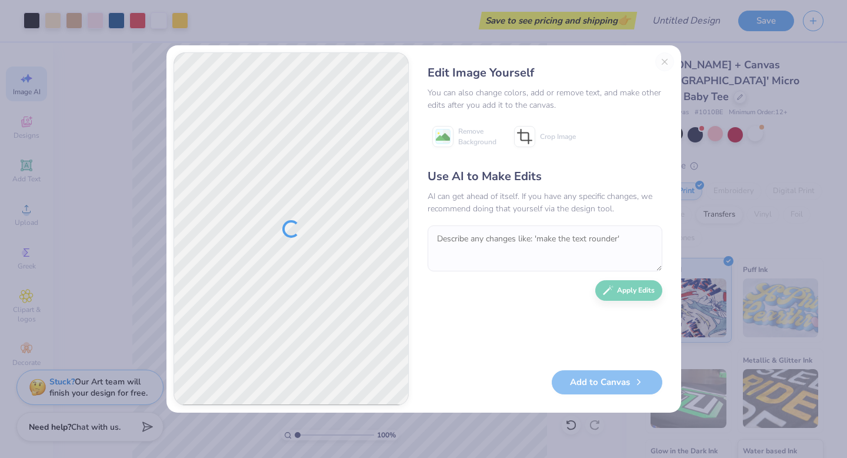
click at [665, 64] on div "Edit Image Yourself You can also change colors, add or remove text, and make ot…" at bounding box center [545, 228] width 258 height 353
click at [662, 64] on div "Edit Image Yourself You can also change colors, add or remove text, and make ot…" at bounding box center [545, 228] width 258 height 353
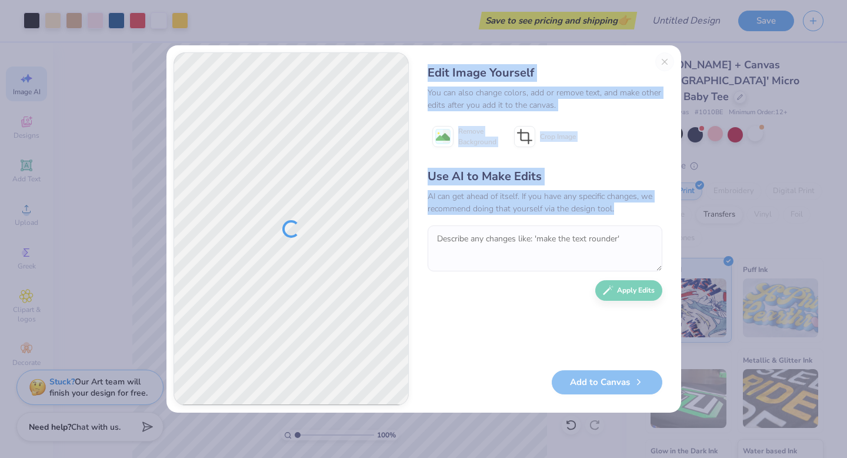
drag, startPoint x: 319, startPoint y: 247, endPoint x: 472, endPoint y: 284, distance: 157.4
click at [468, 285] on div "Edit Image Yourself You can also change colors, add or remove text, and make ot…" at bounding box center [423, 228] width 515 height 367
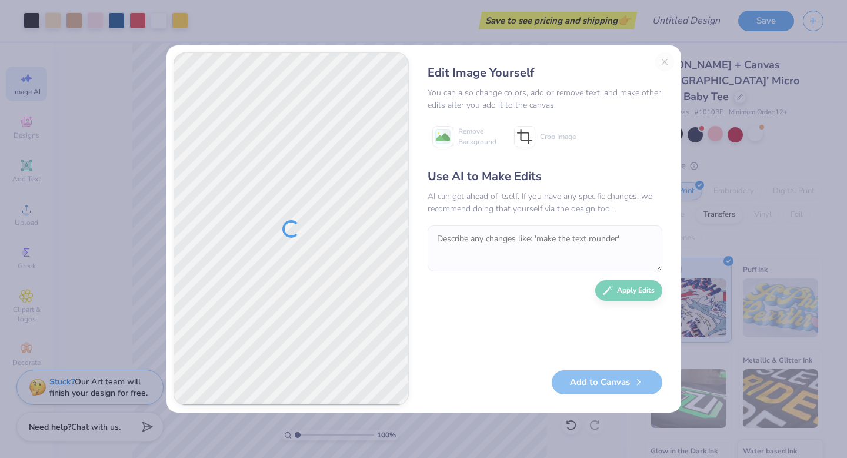
click at [518, 311] on div "Use AI to Make Edits AI can get ahead of itself. If you have any specific chang…" at bounding box center [545, 263] width 235 height 191
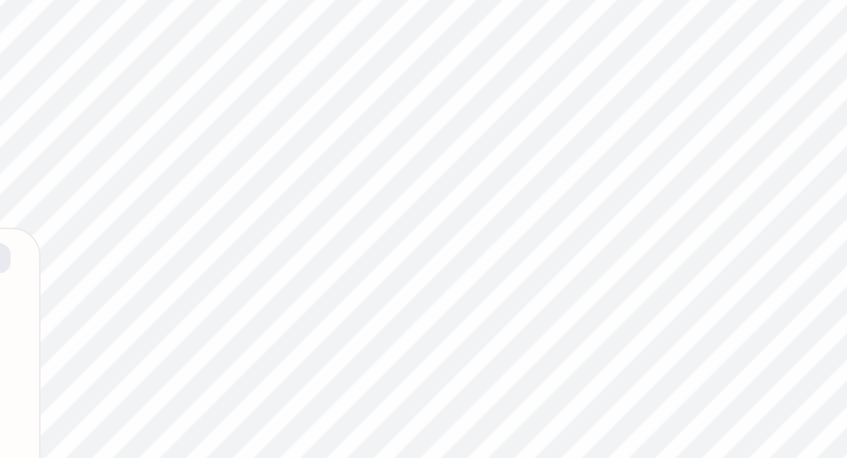
type textarea "x"
type input "1.54"
type textarea "x"
type input "1.11"
type textarea "x"
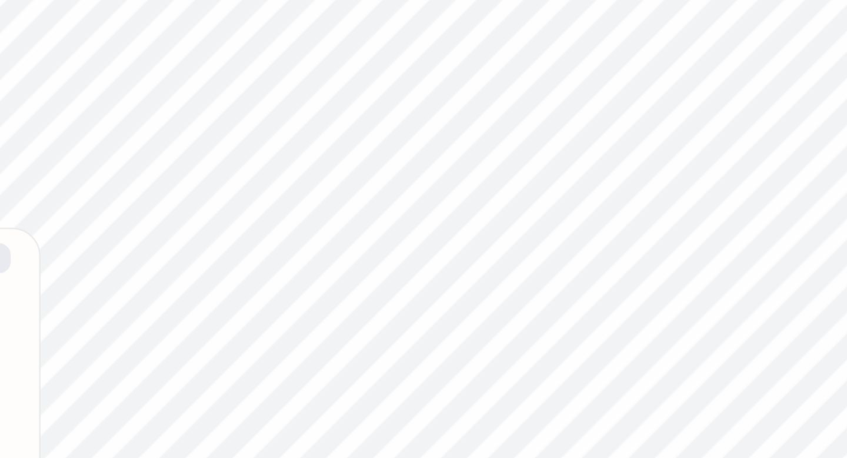
type input "6.65"
type textarea "x"
type input "5.04"
type textarea "x"
type input "5.67"
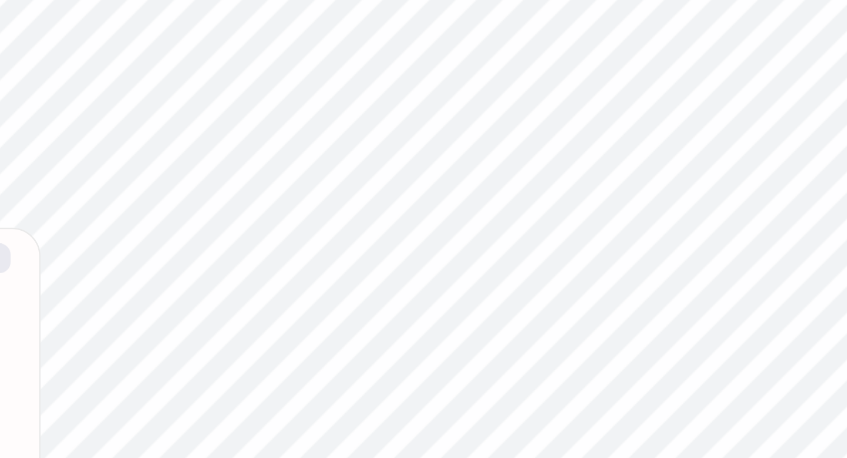
type textarea "x"
type input "5.94"
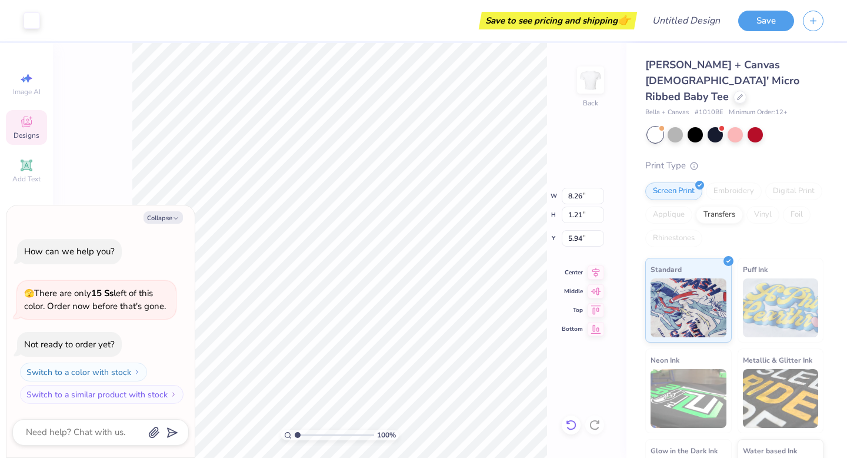
click at [567, 430] on icon at bounding box center [571, 425] width 12 height 12
type textarea "x"
type input "5.91"
click at [567, 430] on icon at bounding box center [571, 425] width 12 height 12
type textarea "x"
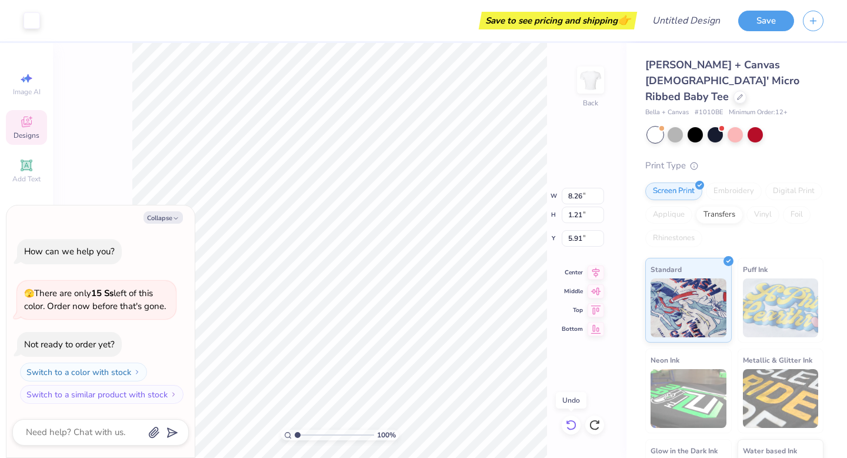
type input "5.28"
click at [567, 430] on icon at bounding box center [571, 425] width 12 height 12
type textarea "x"
type input "3.71"
type input "6.65"
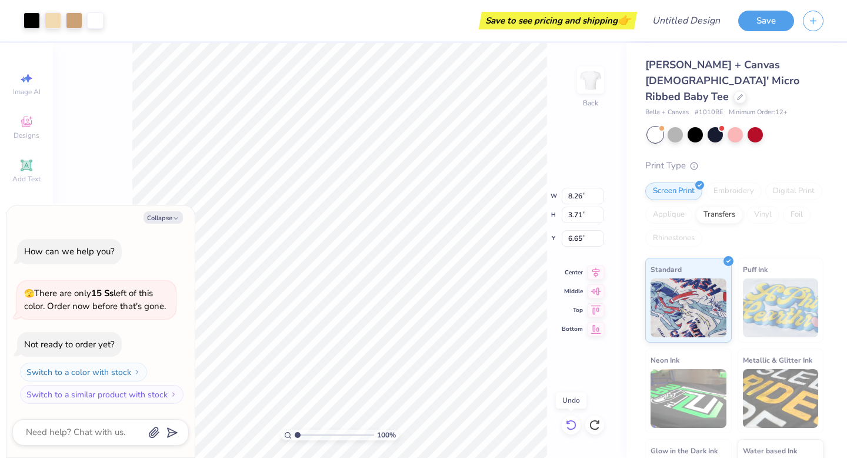
click at [567, 430] on icon at bounding box center [571, 425] width 12 height 12
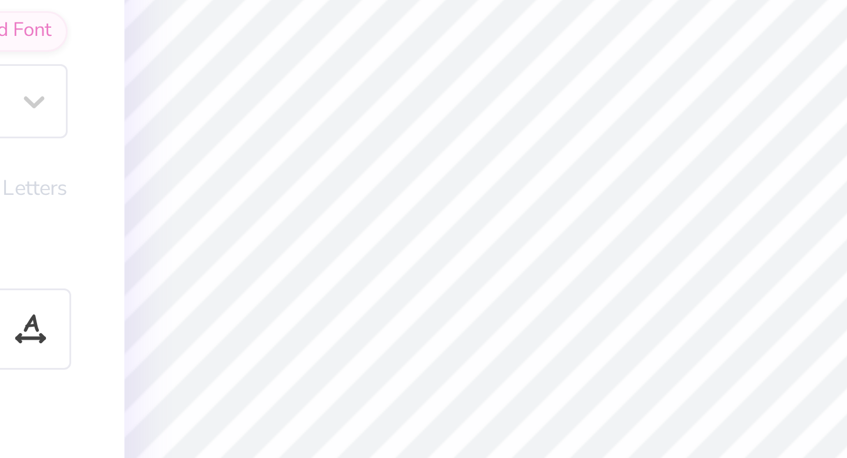
type textarea "x"
type input "8.26"
type input "1.21"
type input "3.02"
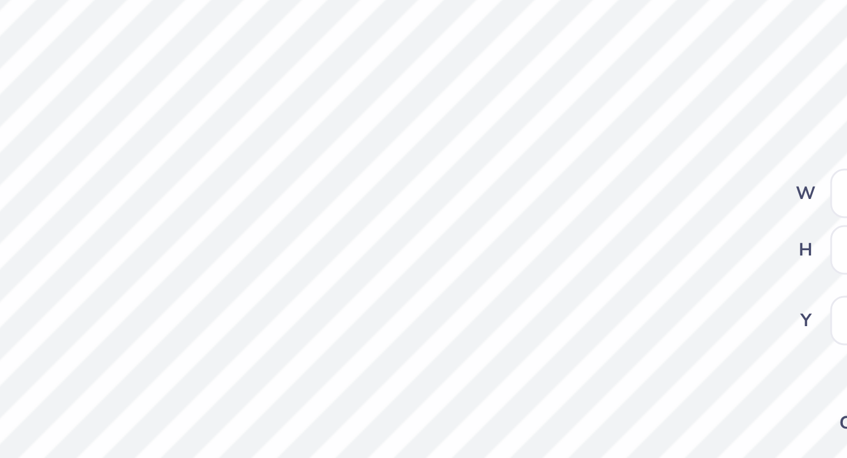
type textarea "x"
type input "3.00"
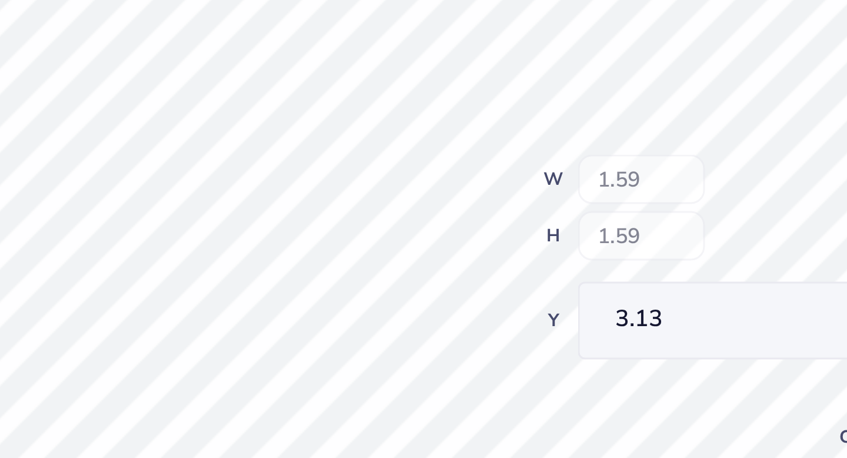
click at [525, 211] on div "100 % Back W 1.59 H 1.59 Y 3.13 Center Middle Top Bottom" at bounding box center [437, 250] width 378 height 415
click at [535, 210] on div "100 % Back W 9.00 H 1.96 Y 2.77 Center Middle Top Bottom" at bounding box center [437, 250] width 378 height 415
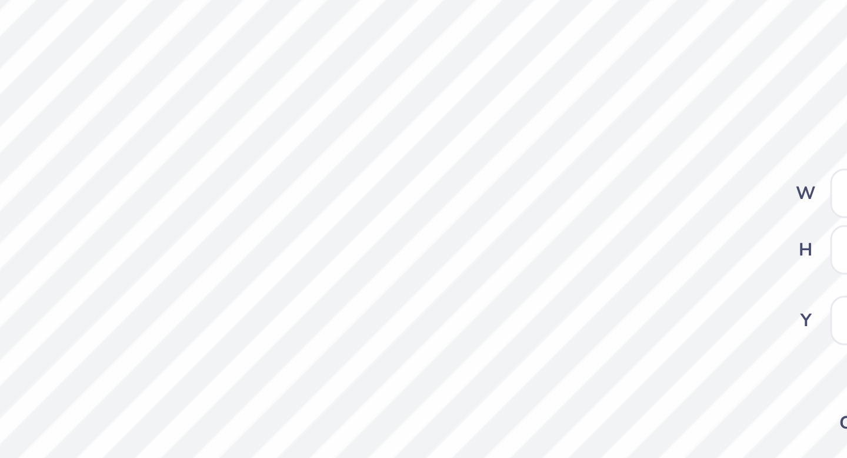
type textarea "x"
type input "5.12"
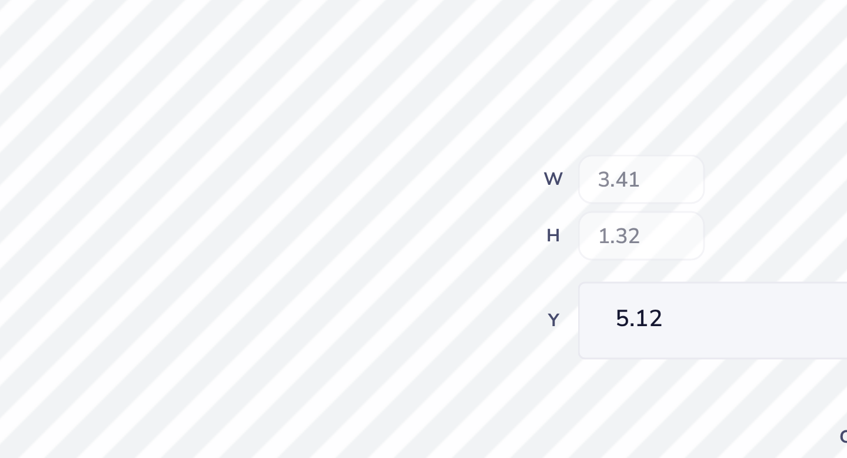
click at [522, 214] on div "100 % Back W 3.41 H 1.32 Y 5.12 Center Middle Top Bottom" at bounding box center [437, 250] width 378 height 415
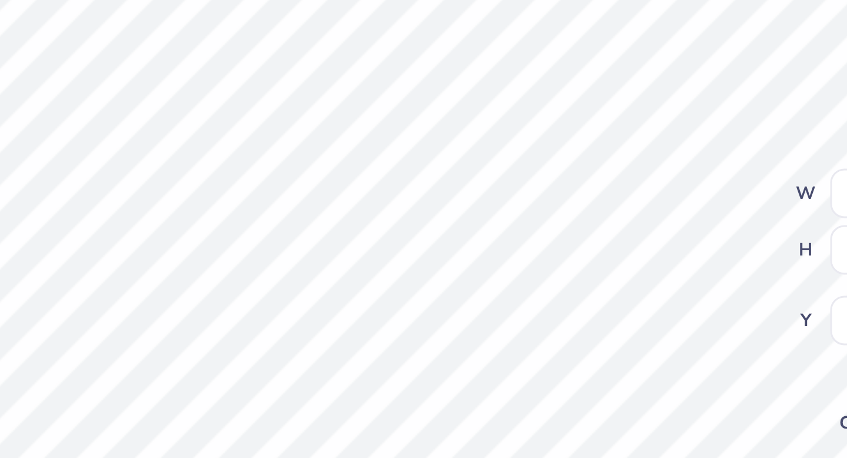
type textarea "x"
type input "2.73"
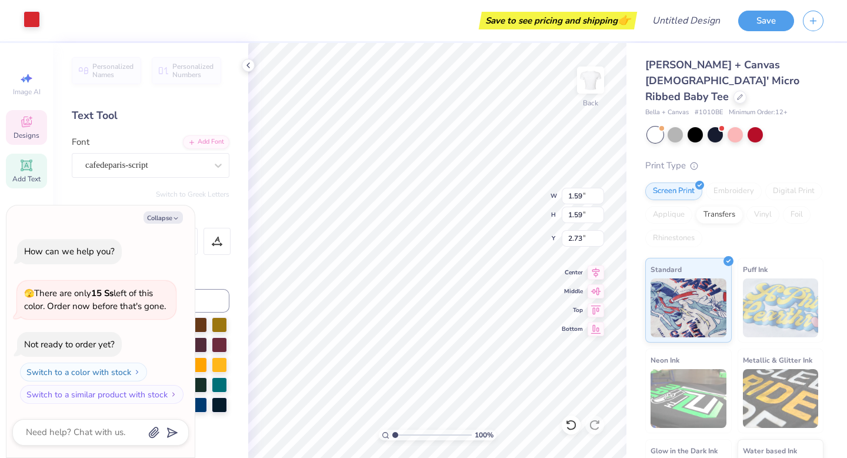
click at [28, 16] on div at bounding box center [32, 19] width 16 height 16
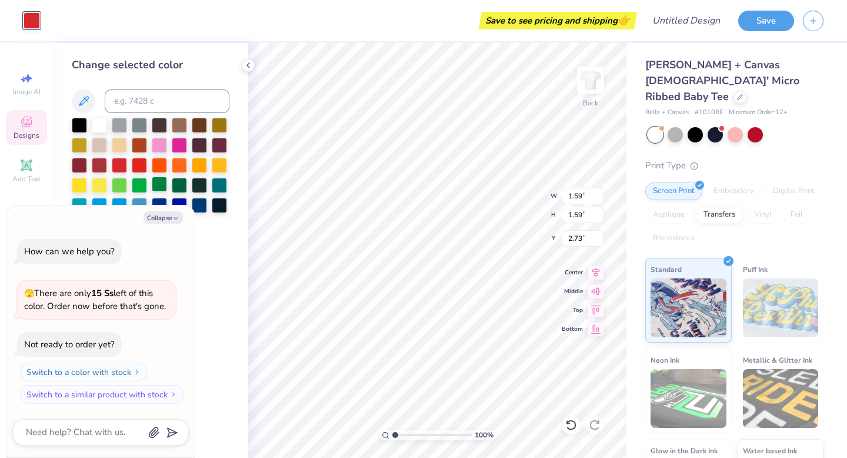
click at [163, 186] on div at bounding box center [159, 183] width 15 height 15
click at [176, 185] on div at bounding box center [179, 183] width 15 height 15
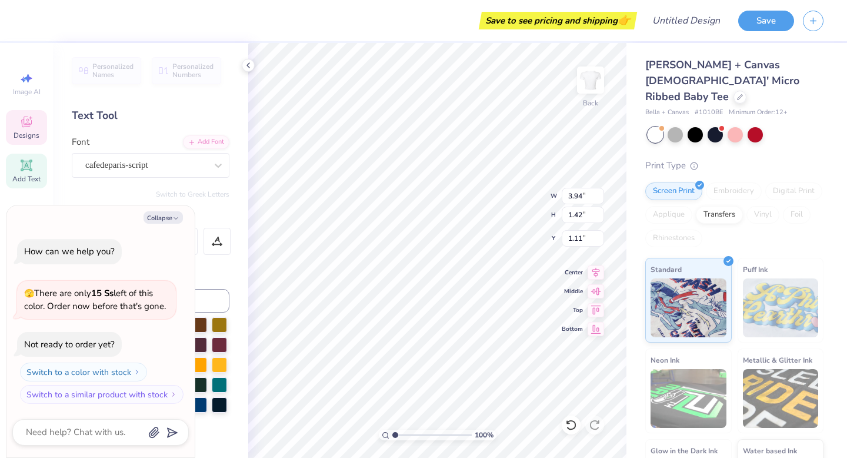
type textarea "x"
type textarea "lucky me im"
type textarea "x"
type textarea "lucky me im i"
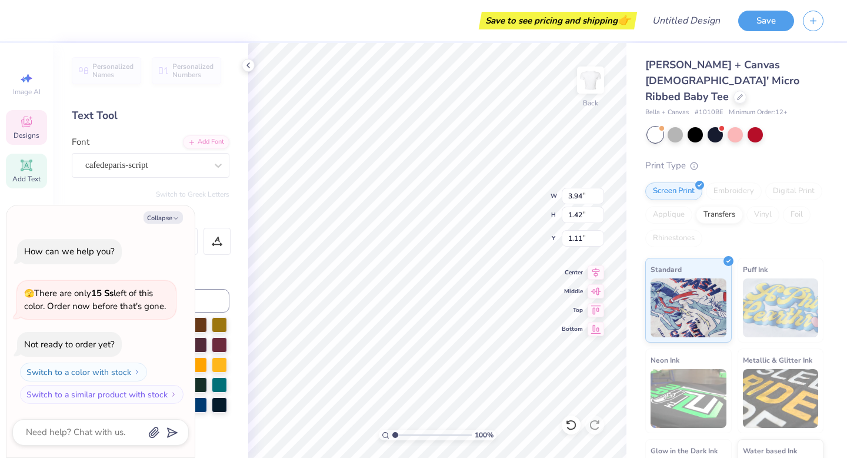
type textarea "x"
type textarea "lucky me im i"
type textarea "x"
type textarea "lucky me im i"
type textarea "x"
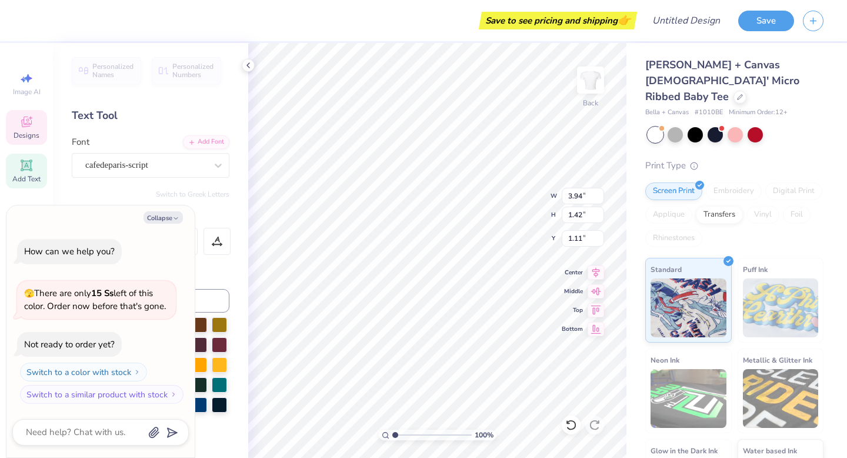
type textarea "lucky me im in"
type textarea "x"
type textarea "bid da 2025"
type textarea "x"
type textarea "bid d 2025"
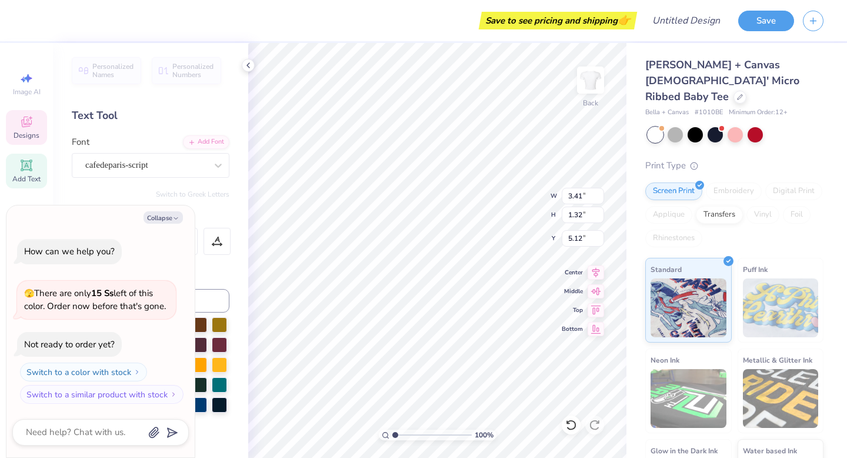
type textarea "x"
type textarea "bid 2025"
type textarea "x"
type textarea "bid 2025"
type textarea "x"
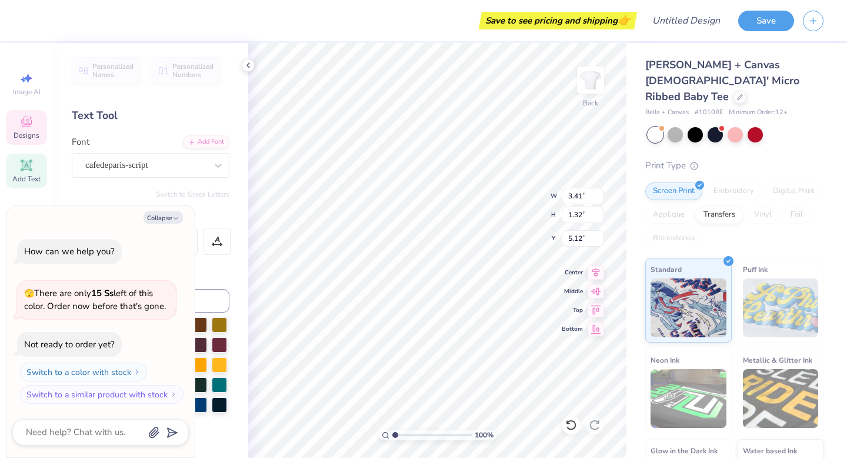
type textarea "bi 2025"
type textarea "x"
type textarea "b 2025"
type textarea "x"
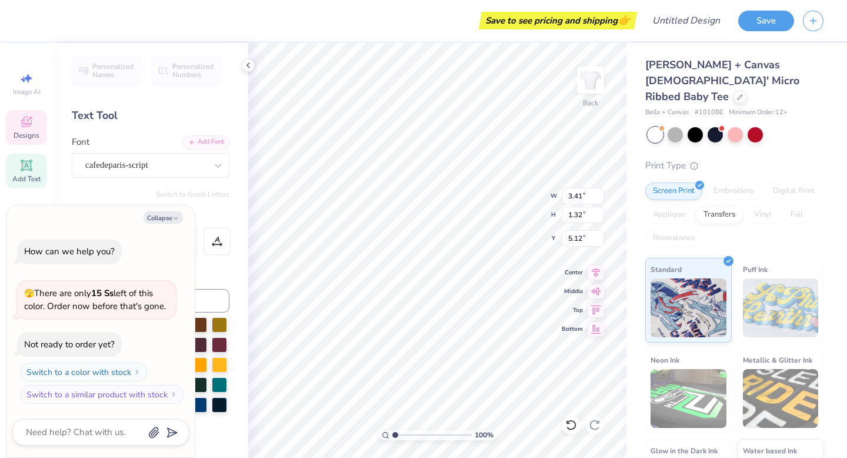
type textarea "2025"
type textarea "x"
type textarea "f 2025"
type textarea "x"
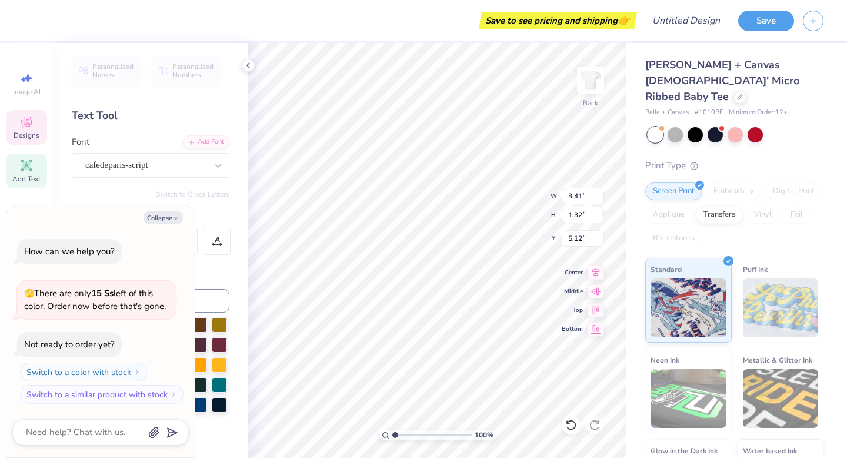
type textarea "fa 2025"
type textarea "x"
type textarea "fal 2025"
type textarea "x"
type textarea "fall 2025"
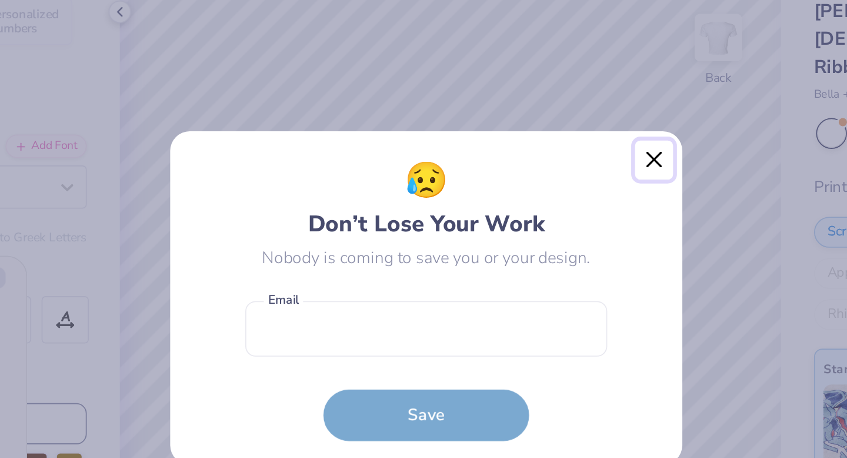
click at [555, 153] on button "Close" at bounding box center [554, 150] width 22 height 22
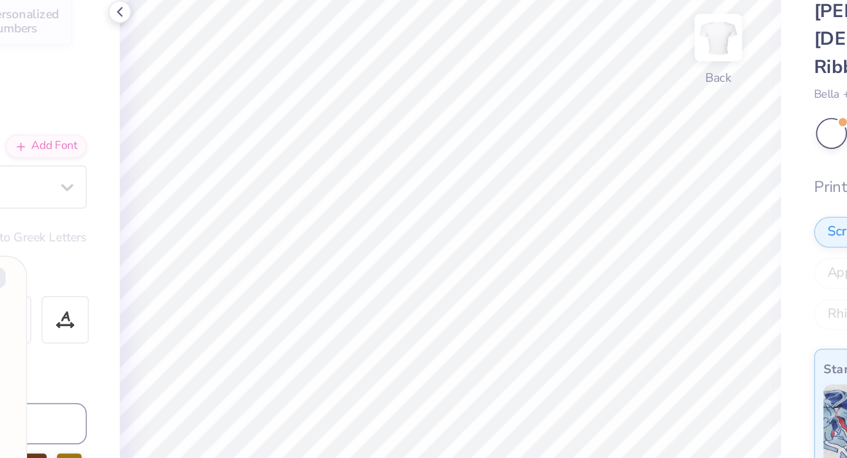
type textarea "x"
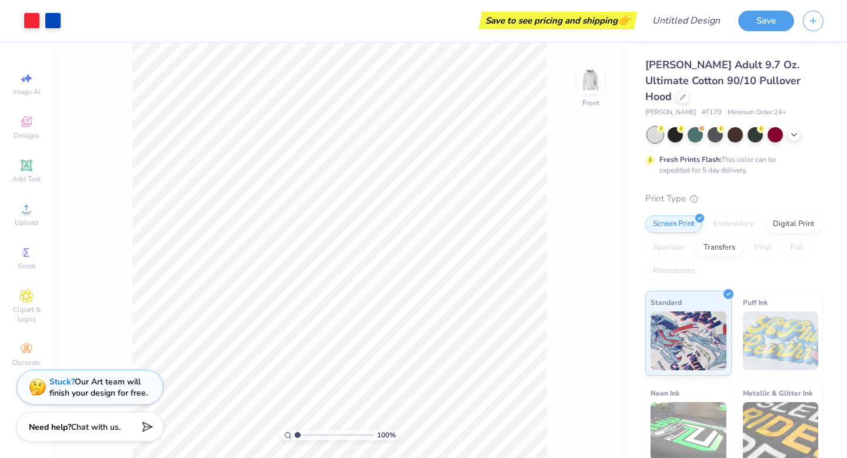
click at [802, 127] on div at bounding box center [736, 134] width 176 height 15
click at [795, 130] on icon at bounding box center [793, 134] width 9 height 9
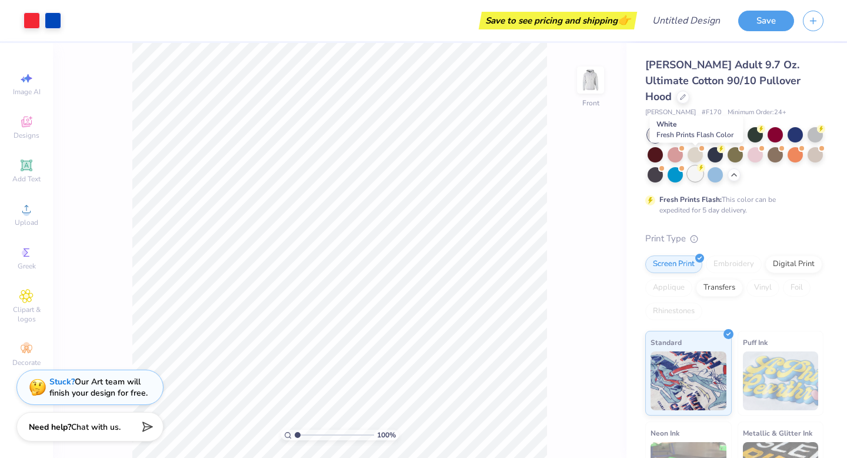
click at [697, 166] on div at bounding box center [695, 173] width 15 height 15
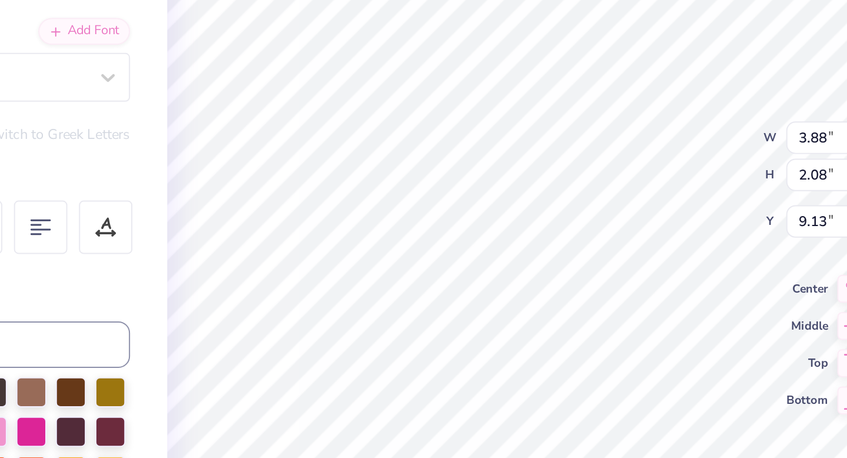
type textarea "A"
type textarea "IN"
type textarea "CCHAMS"
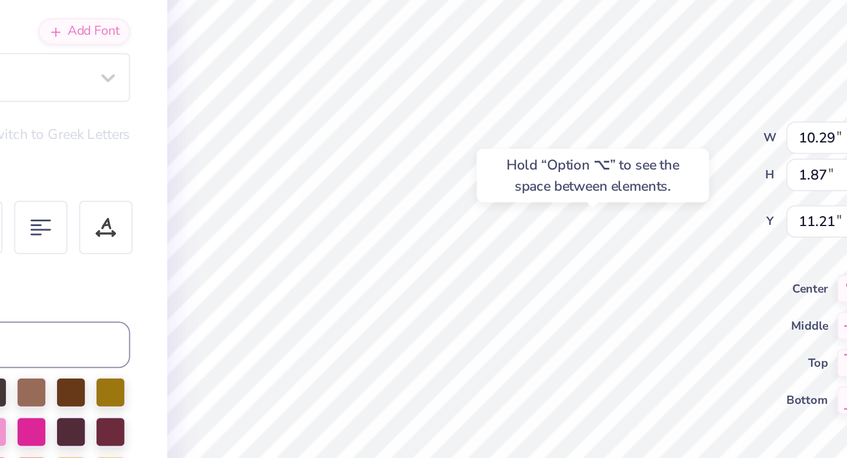
type input "11.21"
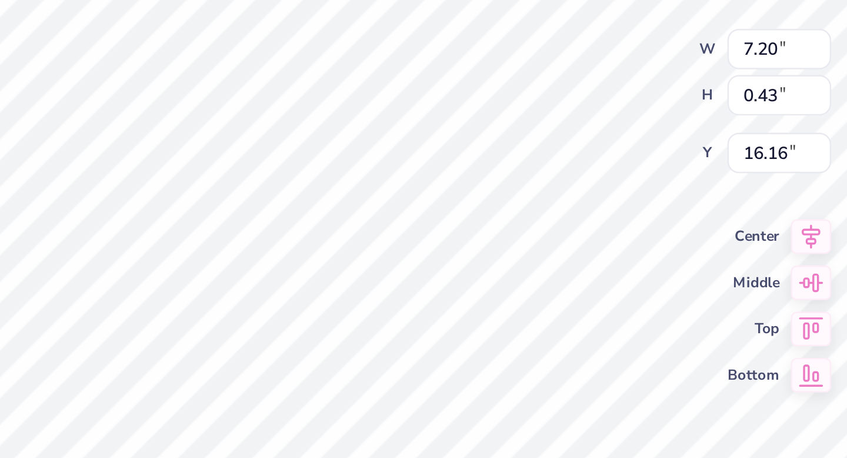
scroll to position [0, 0]
type textarea "FOREVER IN [GEOGRAPHIC_DATA]"
type input "16.07"
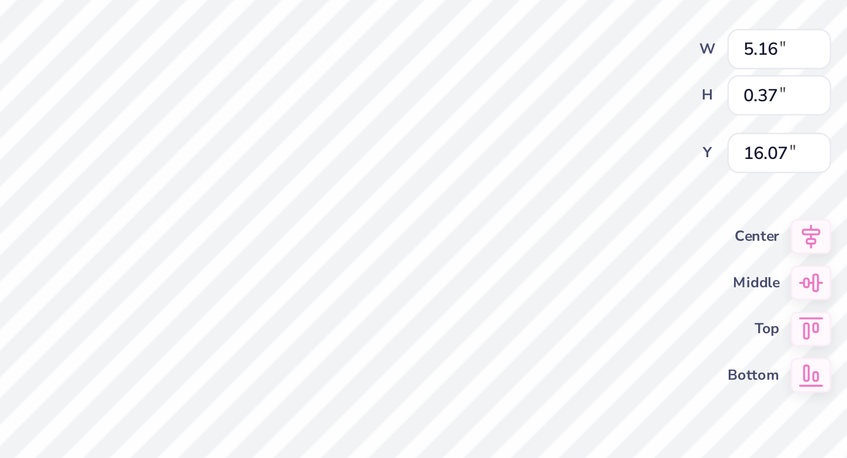
type textarea "F"
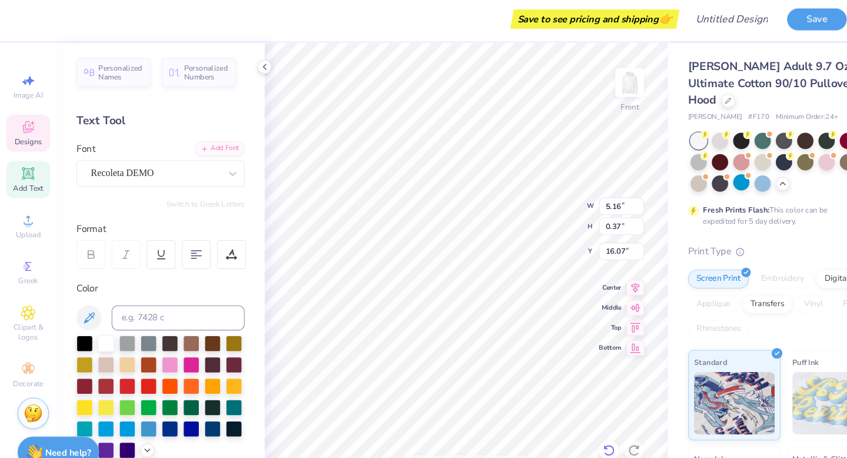
type textarea "XOXO,"
click at [579, 423] on div at bounding box center [571, 424] width 19 height 19
click at [571, 424] on icon at bounding box center [571, 425] width 12 height 12
type input "16.19"
click at [574, 426] on icon at bounding box center [571, 425] width 12 height 12
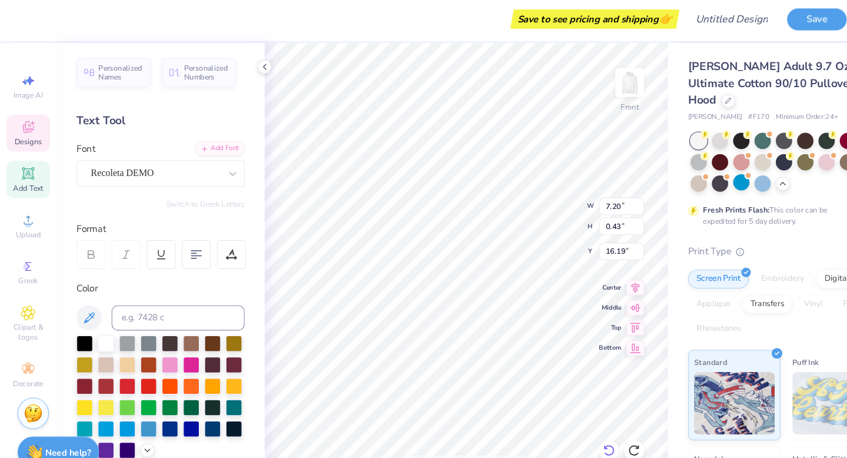
type input "7.20"
type input "0.43"
type input "16.16"
type textarea "O"
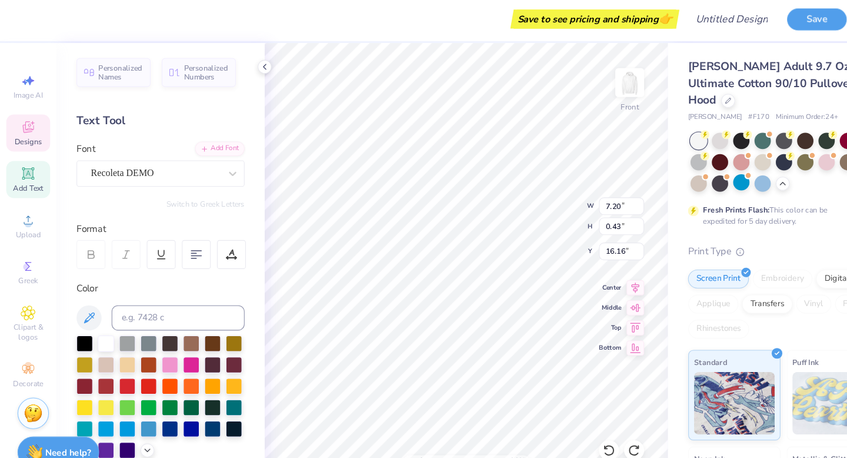
scroll to position [0, 1]
type textarea "XOXO, HAMMERS"
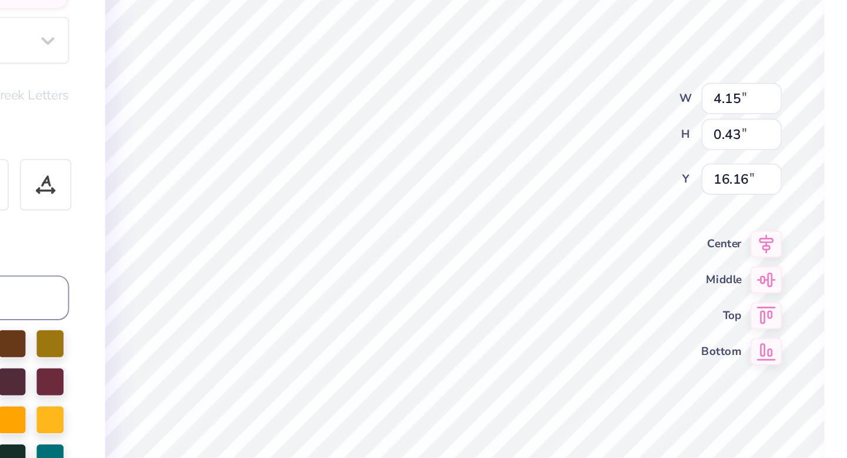
type input "16.03"
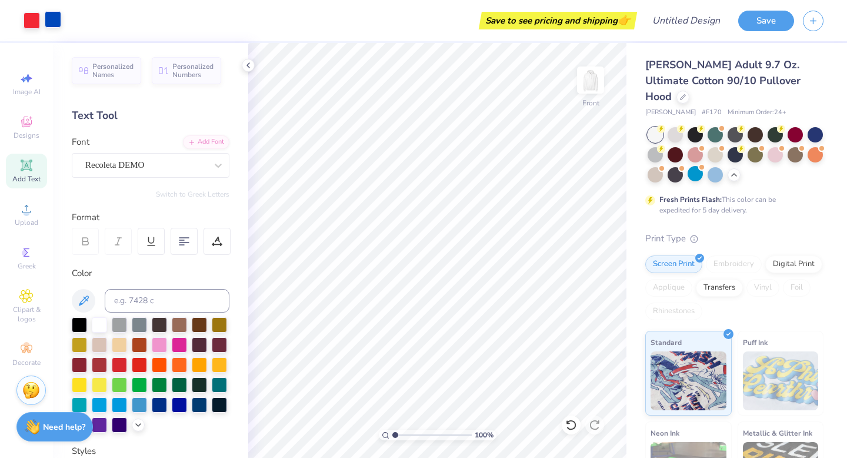
click at [55, 19] on div at bounding box center [53, 19] width 16 height 16
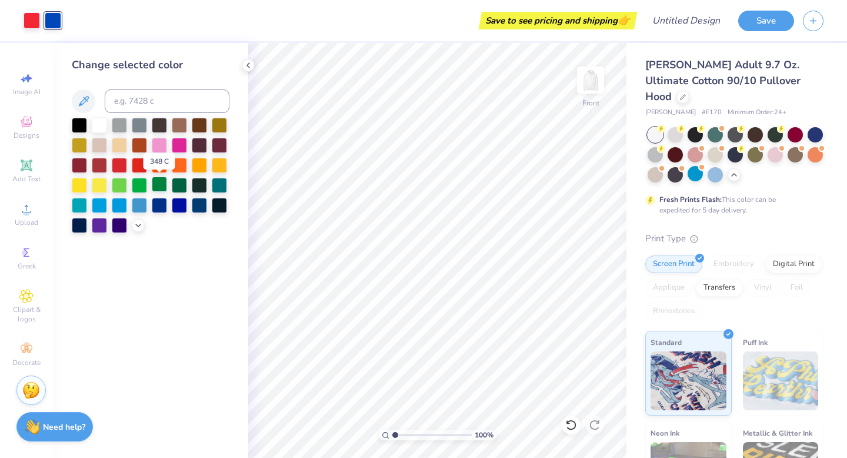
click at [160, 184] on div at bounding box center [159, 183] width 15 height 15
click at [181, 183] on div at bounding box center [179, 183] width 15 height 15
click at [159, 184] on div at bounding box center [159, 183] width 15 height 15
click at [593, 82] on img at bounding box center [590, 79] width 47 height 47
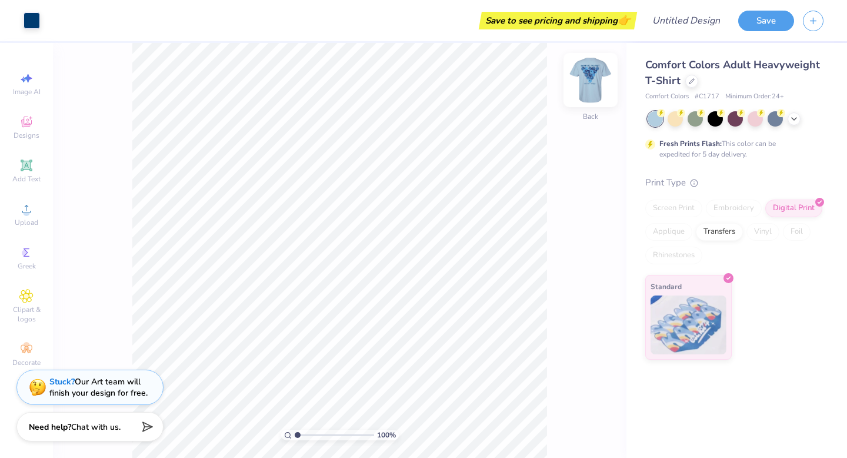
click at [590, 75] on img at bounding box center [590, 79] width 47 height 47
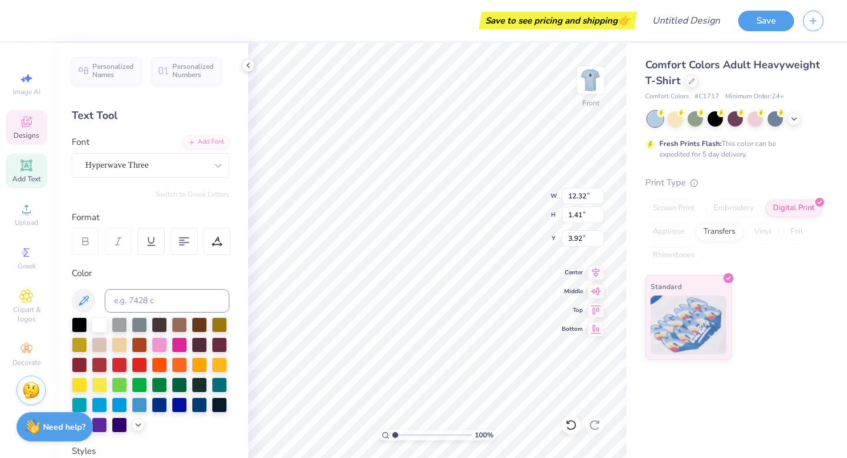
scroll to position [0, 3]
type textarea "Lucky me, i'm a"
